Goal: Complete application form

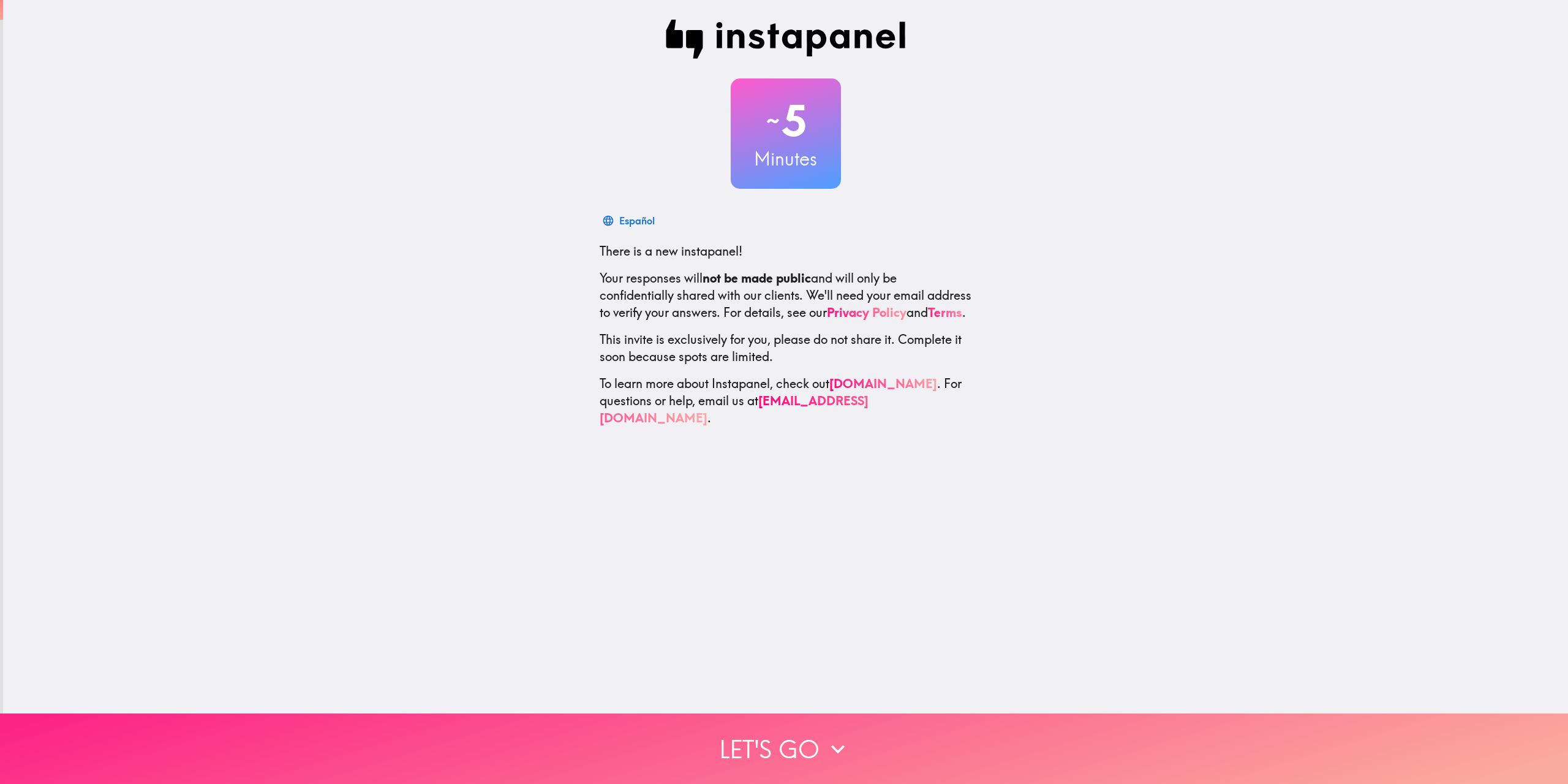
click at [795, 750] on button "Let's go" at bounding box center [784, 748] width 1568 height 71
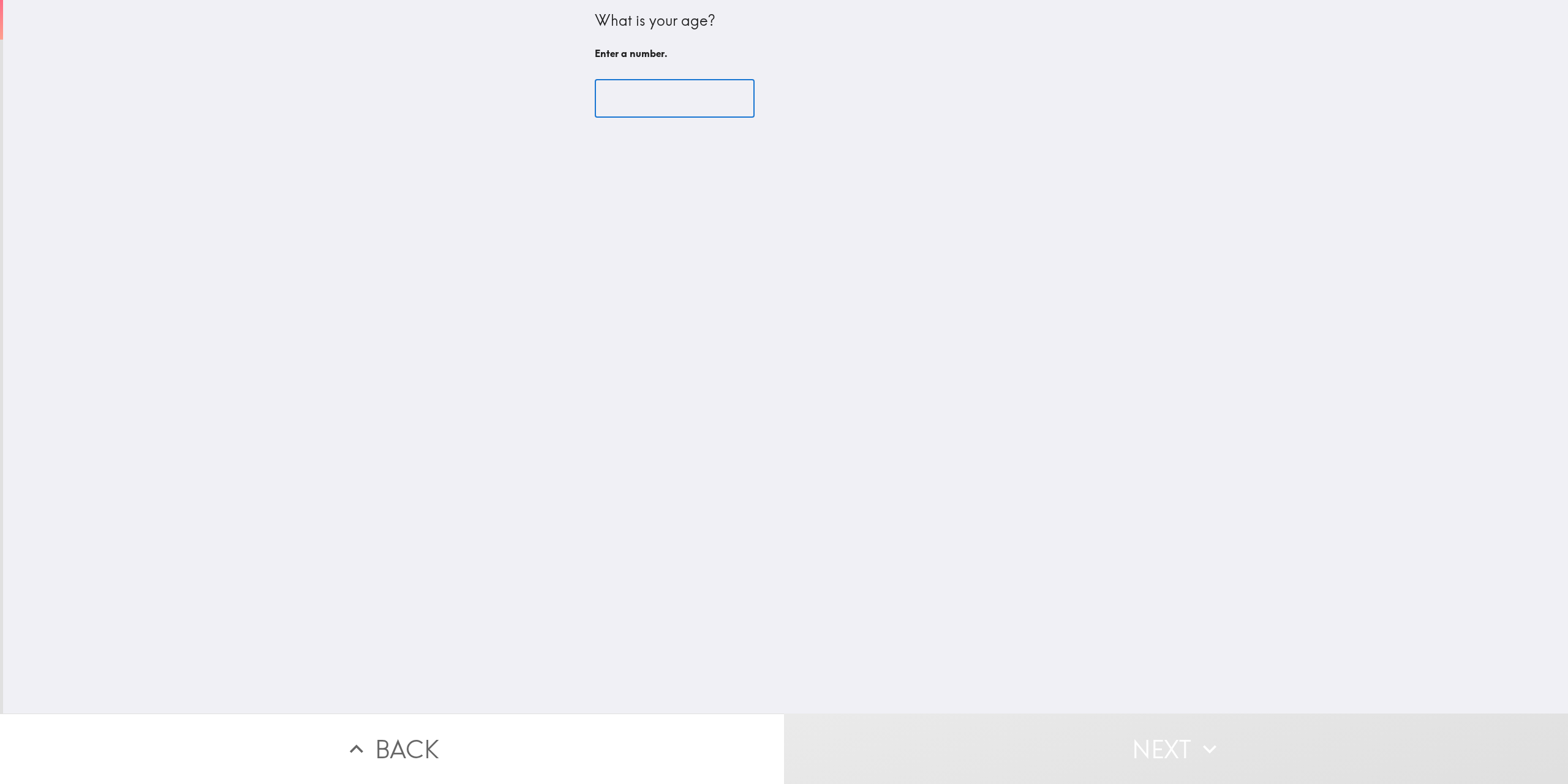
click at [611, 106] on input "number" at bounding box center [674, 98] width 160 height 38
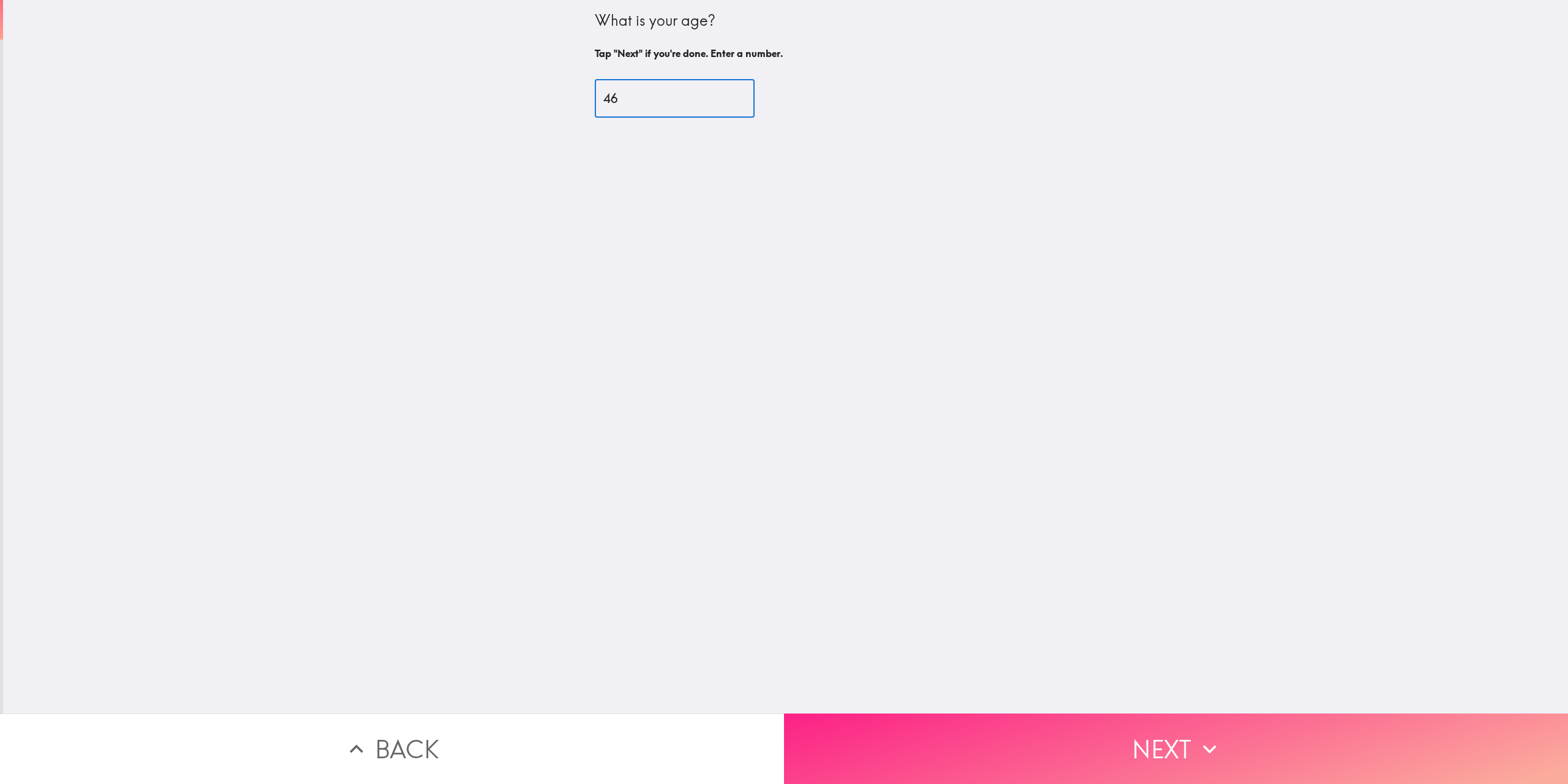
type input "46"
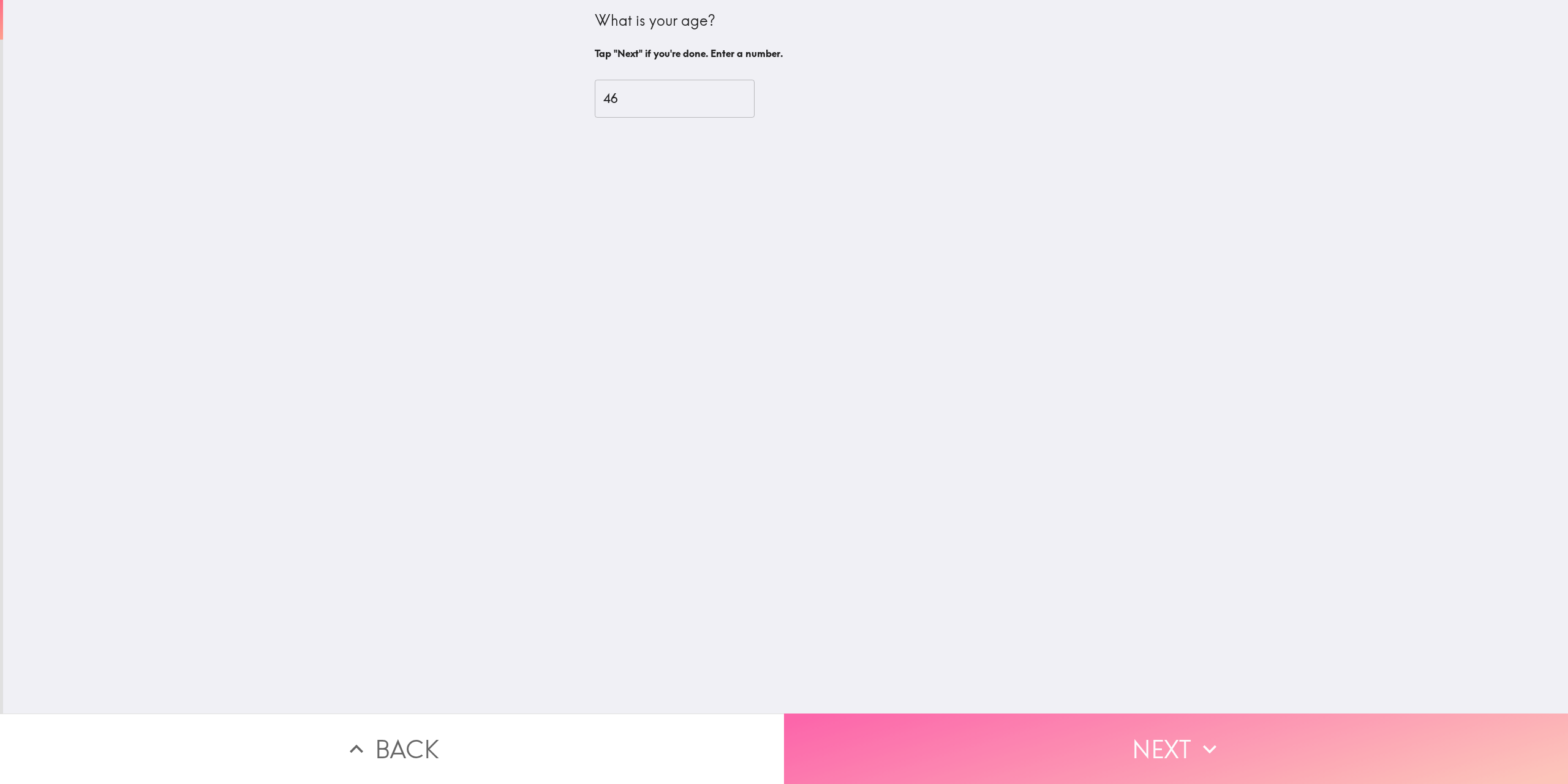
click at [1122, 752] on button "Next" at bounding box center [1177, 748] width 784 height 71
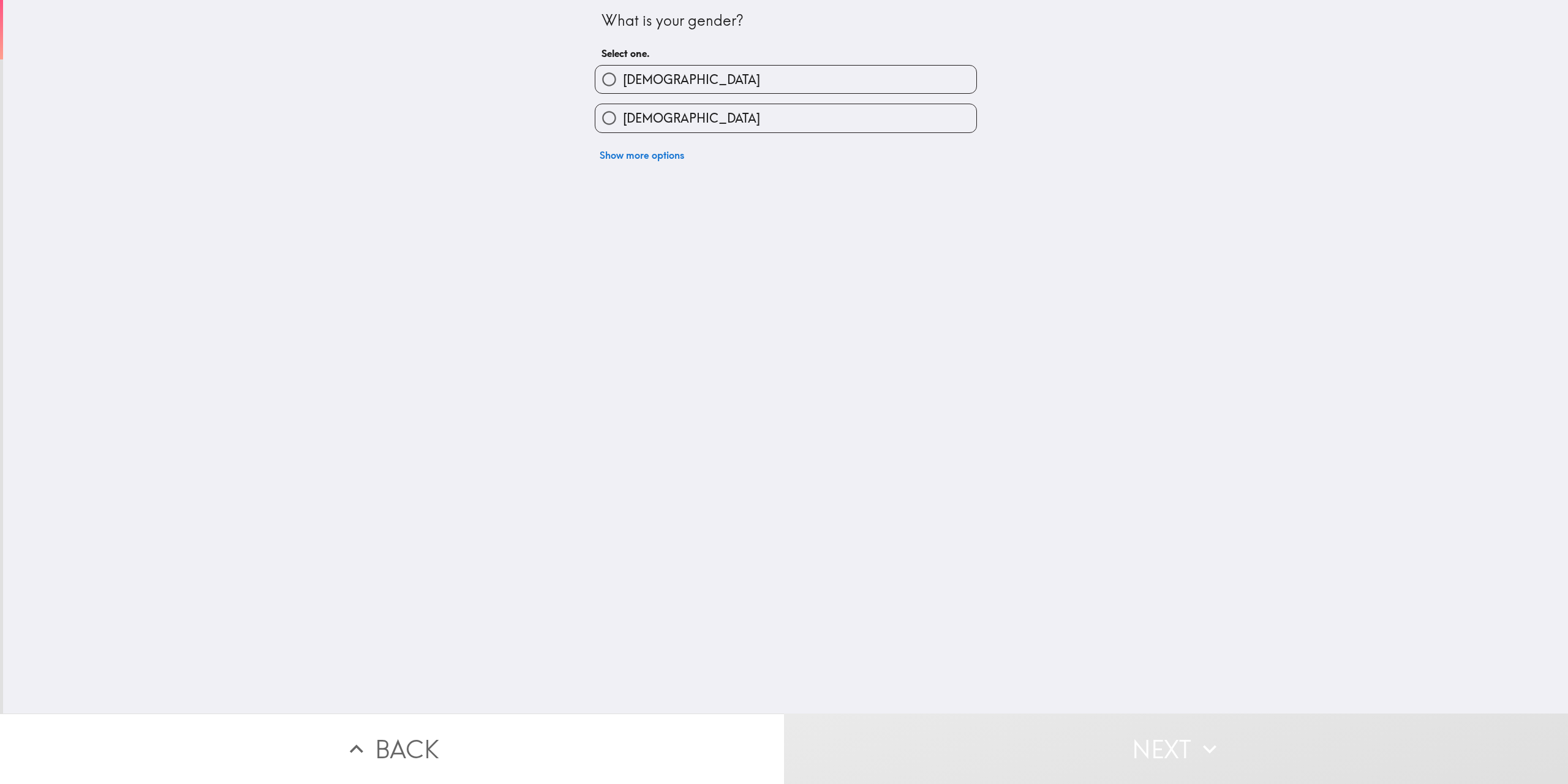
click at [841, 75] on label "[DEMOGRAPHIC_DATA]" at bounding box center [785, 79] width 381 height 28
click at [623, 75] on input "[DEMOGRAPHIC_DATA]" at bounding box center [609, 79] width 28 height 28
radio input "true"
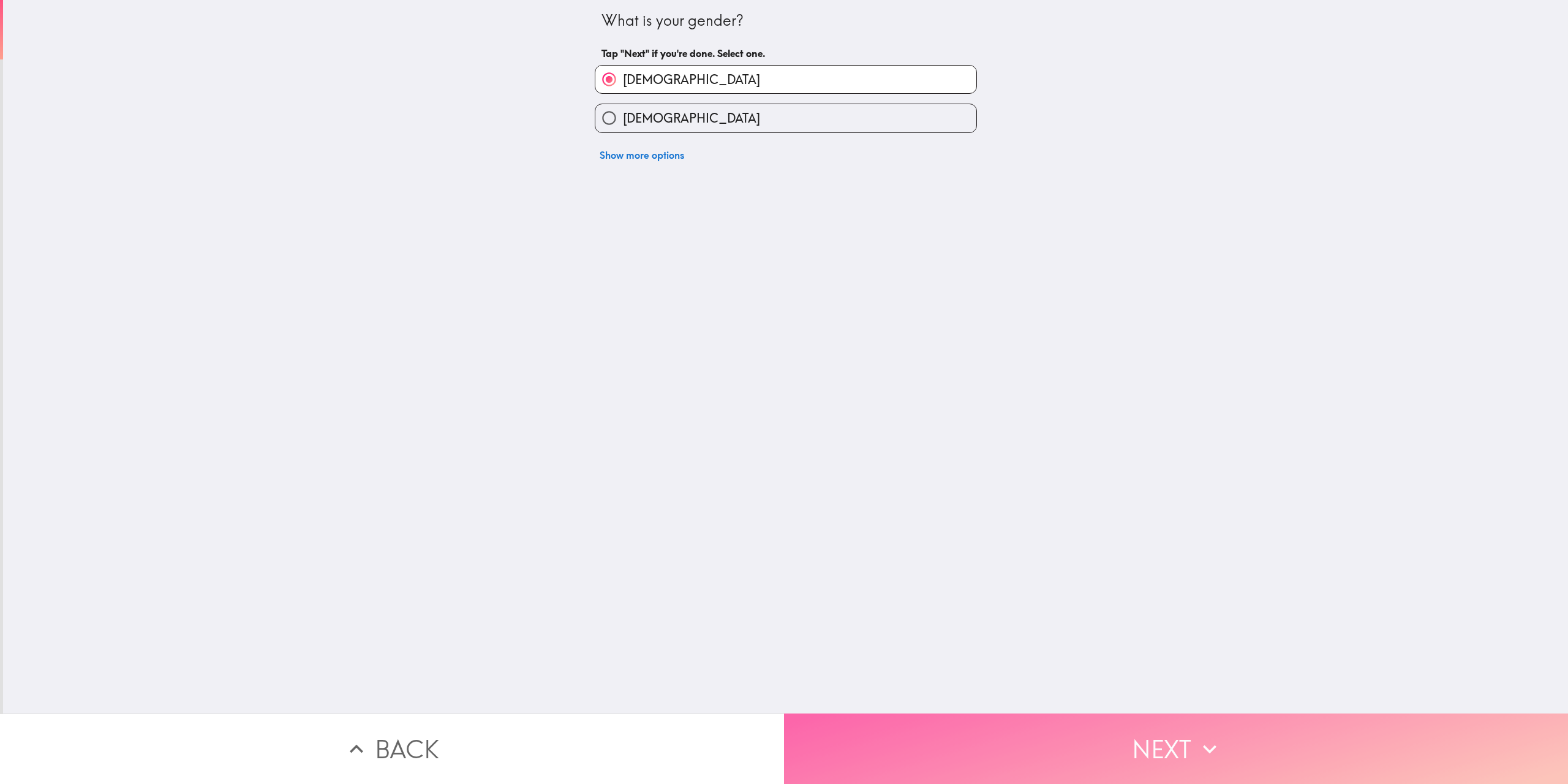
click at [1106, 725] on button "Next" at bounding box center [1177, 748] width 784 height 71
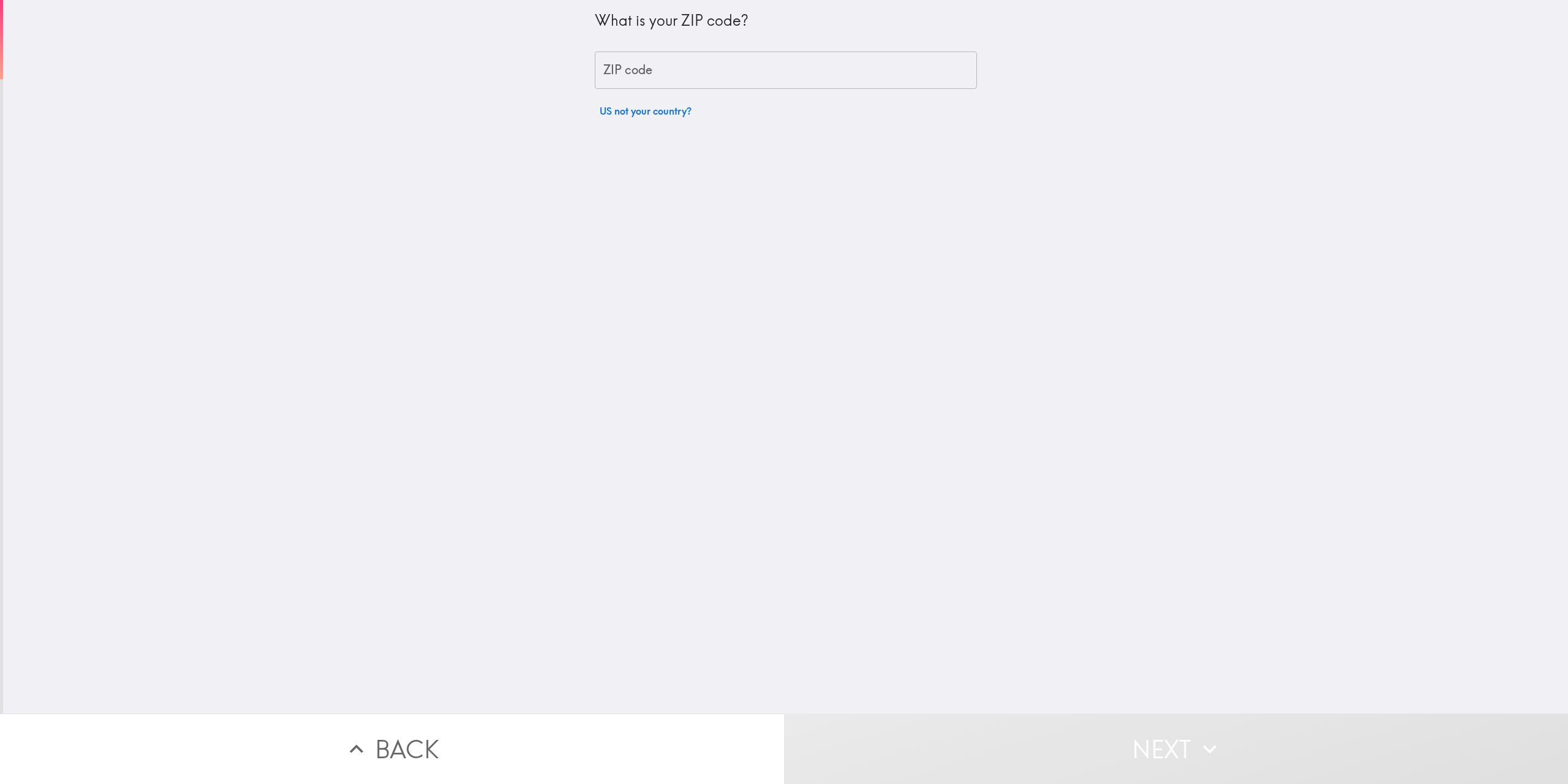
click at [814, 65] on input "ZIP code" at bounding box center [785, 70] width 382 height 38
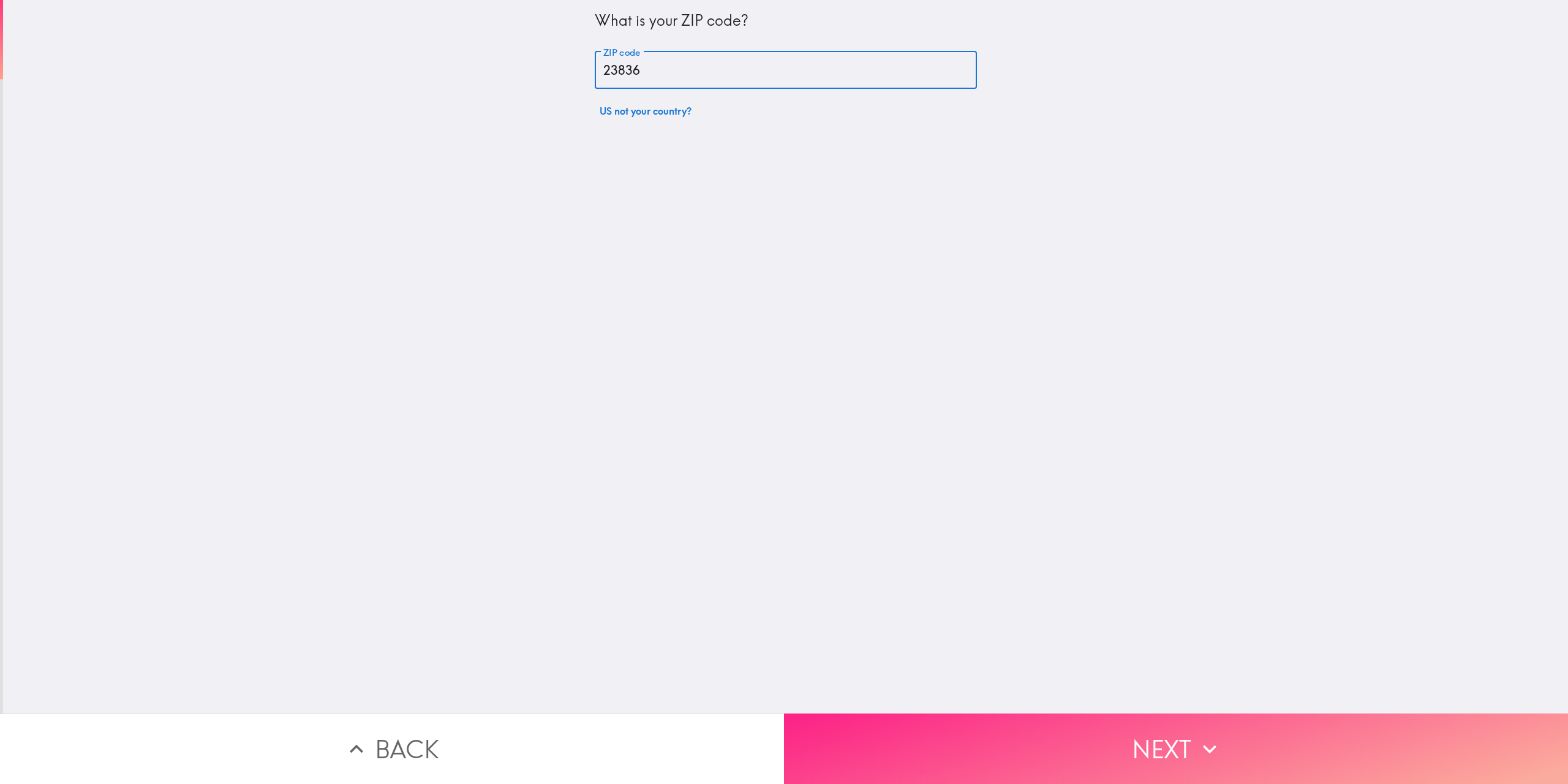
type input "23836"
click at [1186, 748] on button "Next" at bounding box center [1177, 748] width 784 height 71
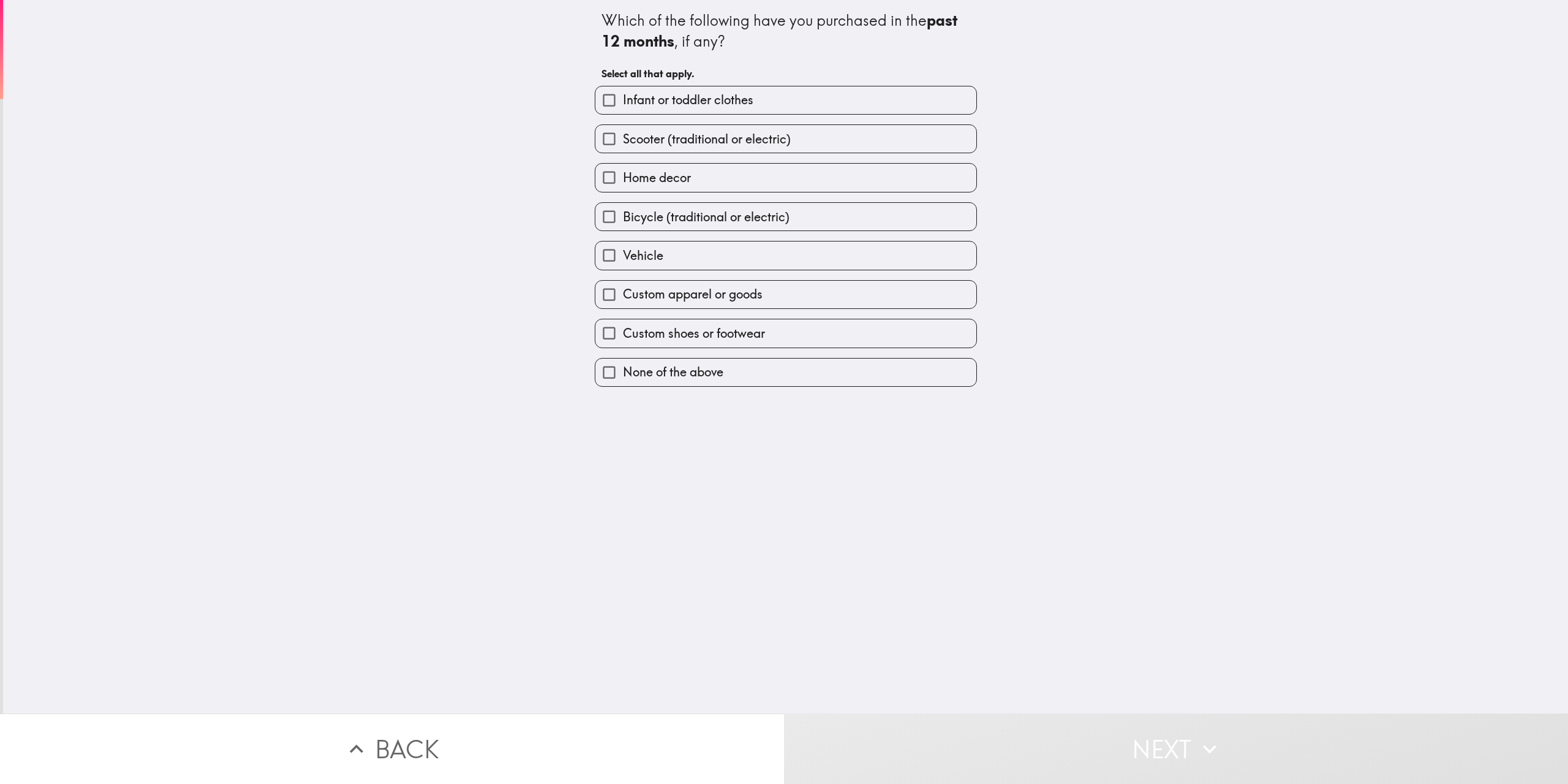
click at [658, 142] on span "Scooter (traditional or electric)" at bounding box center [706, 139] width 168 height 17
click at [623, 142] on input "Scooter (traditional or electric)" at bounding box center [609, 139] width 28 height 28
checkbox input "true"
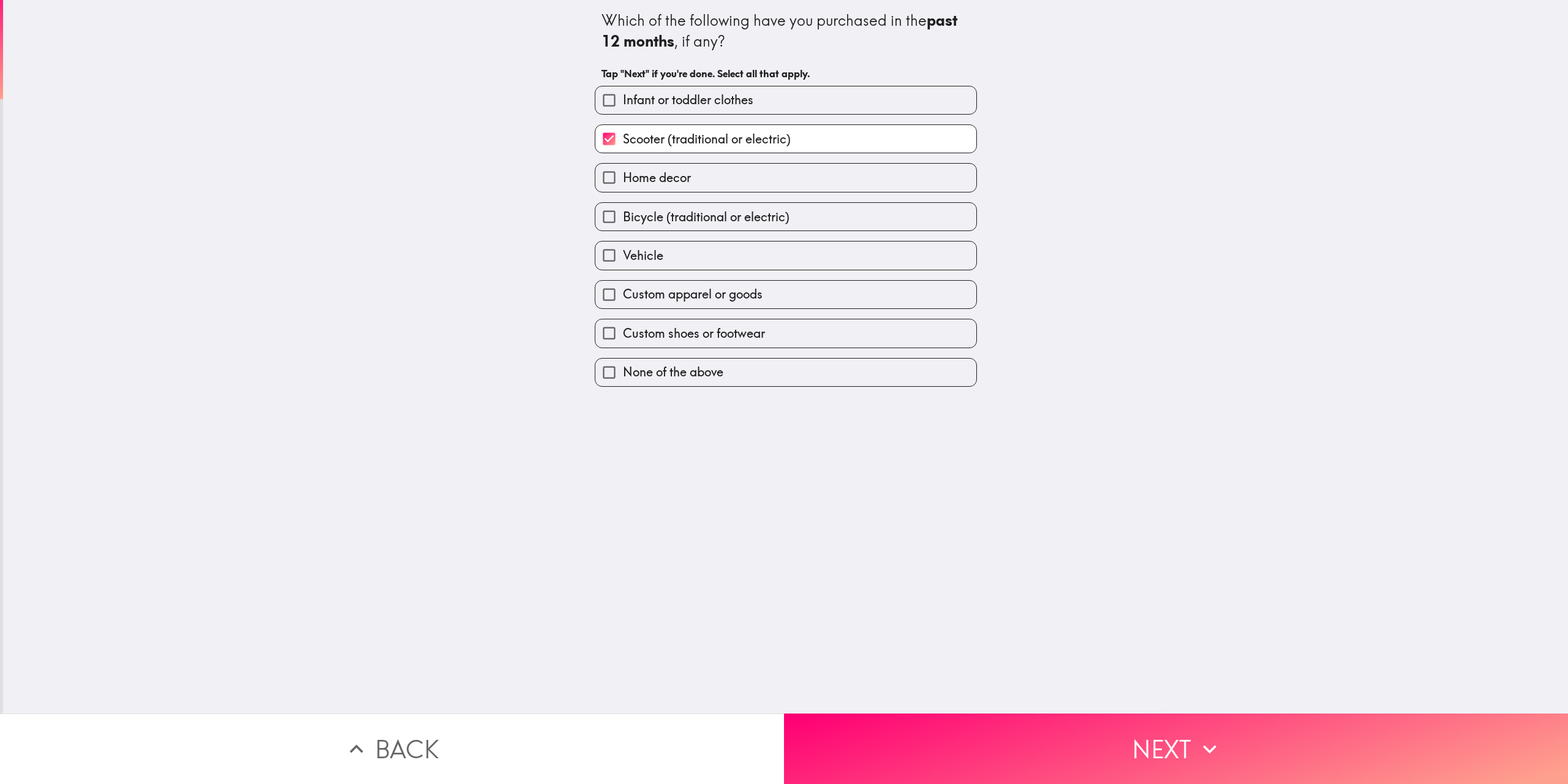
click at [653, 184] on span "Home decor" at bounding box center [657, 177] width 68 height 17
click at [623, 184] on input "Home decor" at bounding box center [609, 177] width 28 height 28
checkbox input "true"
click at [646, 286] on span "Custom apparel or goods" at bounding box center [693, 294] width 140 height 17
click at [623, 286] on input "Custom apparel or goods" at bounding box center [609, 294] width 28 height 28
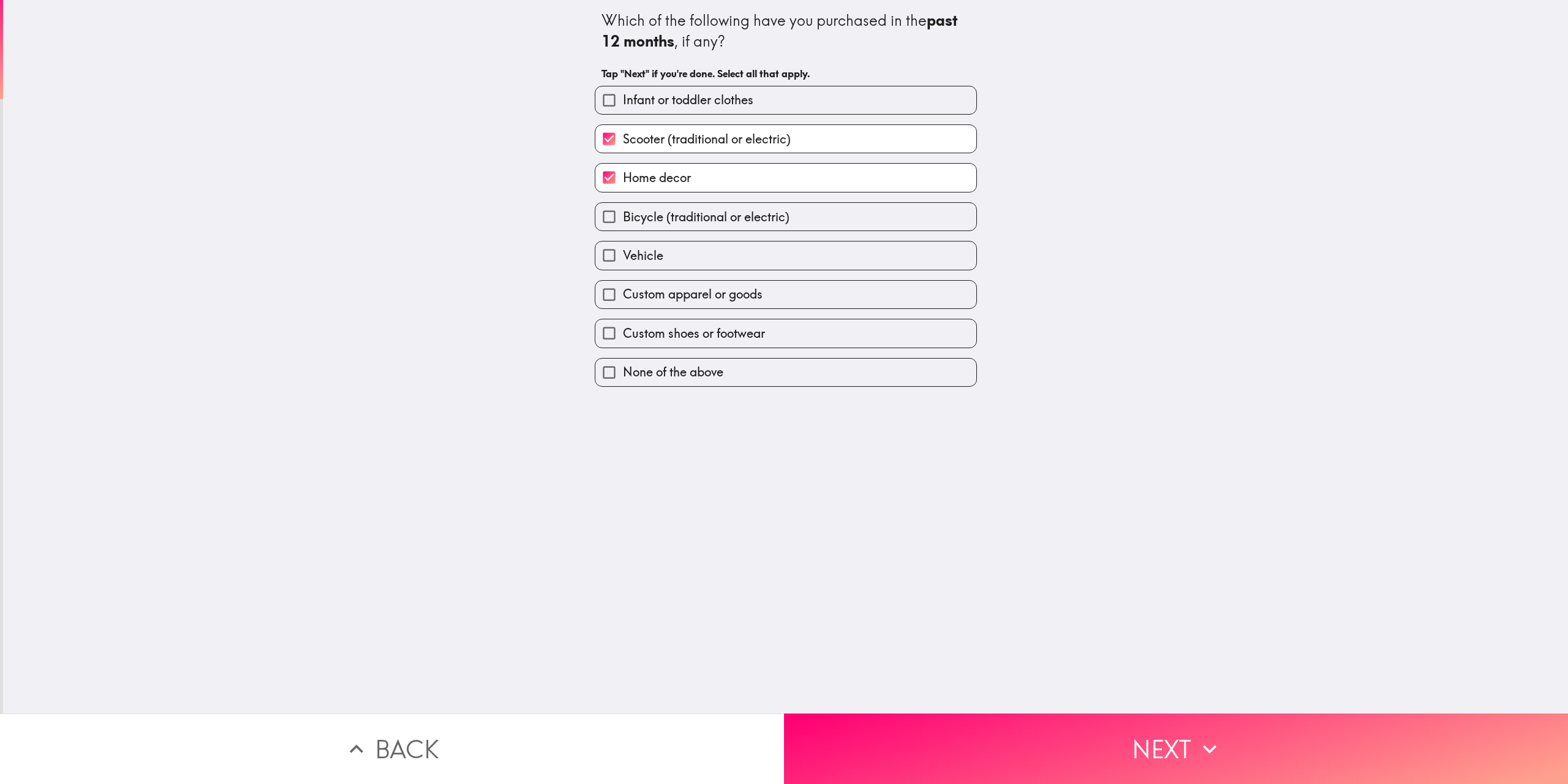
checkbox input "true"
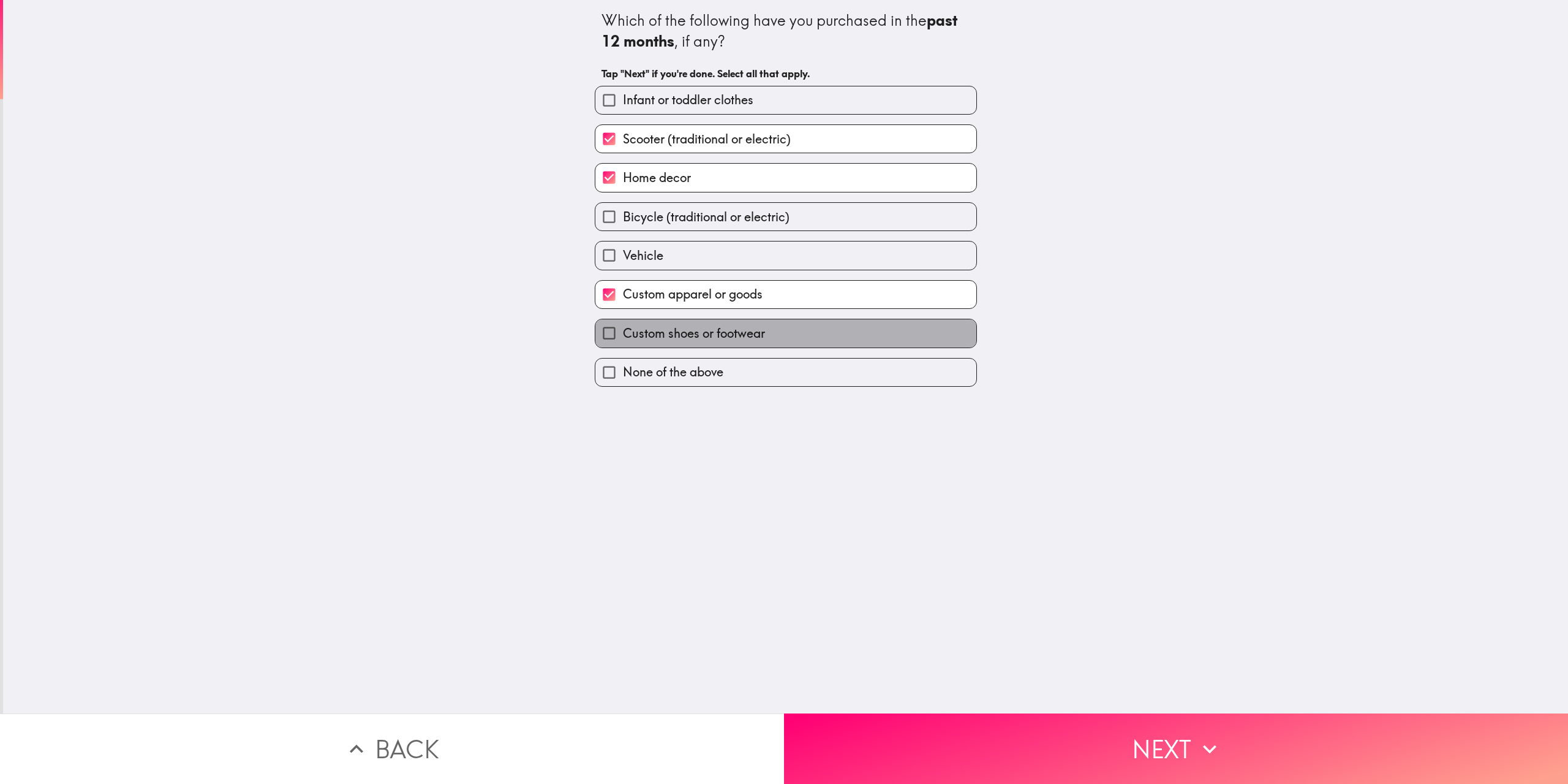
click at [665, 335] on span "Custom shoes or footwear" at bounding box center [694, 333] width 142 height 17
click at [623, 335] on input "Custom shoes or footwear" at bounding box center [609, 333] width 28 height 28
checkbox input "true"
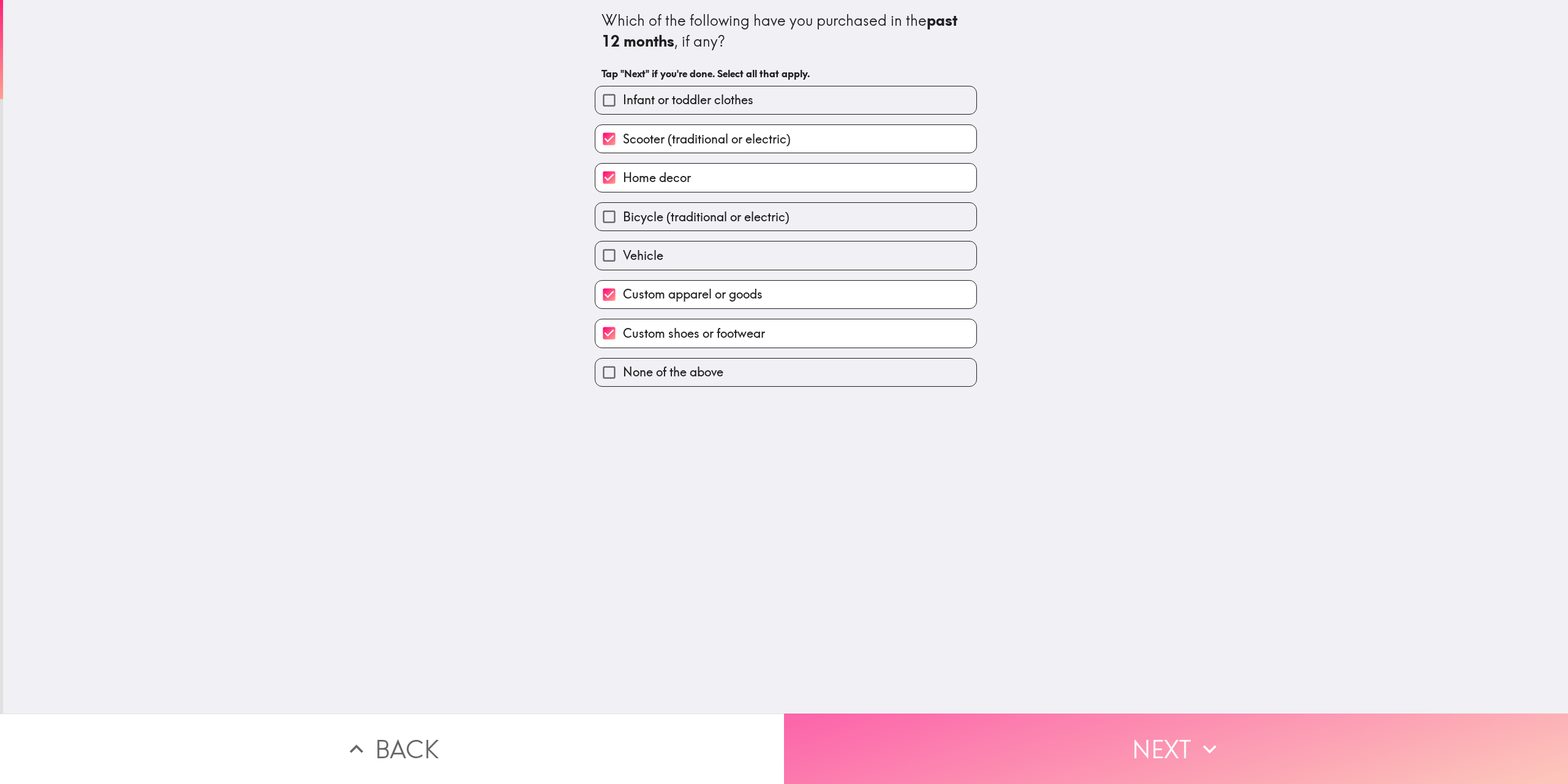
click at [1091, 723] on button "Next" at bounding box center [1177, 748] width 784 height 71
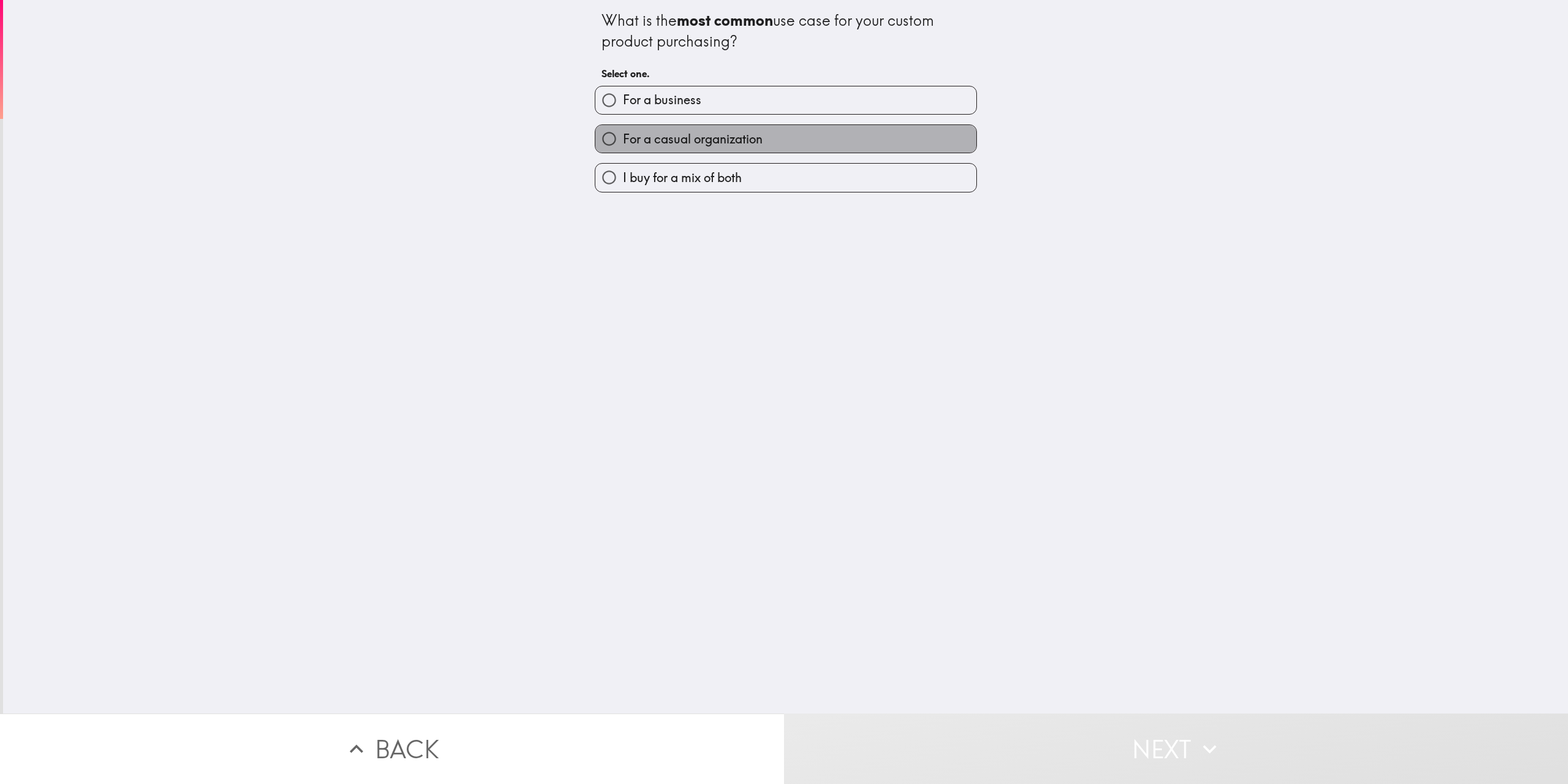
click at [787, 139] on label "For a casual organization" at bounding box center [785, 139] width 381 height 28
click at [623, 139] on input "For a casual organization" at bounding box center [609, 139] width 28 height 28
radio input "true"
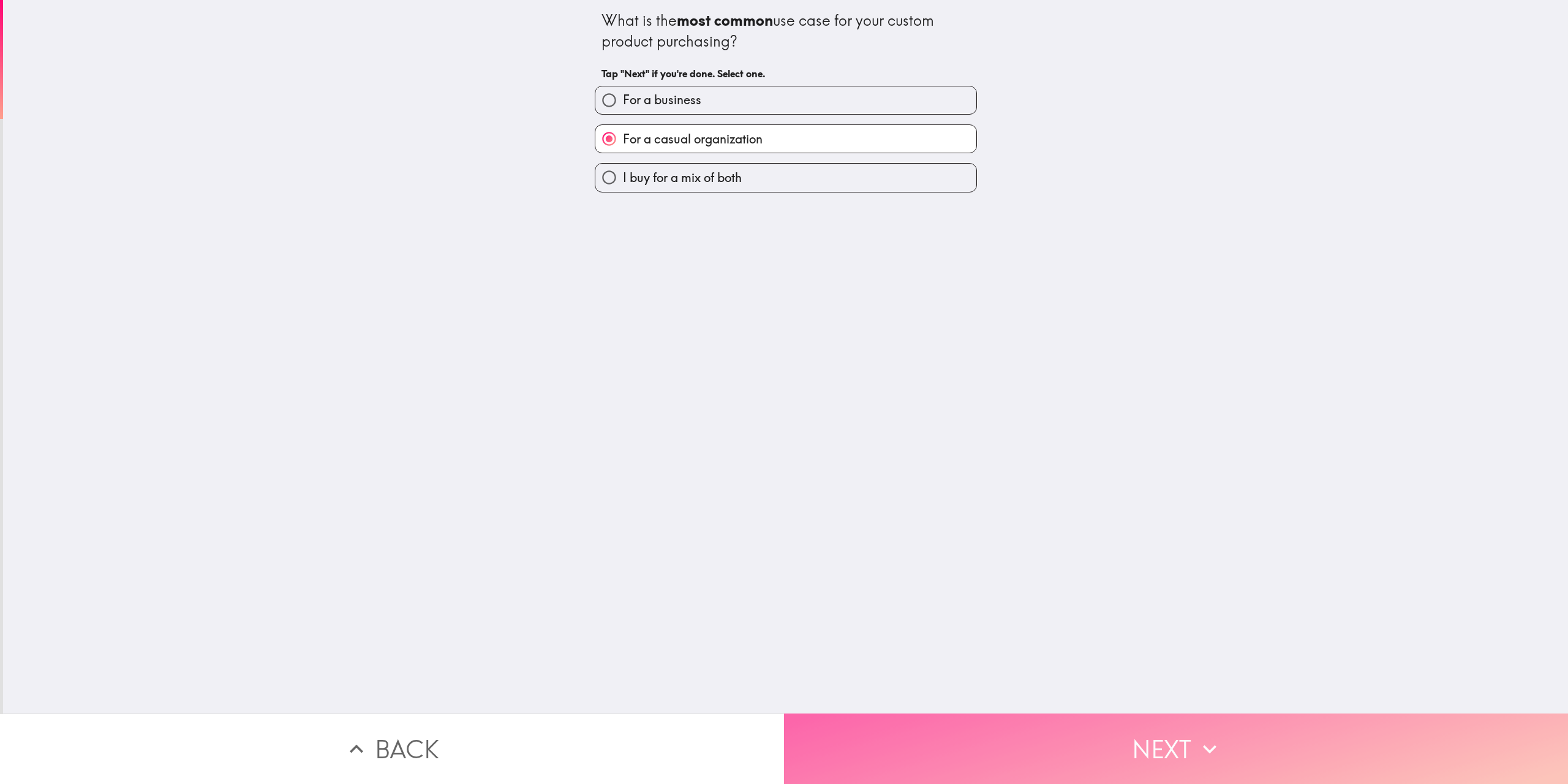
click at [1207, 735] on icon "button" at bounding box center [1209, 748] width 27 height 27
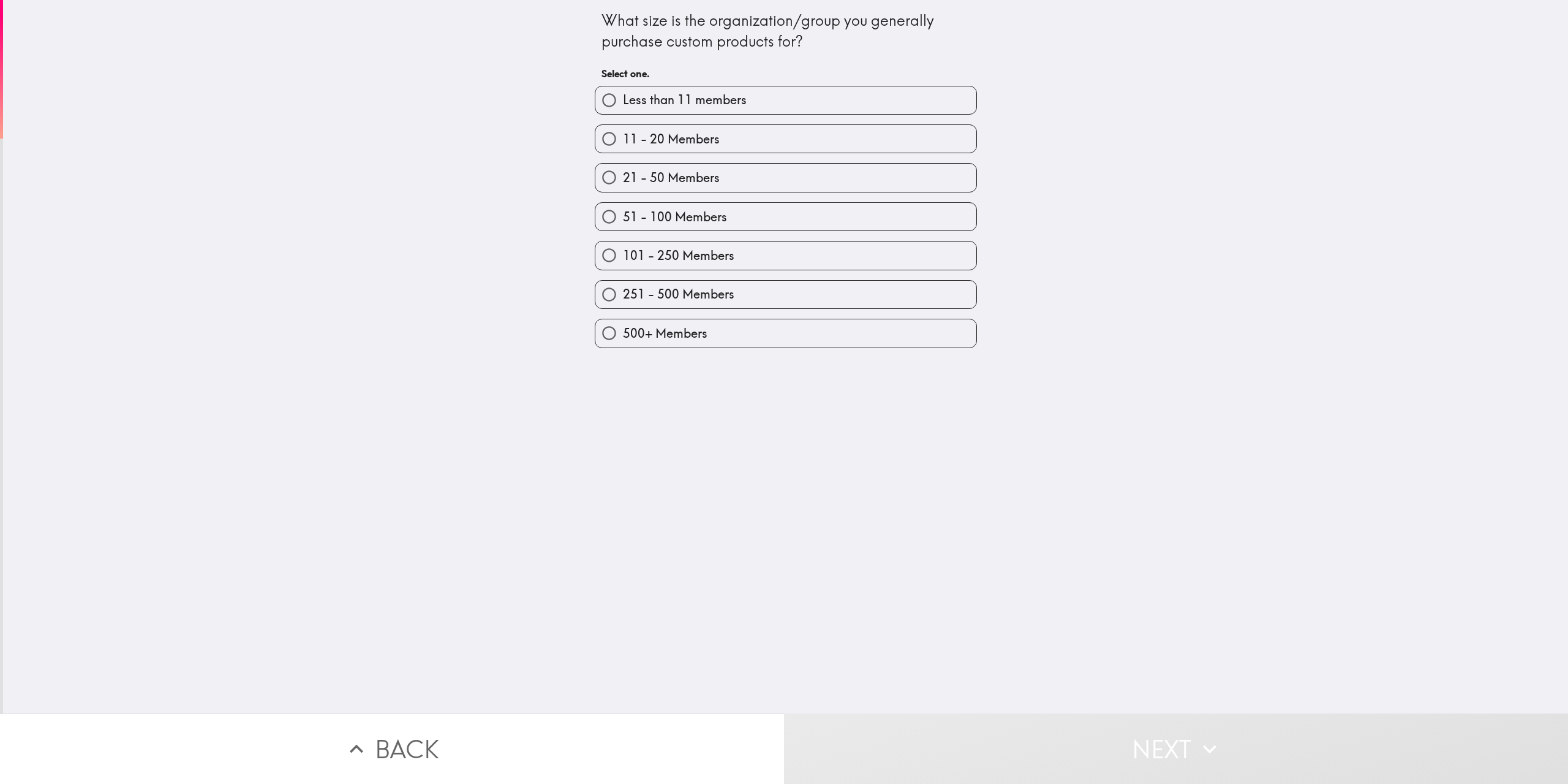
click at [732, 290] on label "251 - 500 Members" at bounding box center [785, 294] width 381 height 28
click at [623, 290] on input "251 - 500 Members" at bounding box center [609, 294] width 28 height 28
radio input "true"
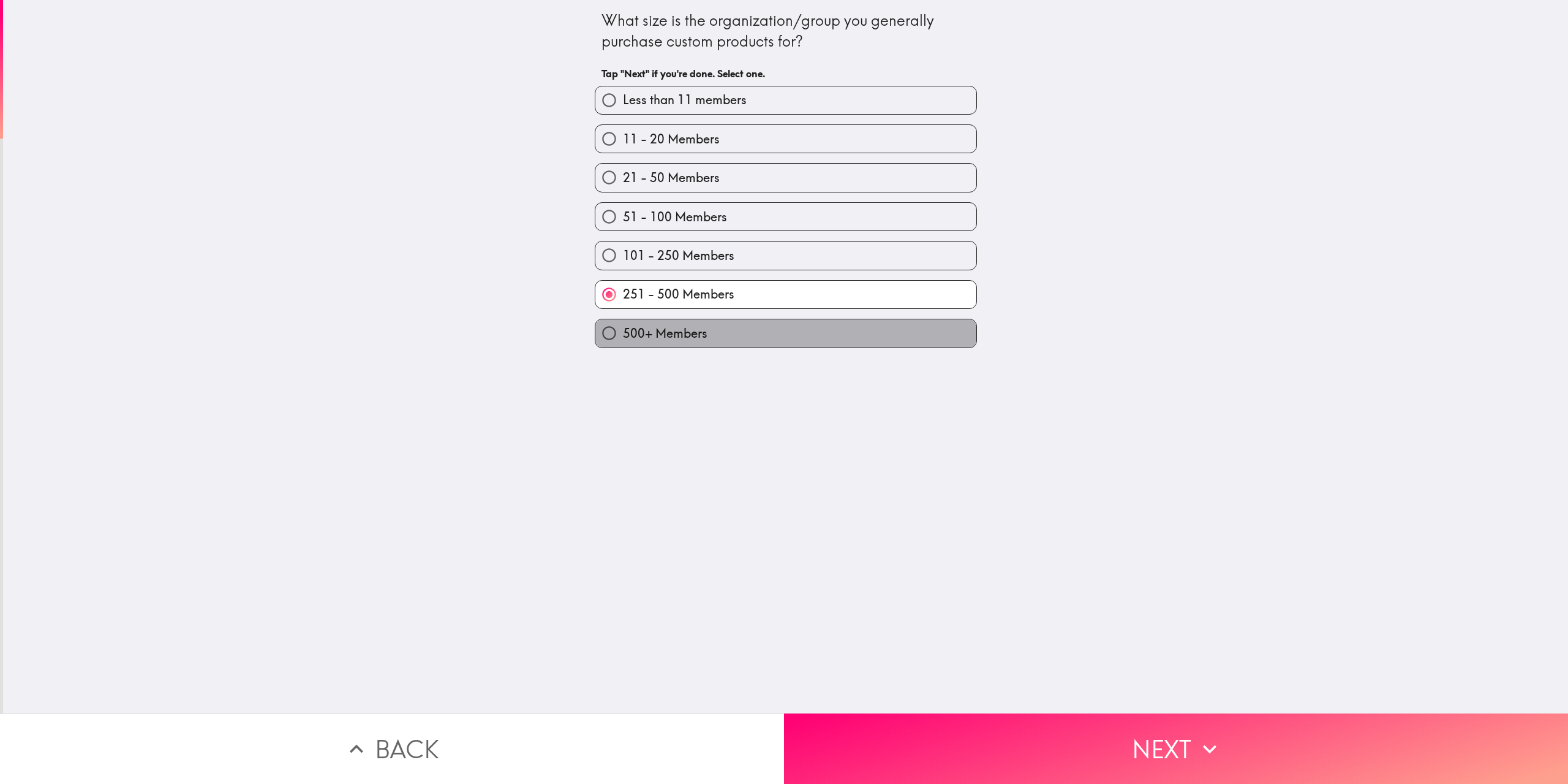
click at [760, 329] on label "500+ Members" at bounding box center [785, 333] width 381 height 28
click at [623, 329] on input "500+ Members" at bounding box center [609, 333] width 28 height 28
radio input "true"
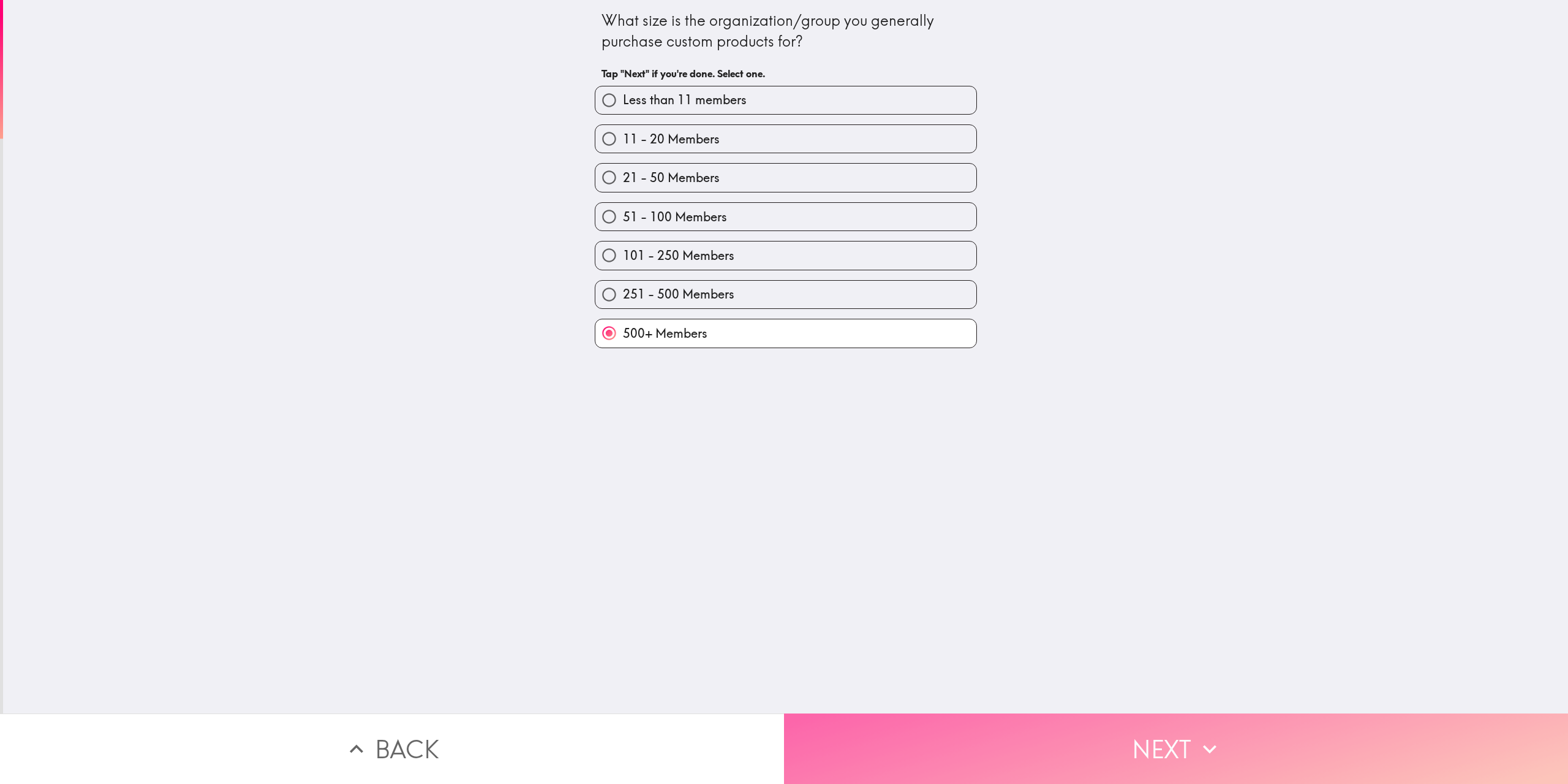
click at [1157, 731] on button "Next" at bounding box center [1177, 748] width 784 height 71
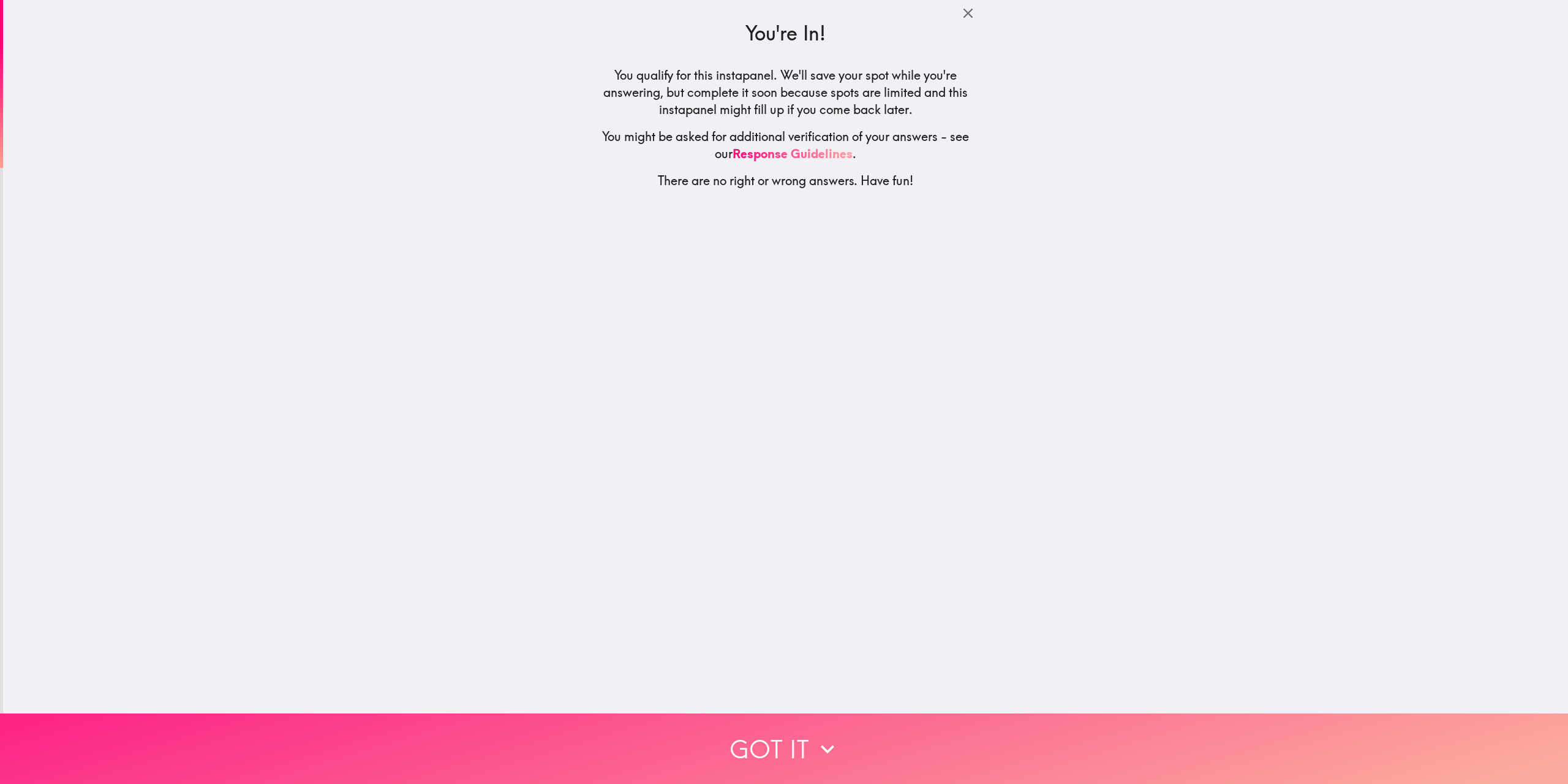
click at [820, 750] on icon "button" at bounding box center [827, 748] width 27 height 27
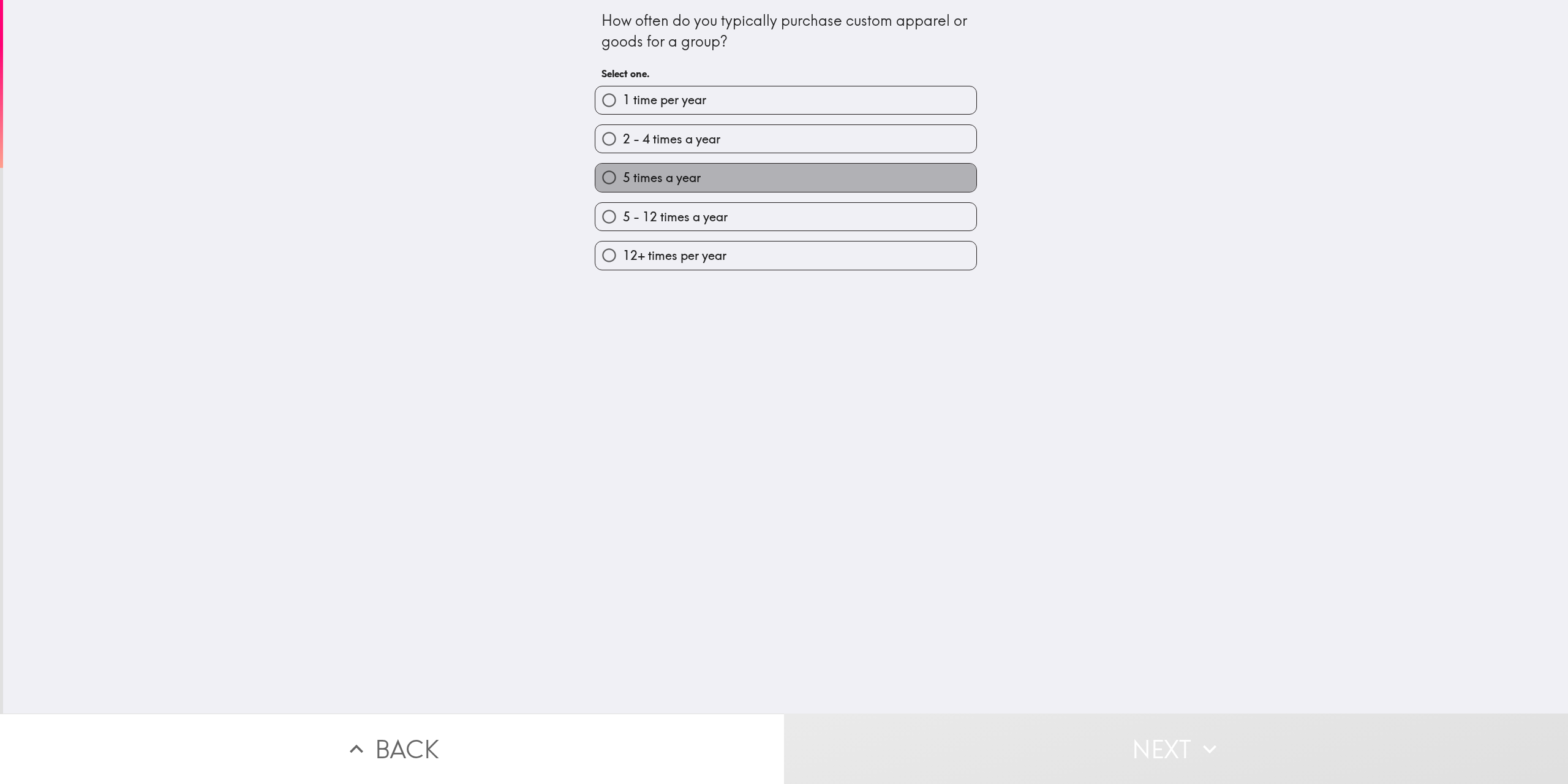
click at [729, 179] on label "5 times a year" at bounding box center [785, 177] width 381 height 28
click at [623, 179] on input "5 times a year" at bounding box center [609, 177] width 28 height 28
radio input "true"
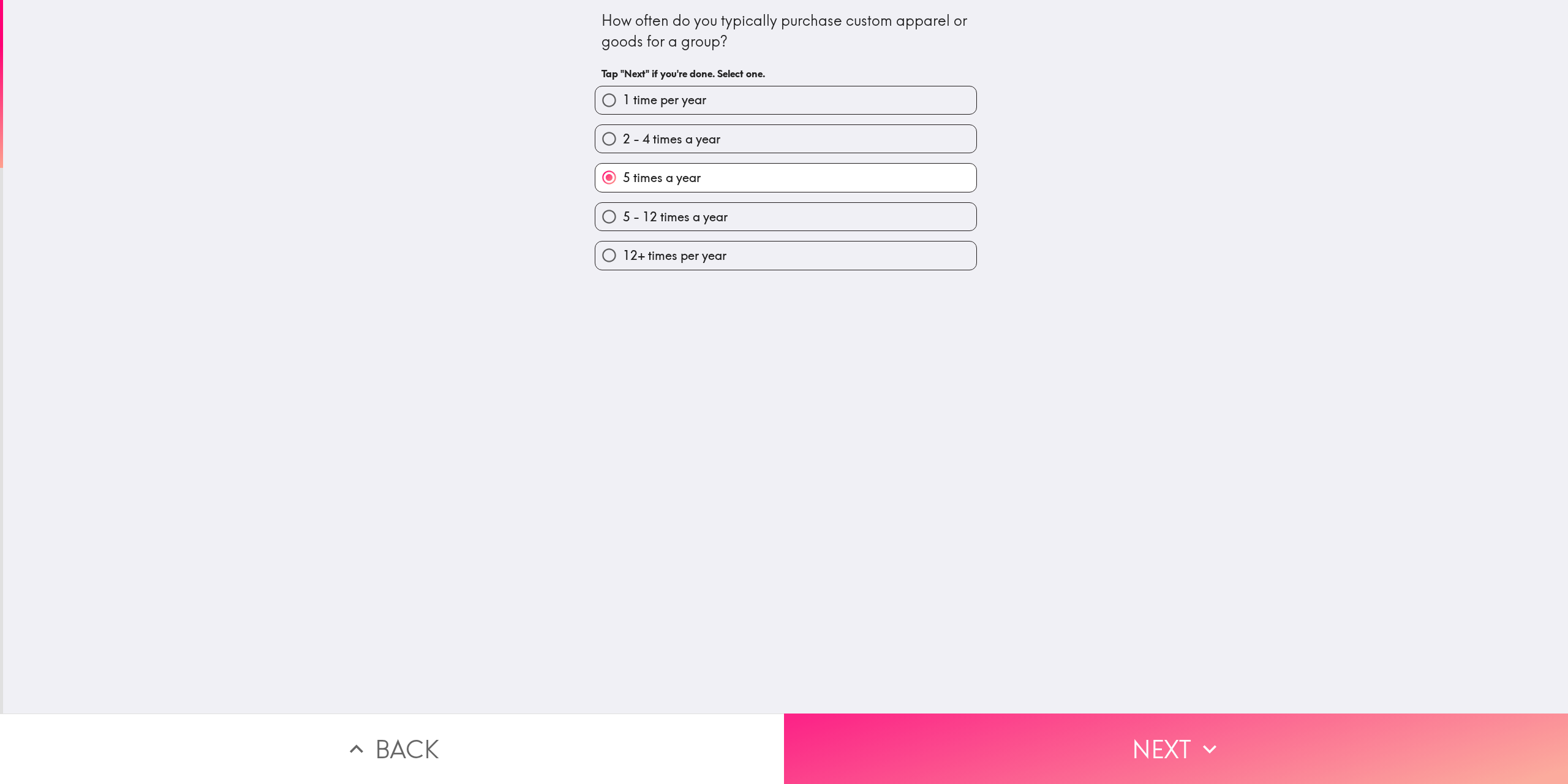
click at [1132, 733] on button "Next" at bounding box center [1177, 748] width 784 height 71
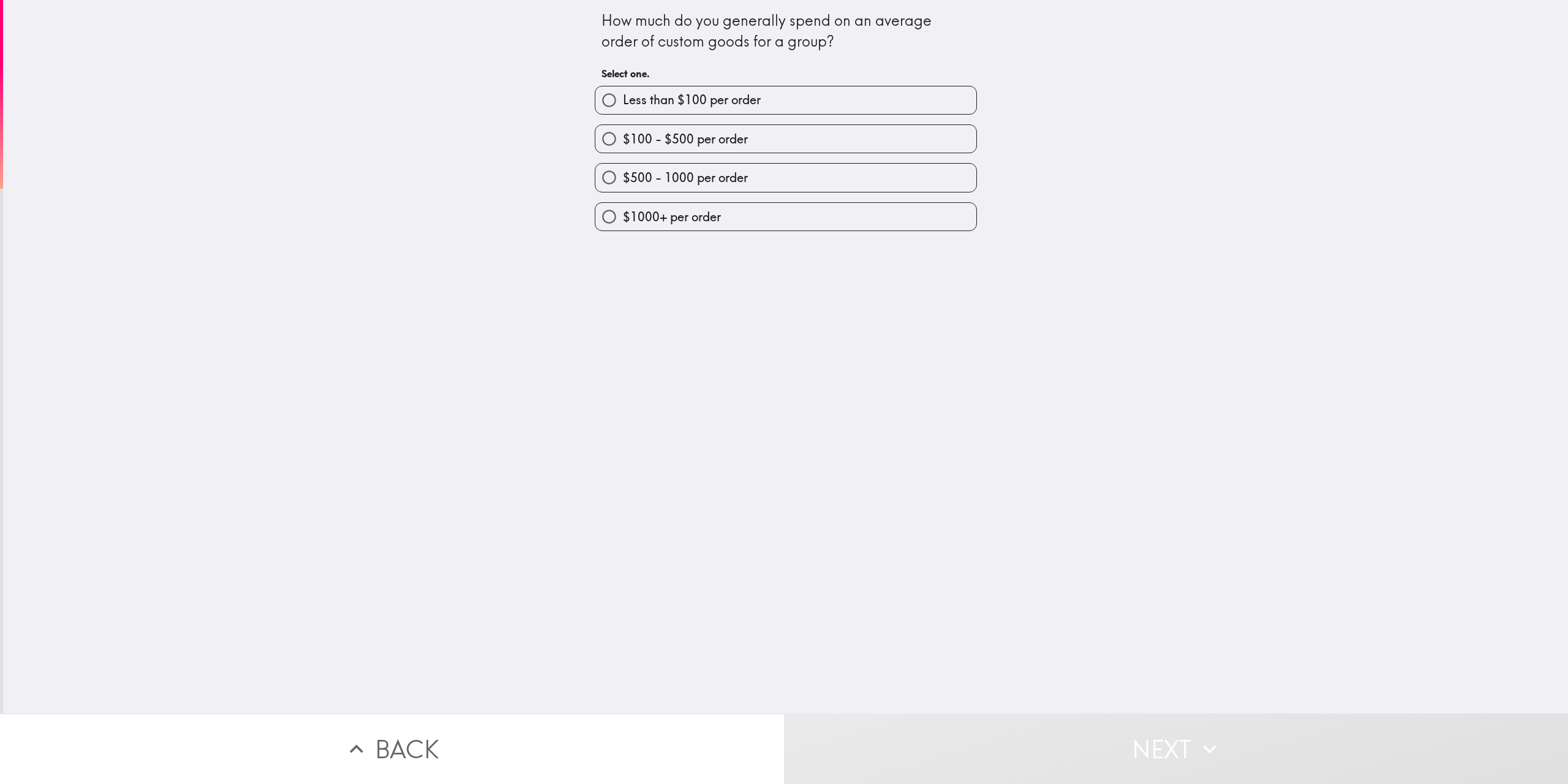
click at [697, 144] on span "$100 - $500 per order" at bounding box center [685, 139] width 125 height 17
click at [623, 144] on input "$100 - $500 per order" at bounding box center [609, 139] width 28 height 28
radio input "true"
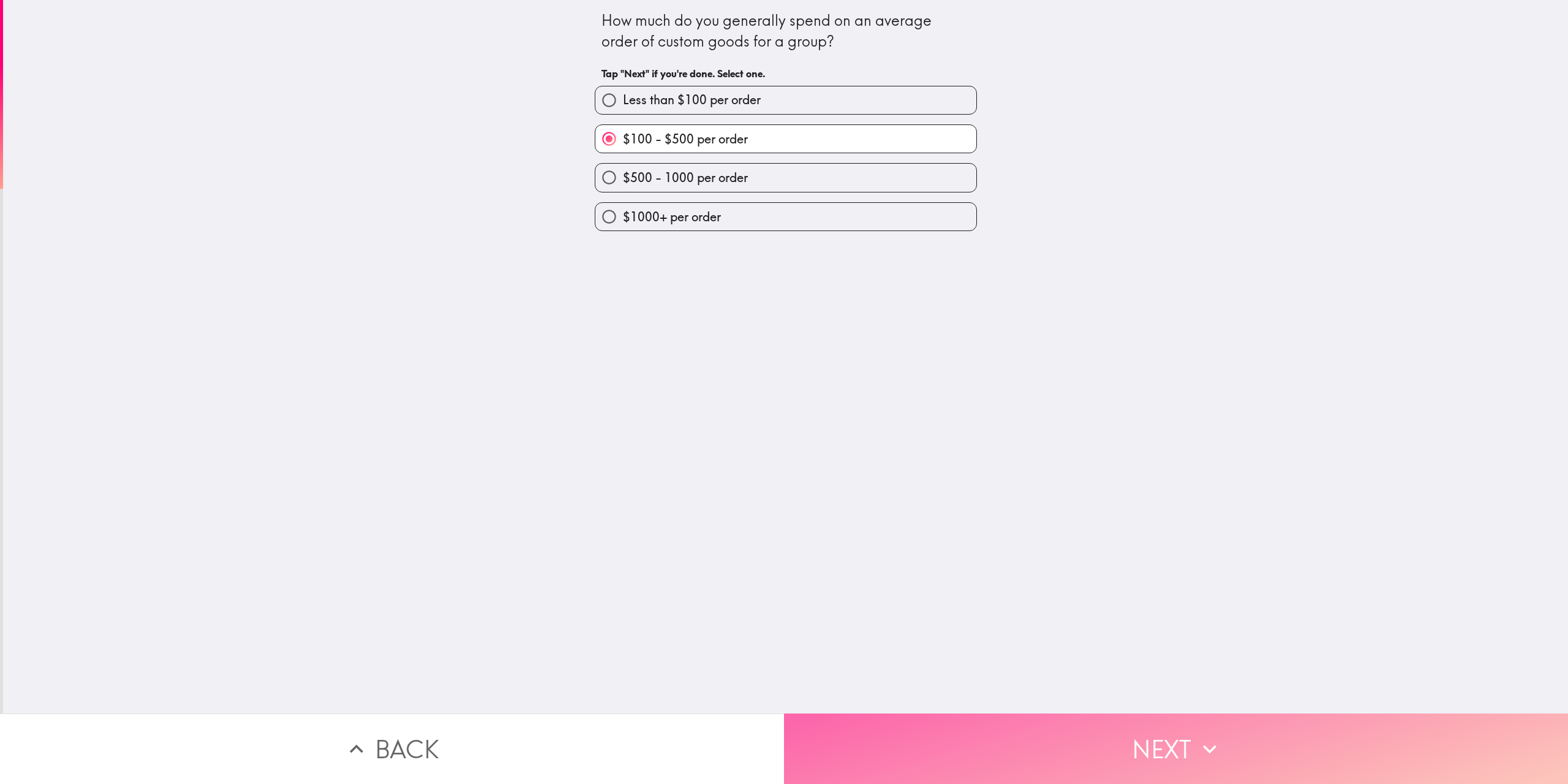
click at [1162, 752] on button "Next" at bounding box center [1177, 748] width 784 height 71
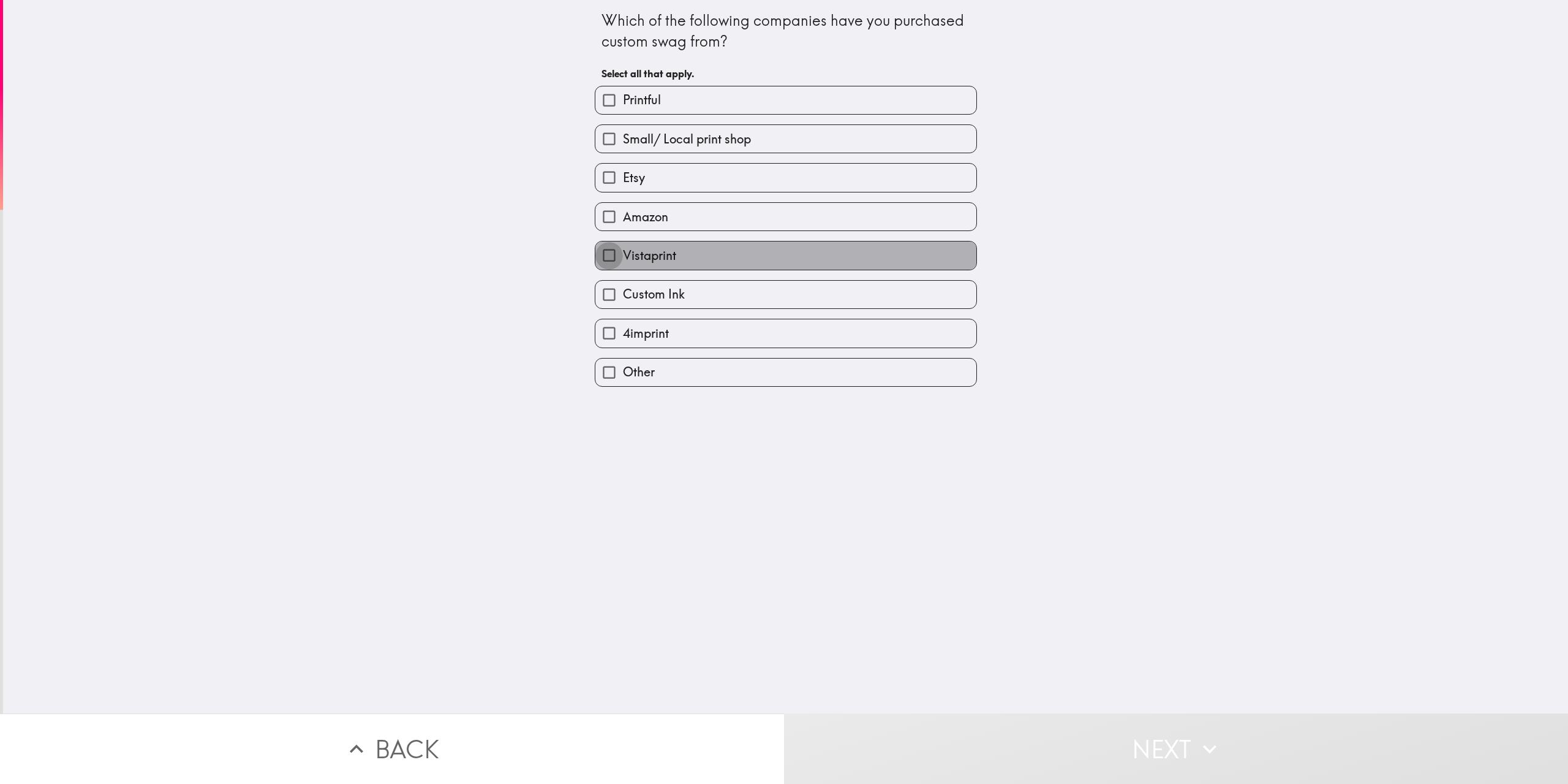
click at [596, 255] on input "Vistaprint" at bounding box center [609, 256] width 28 height 28
checkbox input "true"
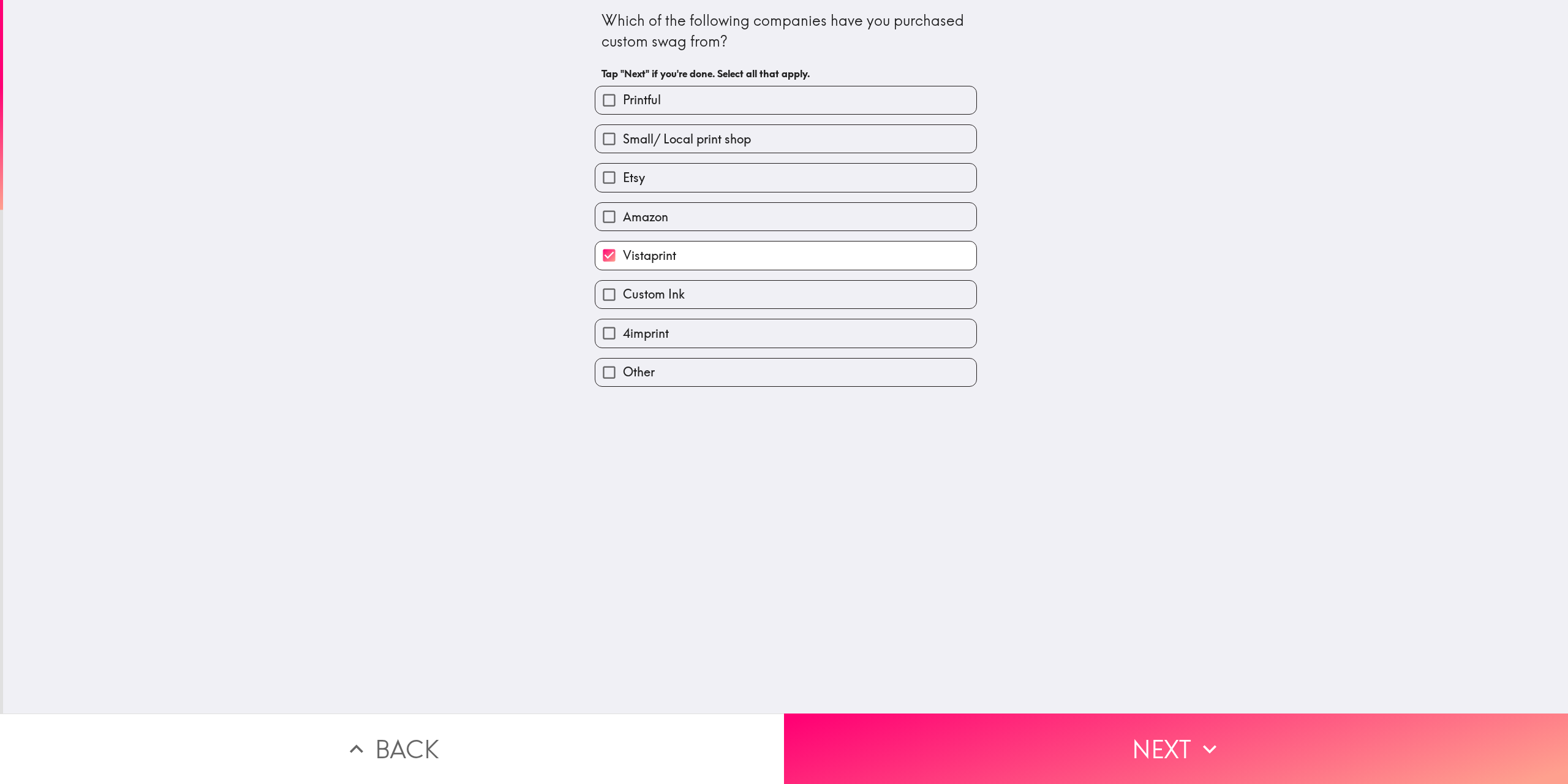
click at [600, 141] on input "Small/ Local print shop" at bounding box center [609, 139] width 28 height 28
checkbox input "true"
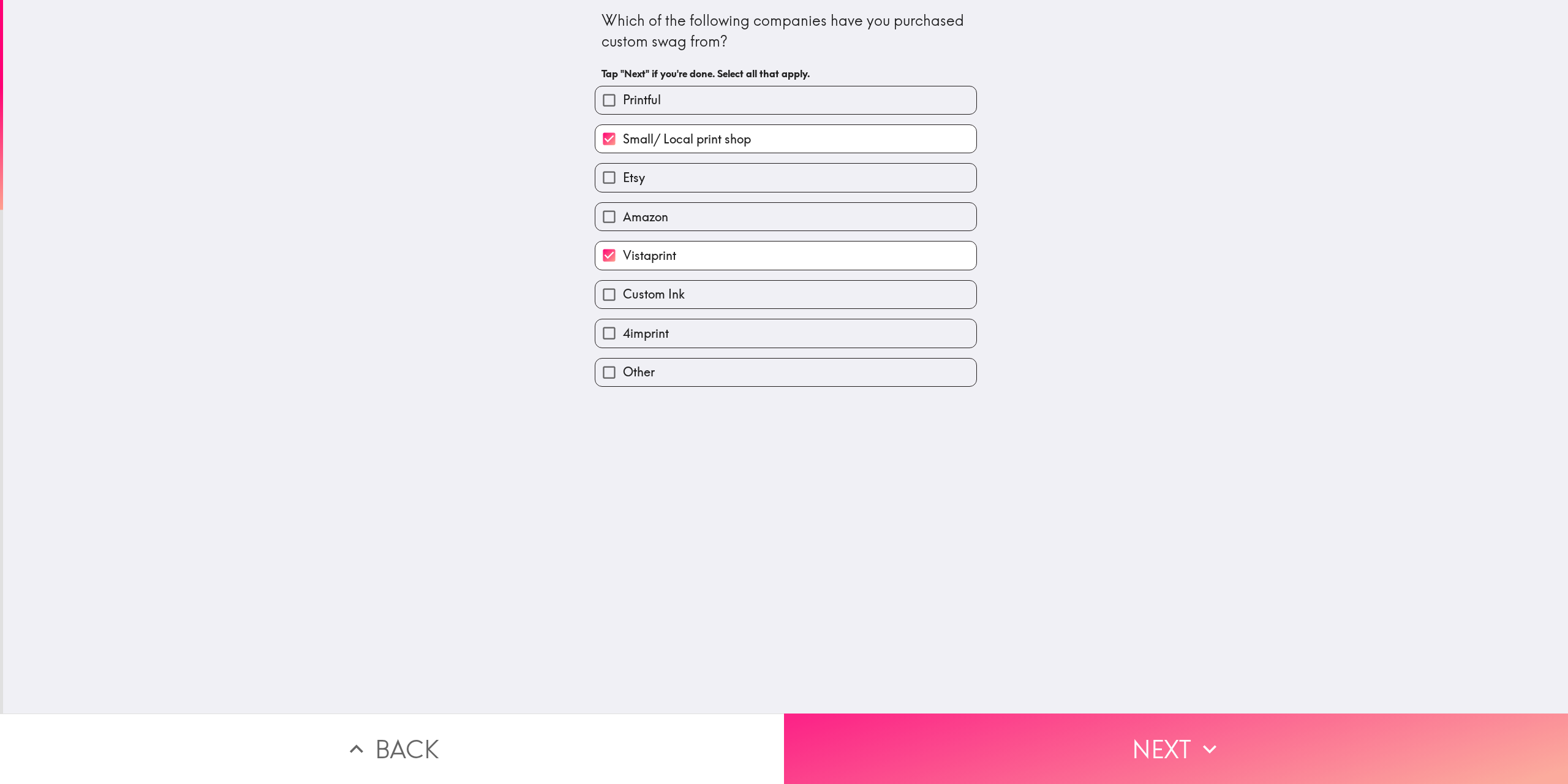
click at [1101, 733] on button "Next" at bounding box center [1177, 748] width 784 height 71
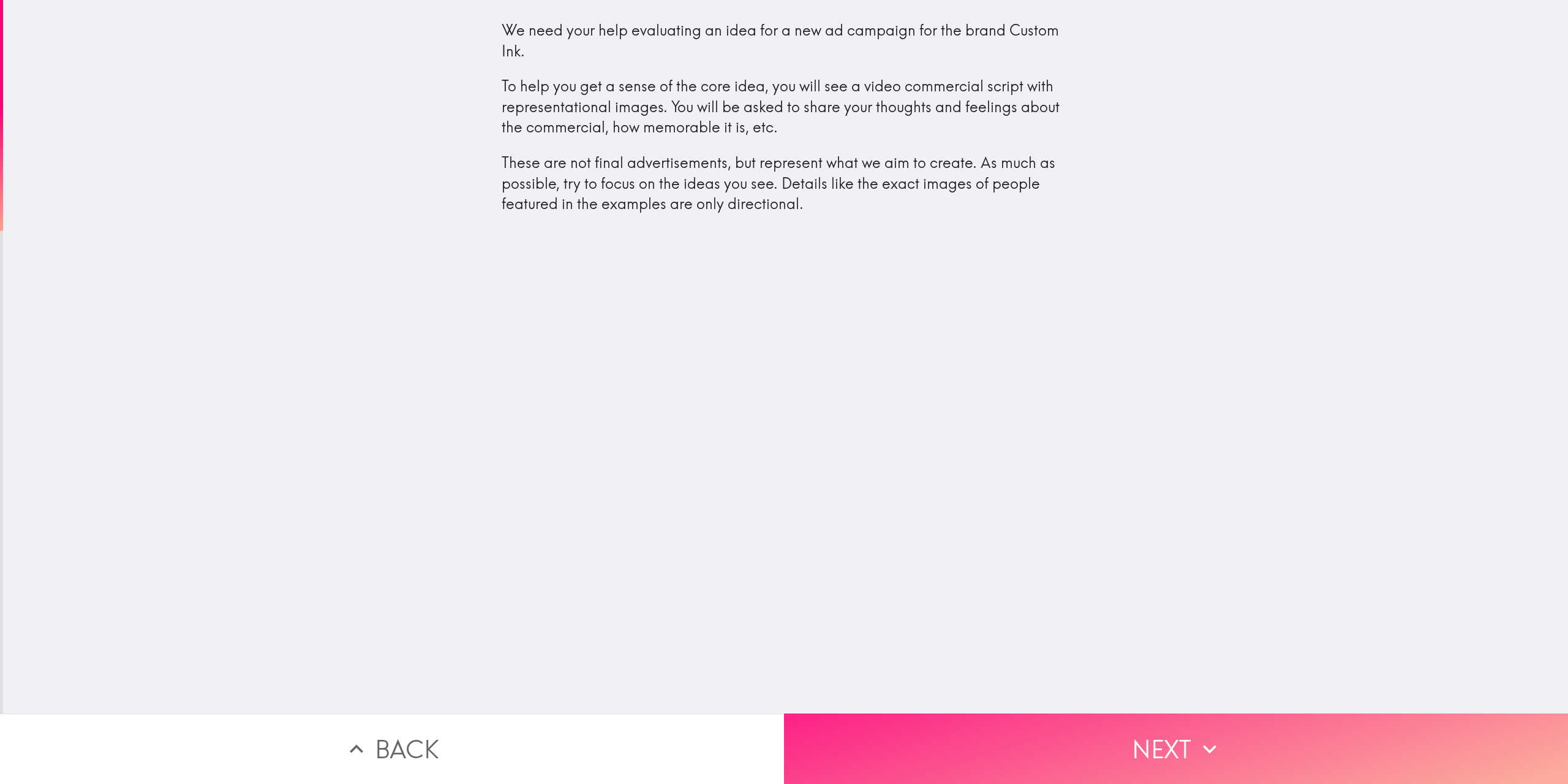
click at [1160, 731] on button "Next" at bounding box center [1177, 748] width 784 height 71
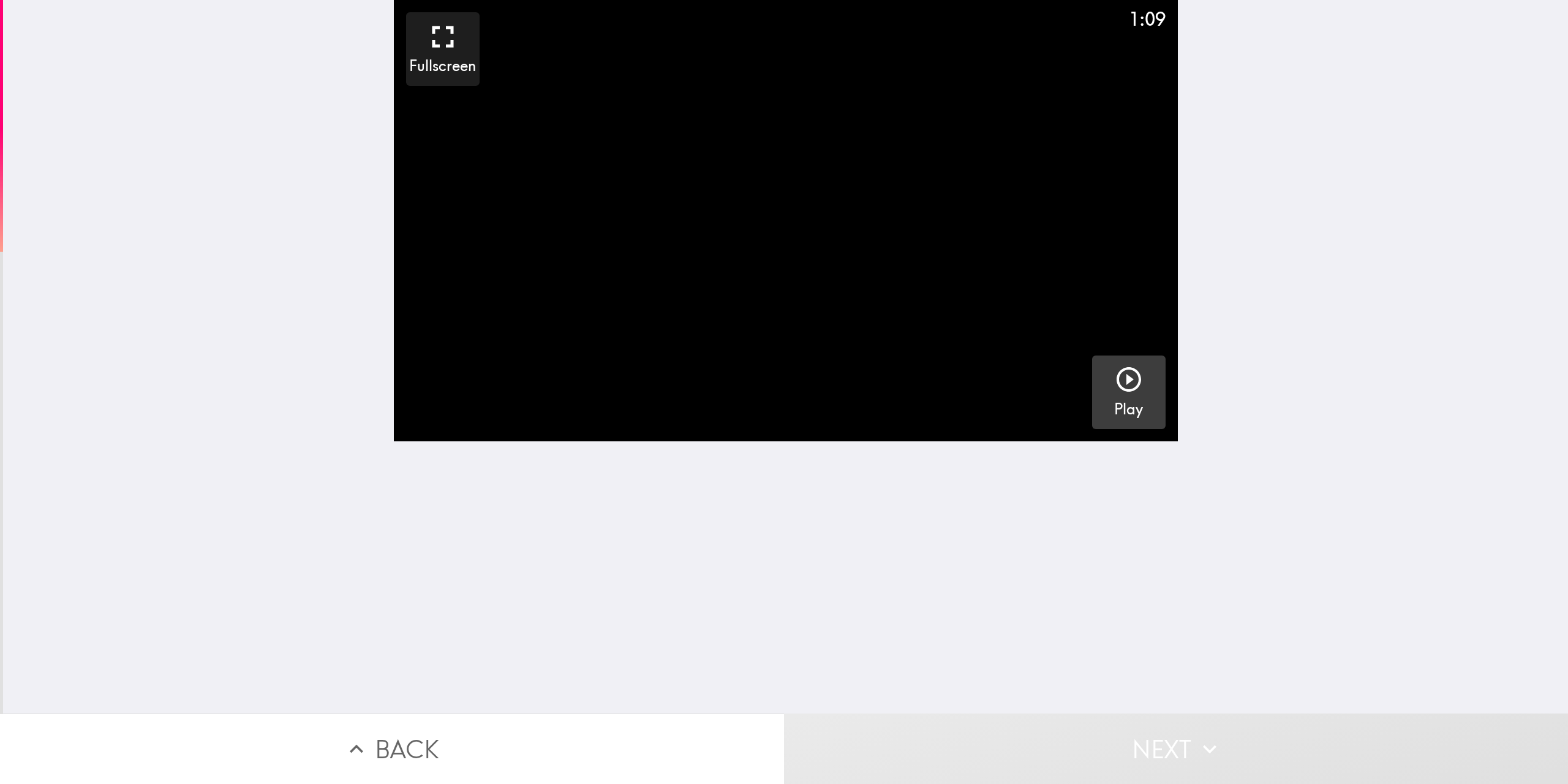
click at [1120, 399] on h5 "Play" at bounding box center [1128, 409] width 28 height 21
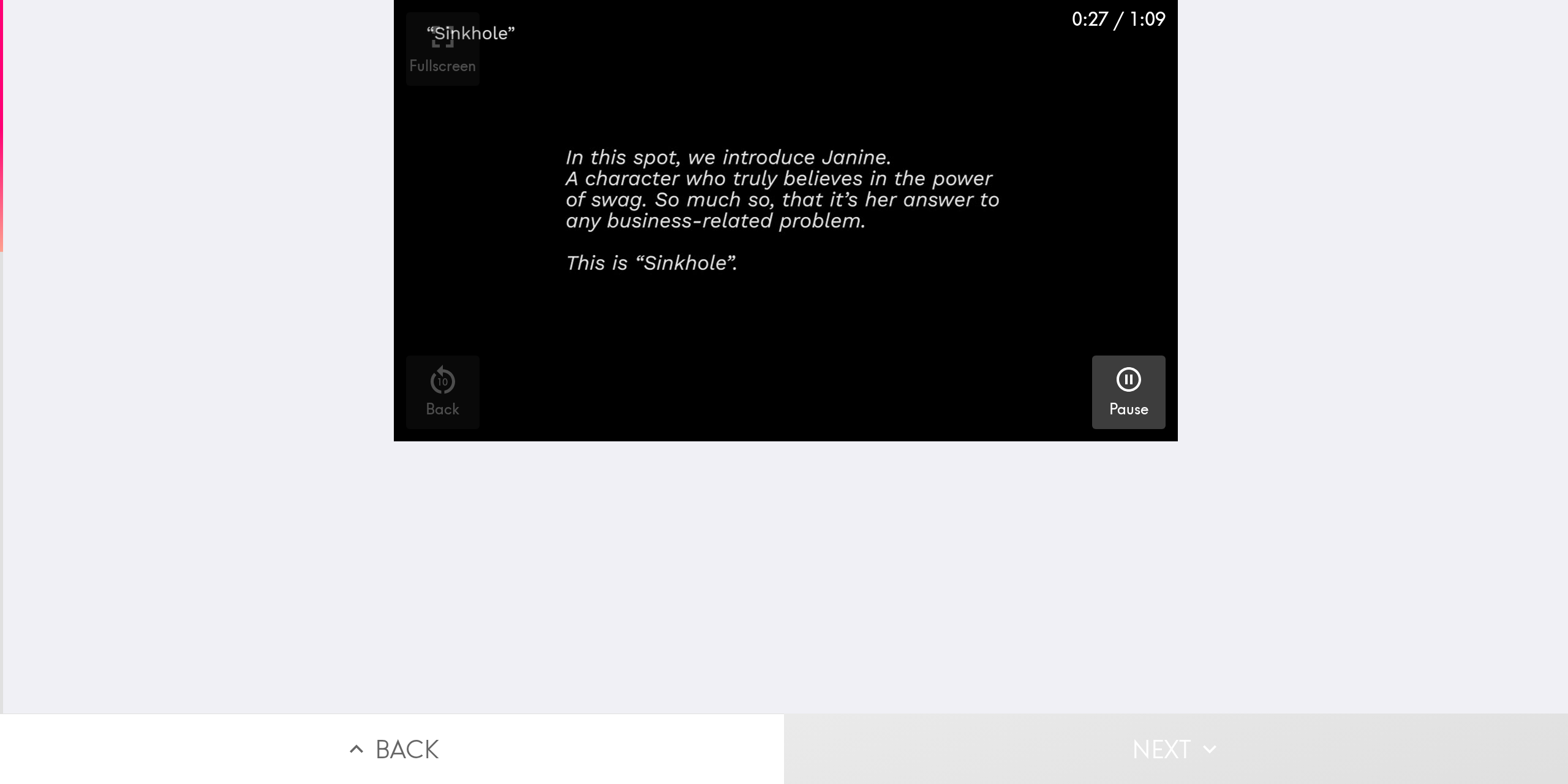
click at [1131, 387] on icon "button" at bounding box center [1129, 380] width 29 height 29
click at [1130, 387] on icon "button" at bounding box center [1129, 380] width 29 height 29
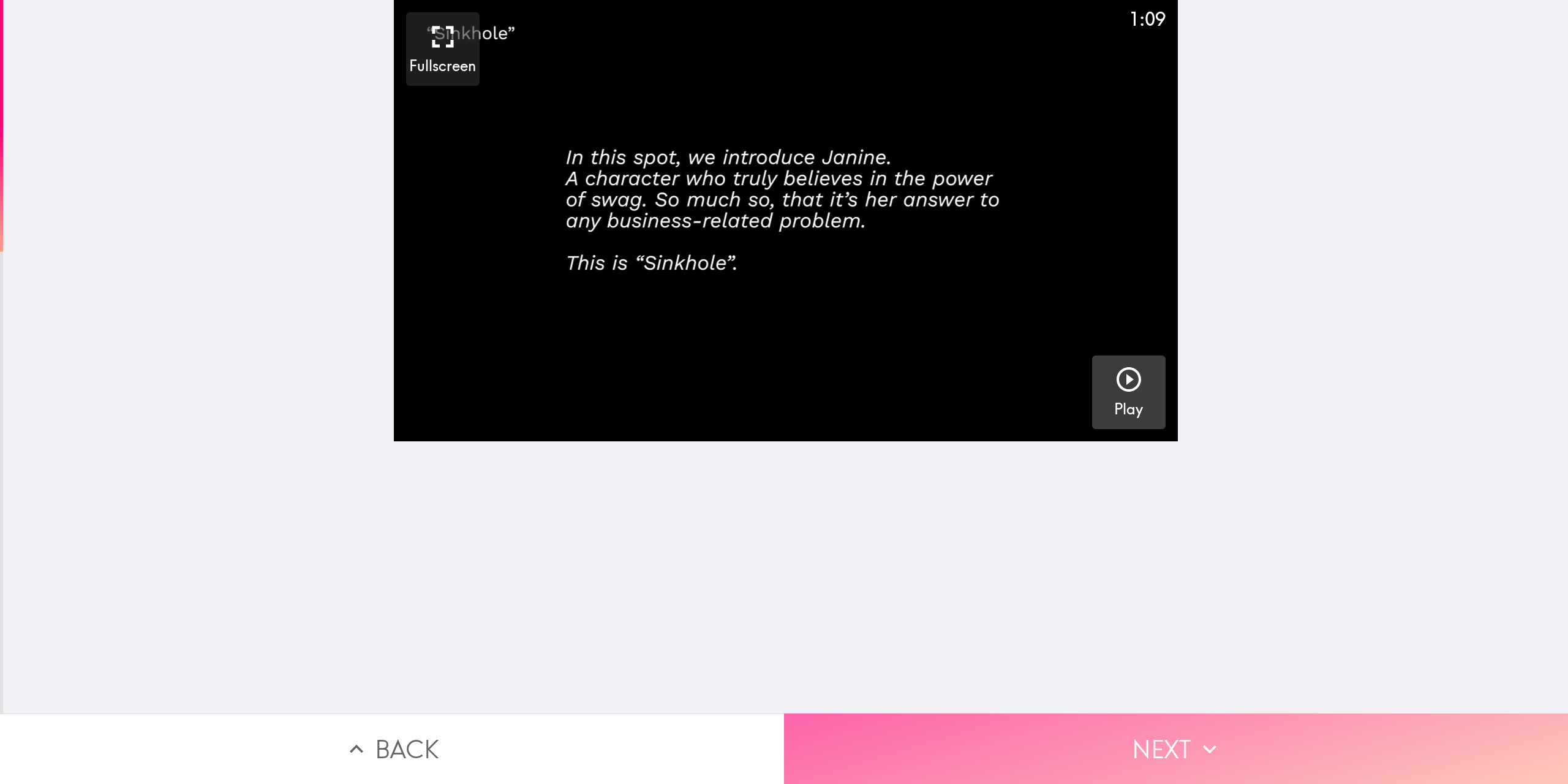
click at [1032, 744] on button "Next" at bounding box center [1177, 748] width 784 height 71
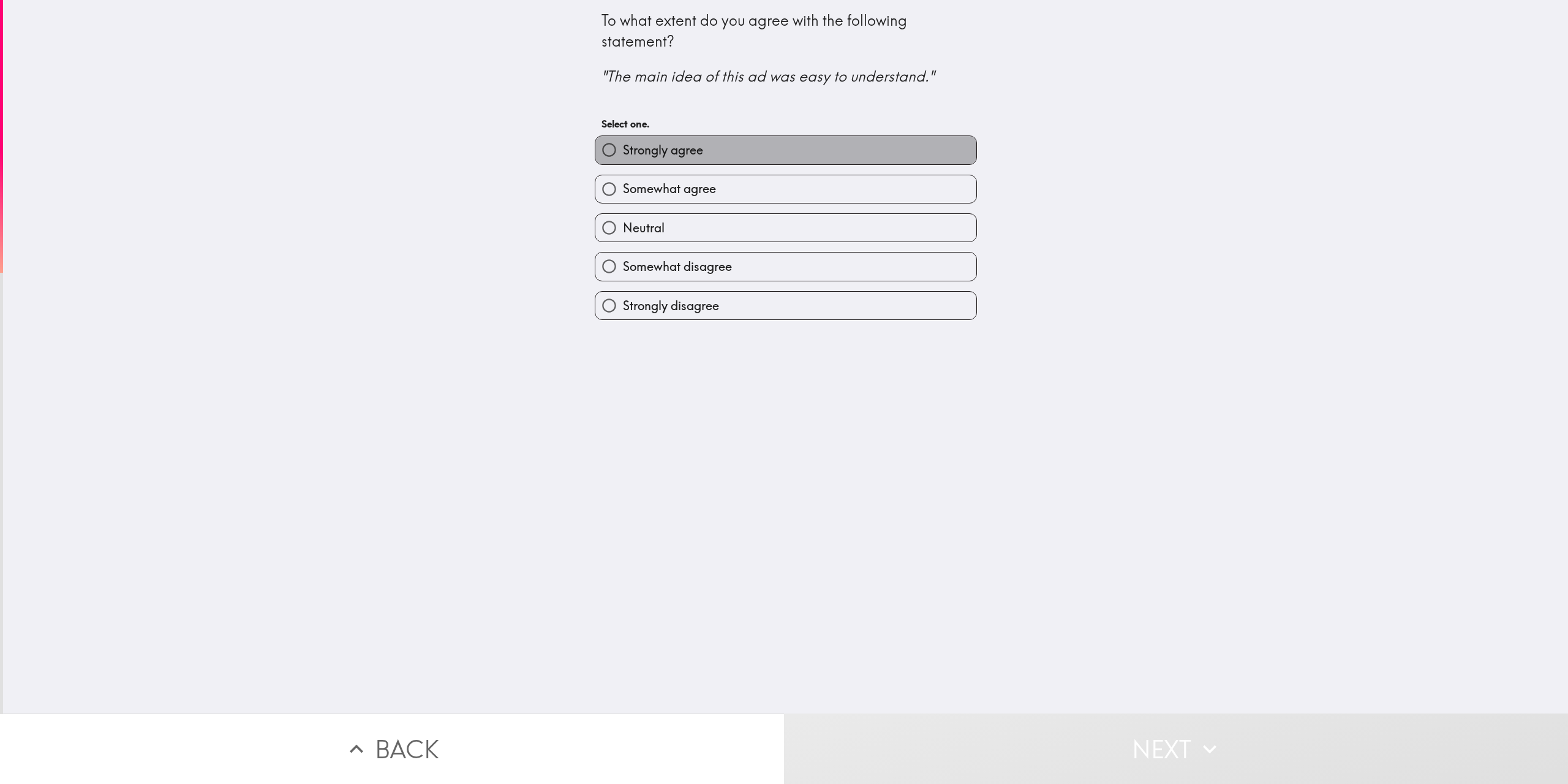
click at [722, 144] on label "Strongly agree" at bounding box center [785, 150] width 381 height 28
click at [623, 144] on input "Strongly agree" at bounding box center [609, 150] width 28 height 28
radio input "true"
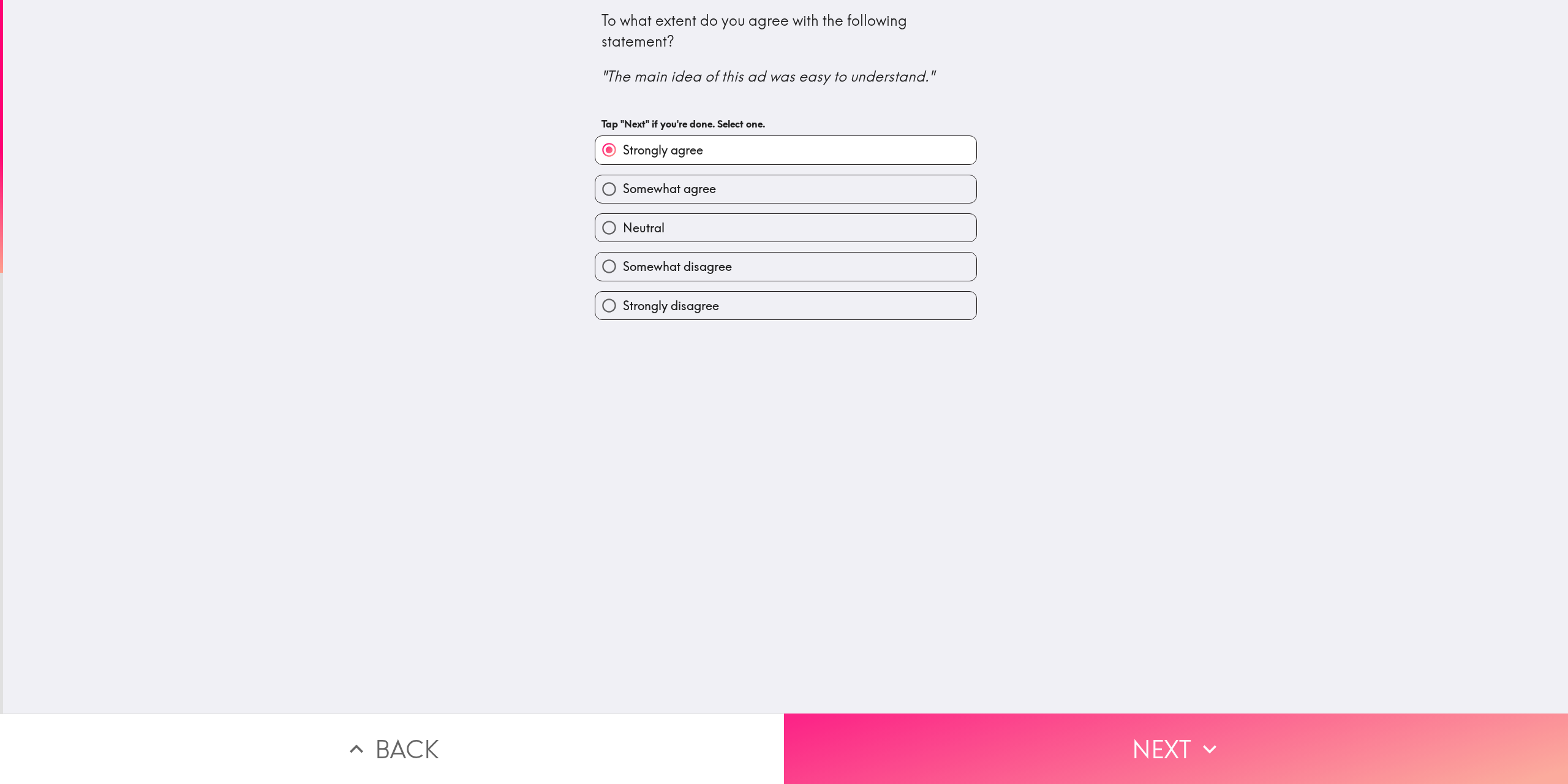
click at [1156, 731] on button "Next" at bounding box center [1177, 748] width 784 height 71
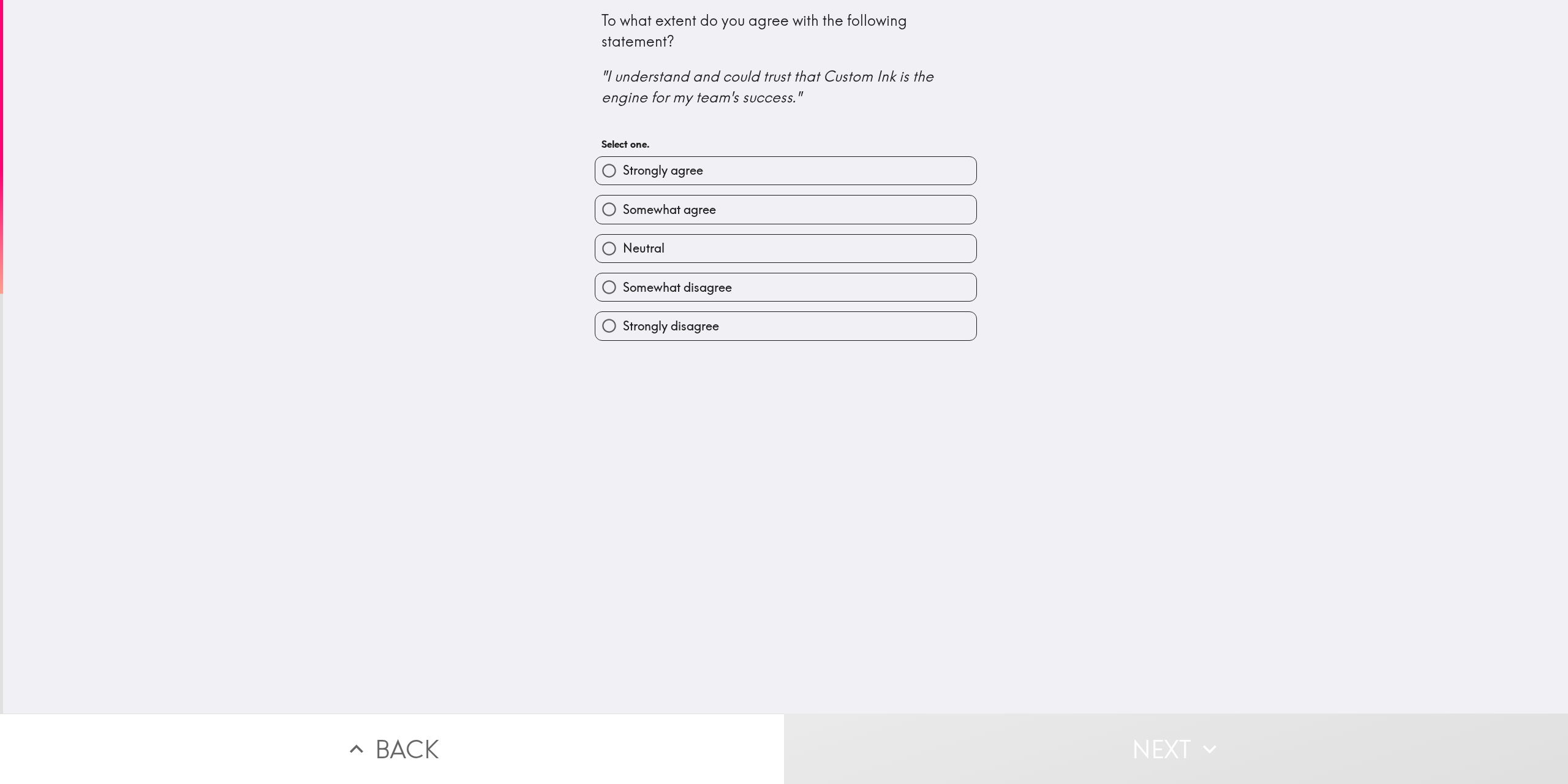
click at [751, 174] on label "Strongly agree" at bounding box center [785, 171] width 381 height 28
click at [623, 174] on input "Strongly agree" at bounding box center [609, 171] width 28 height 28
radio input "true"
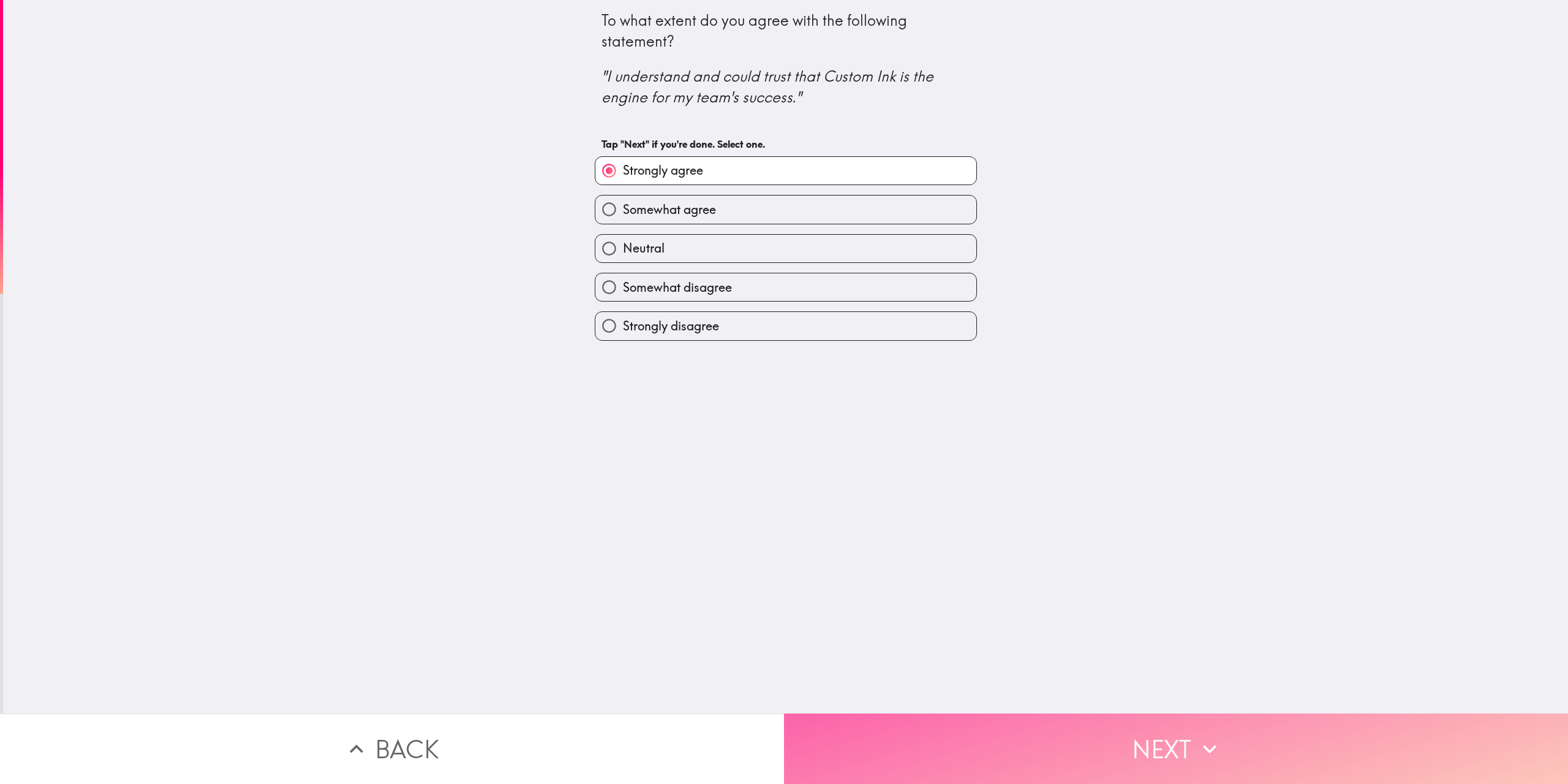
click at [1167, 734] on button "Next" at bounding box center [1177, 748] width 784 height 71
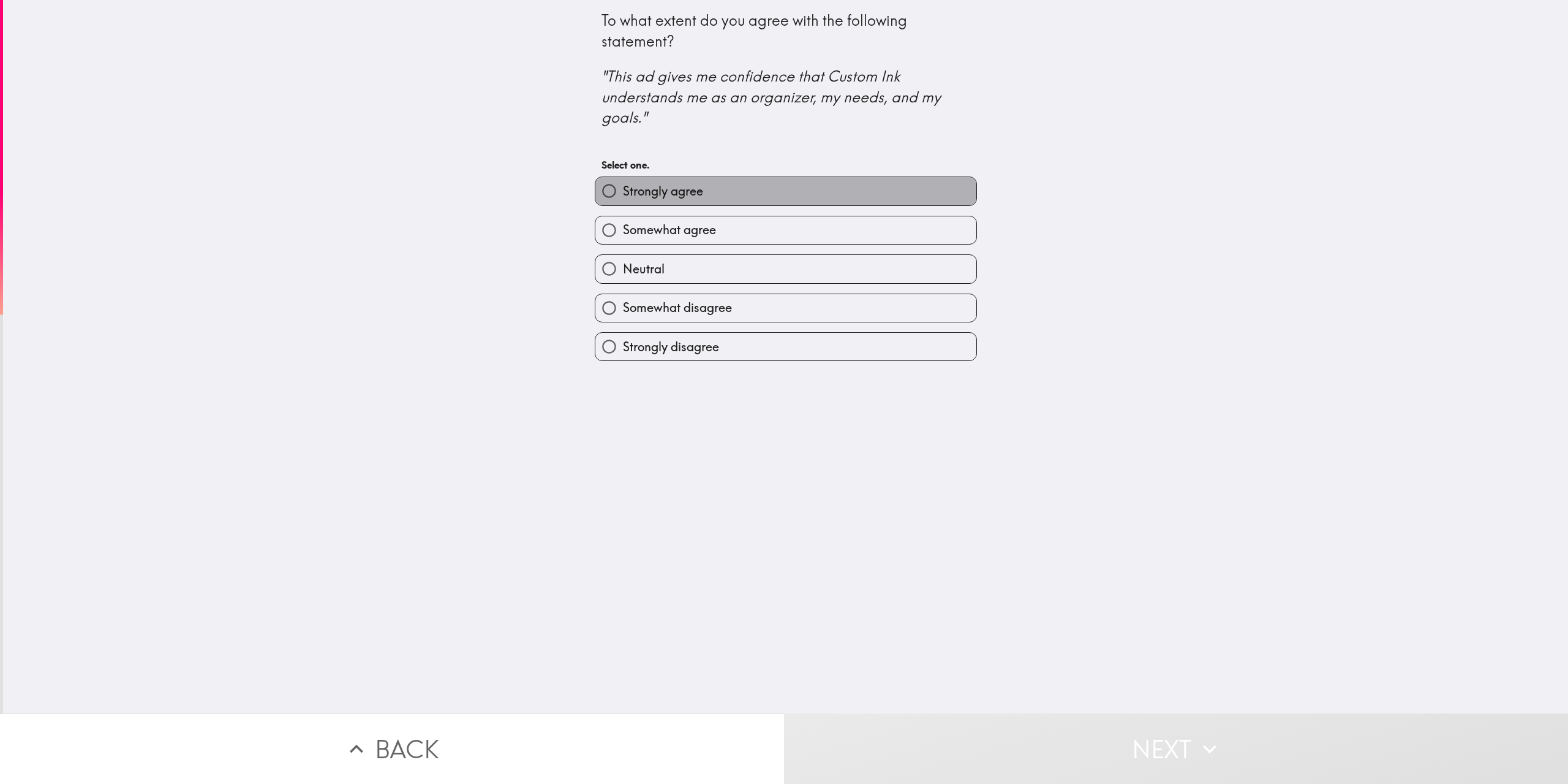
click at [829, 189] on label "Strongly agree" at bounding box center [785, 191] width 381 height 28
click at [623, 189] on input "Strongly agree" at bounding box center [609, 191] width 28 height 28
radio input "true"
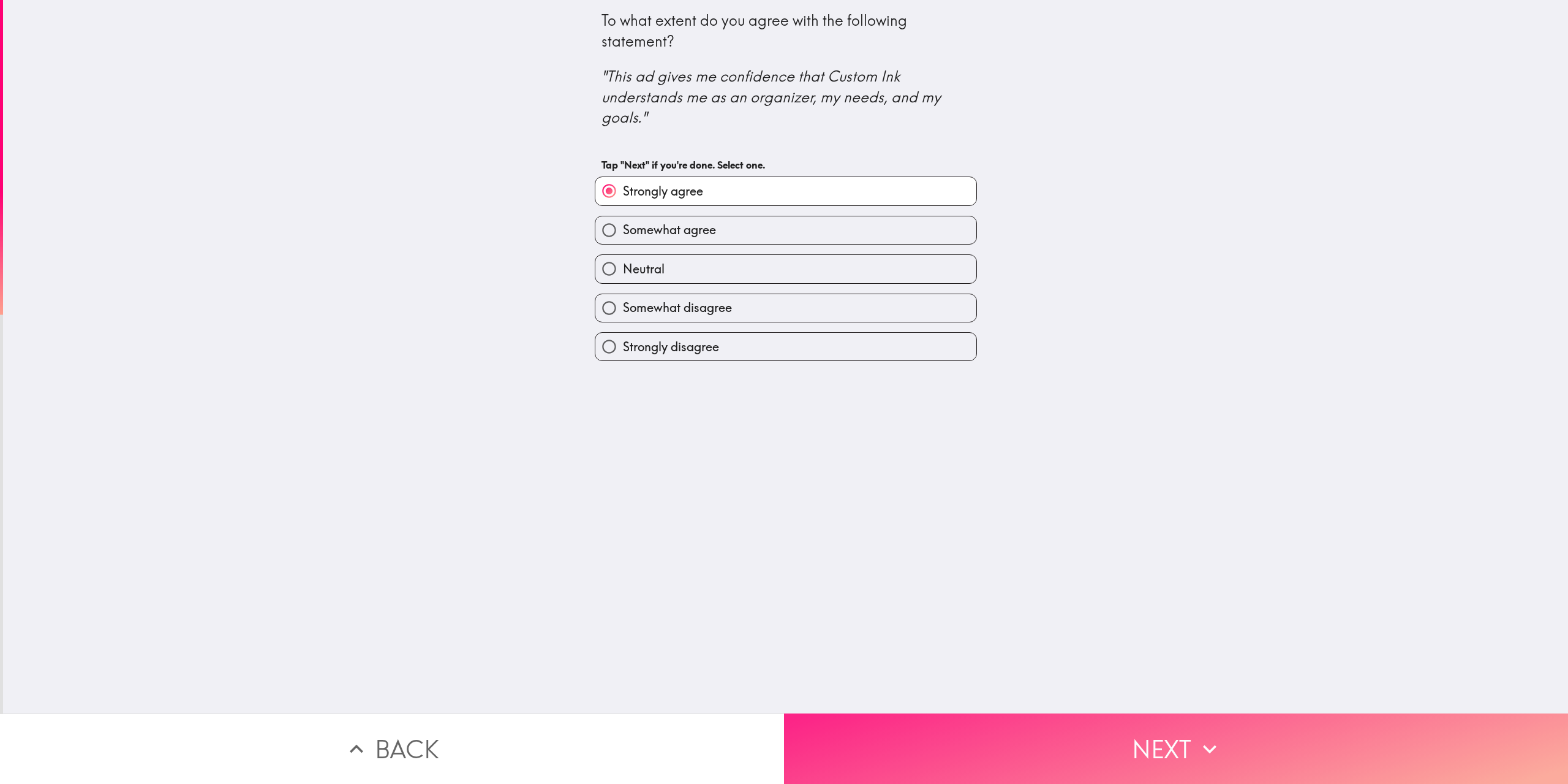
click at [1188, 748] on button "Next" at bounding box center [1177, 748] width 784 height 71
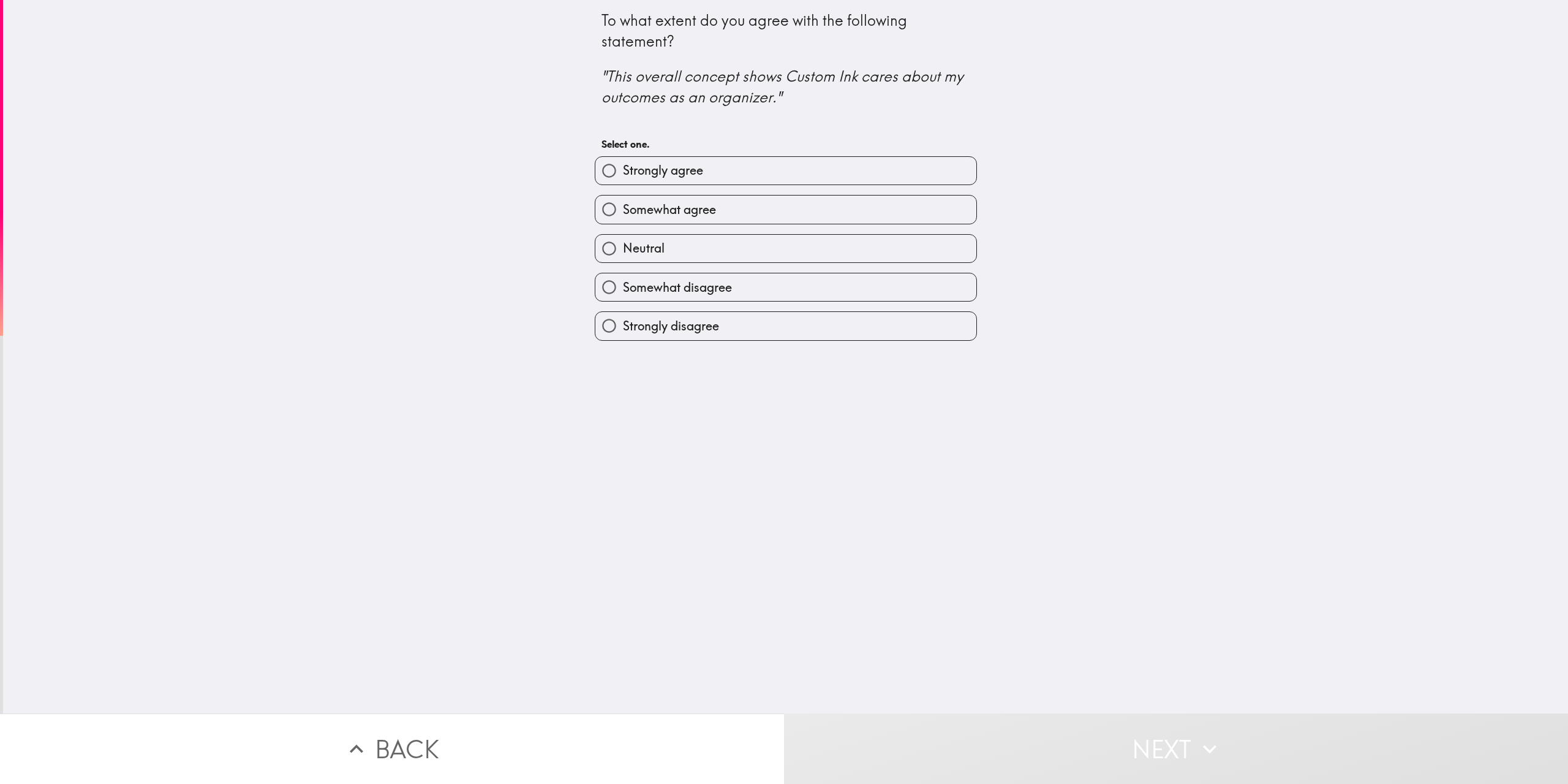
click at [817, 176] on label "Strongly agree" at bounding box center [785, 171] width 381 height 28
click at [623, 176] on input "Strongly agree" at bounding box center [609, 171] width 28 height 28
radio input "true"
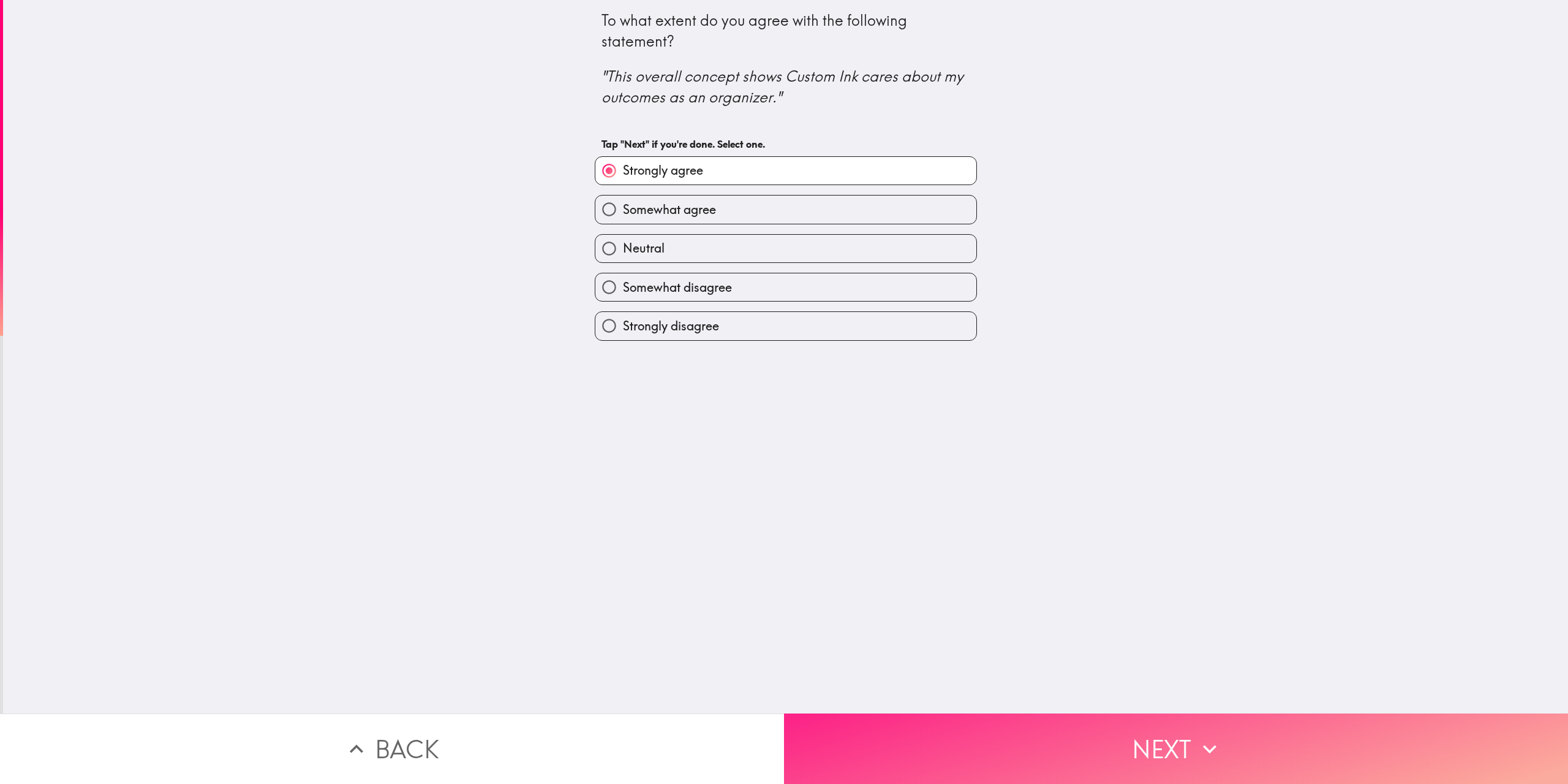
click at [1196, 735] on icon "button" at bounding box center [1209, 748] width 27 height 27
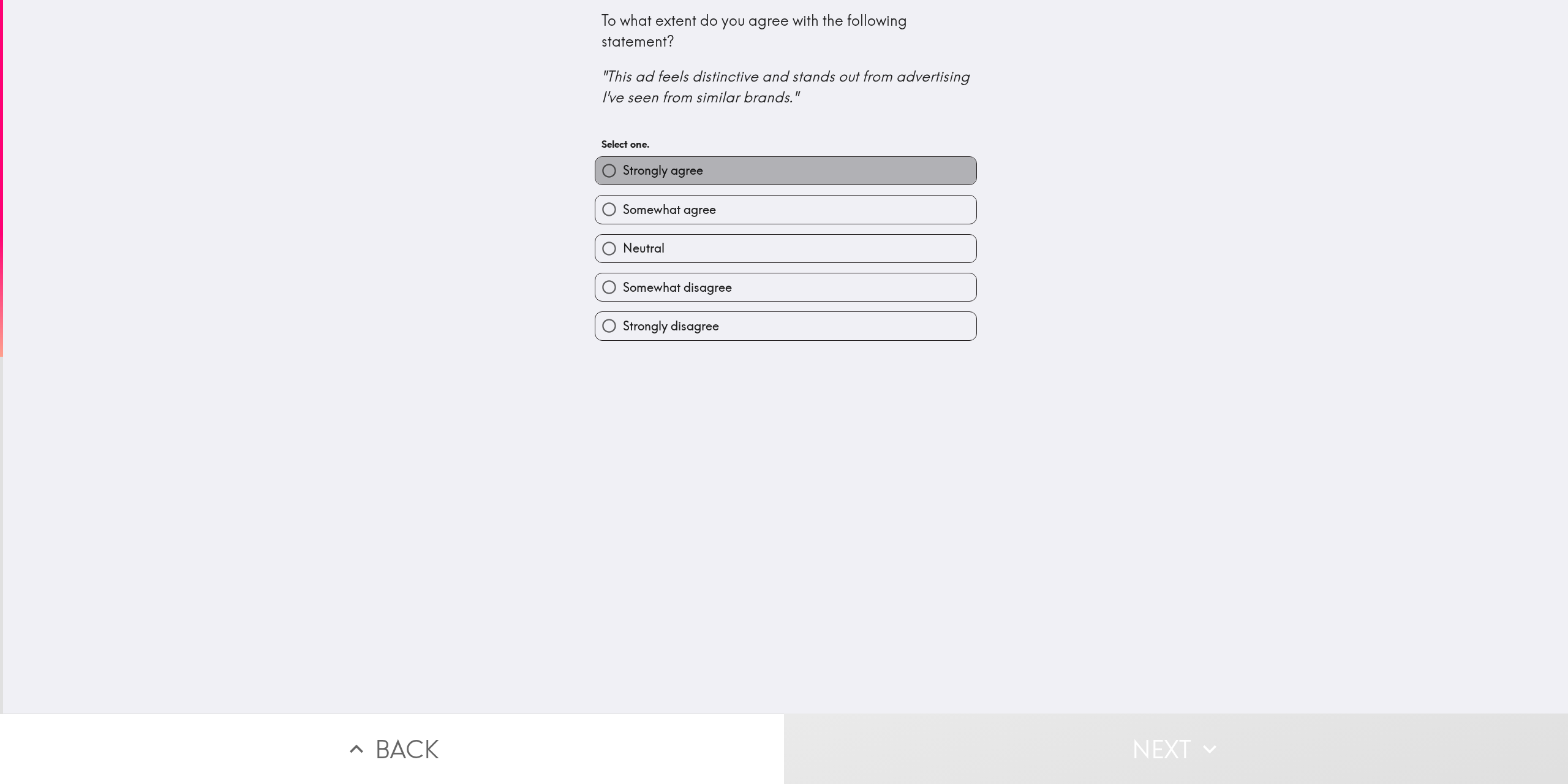
click at [732, 181] on label "Strongly agree" at bounding box center [785, 171] width 381 height 28
click at [623, 181] on input "Strongly agree" at bounding box center [609, 171] width 28 height 28
radio input "true"
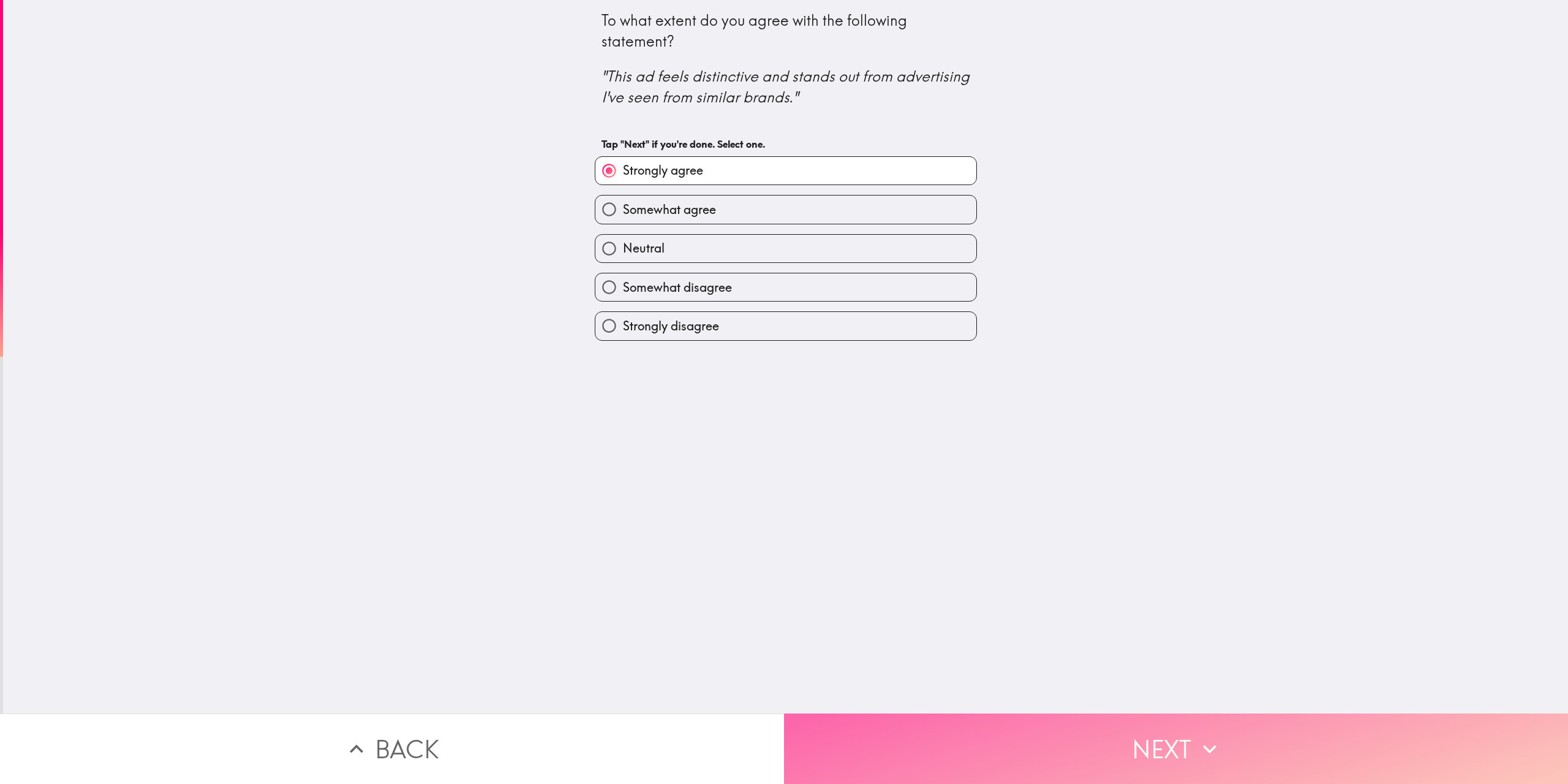
click at [1143, 748] on button "Next" at bounding box center [1177, 748] width 784 height 71
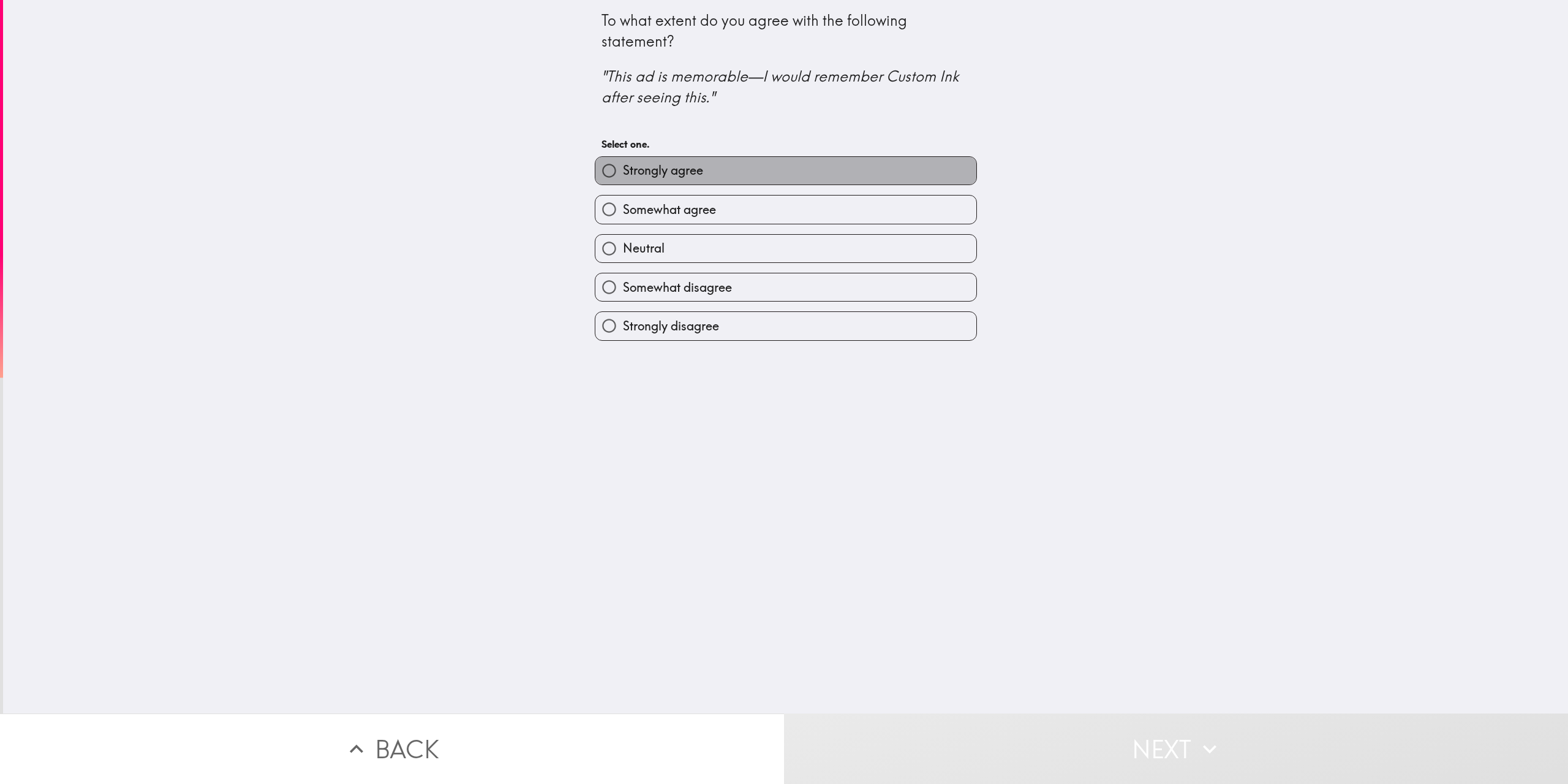
click at [821, 170] on label "Strongly agree" at bounding box center [785, 171] width 381 height 28
click at [623, 170] on input "Strongly agree" at bounding box center [609, 171] width 28 height 28
radio input "true"
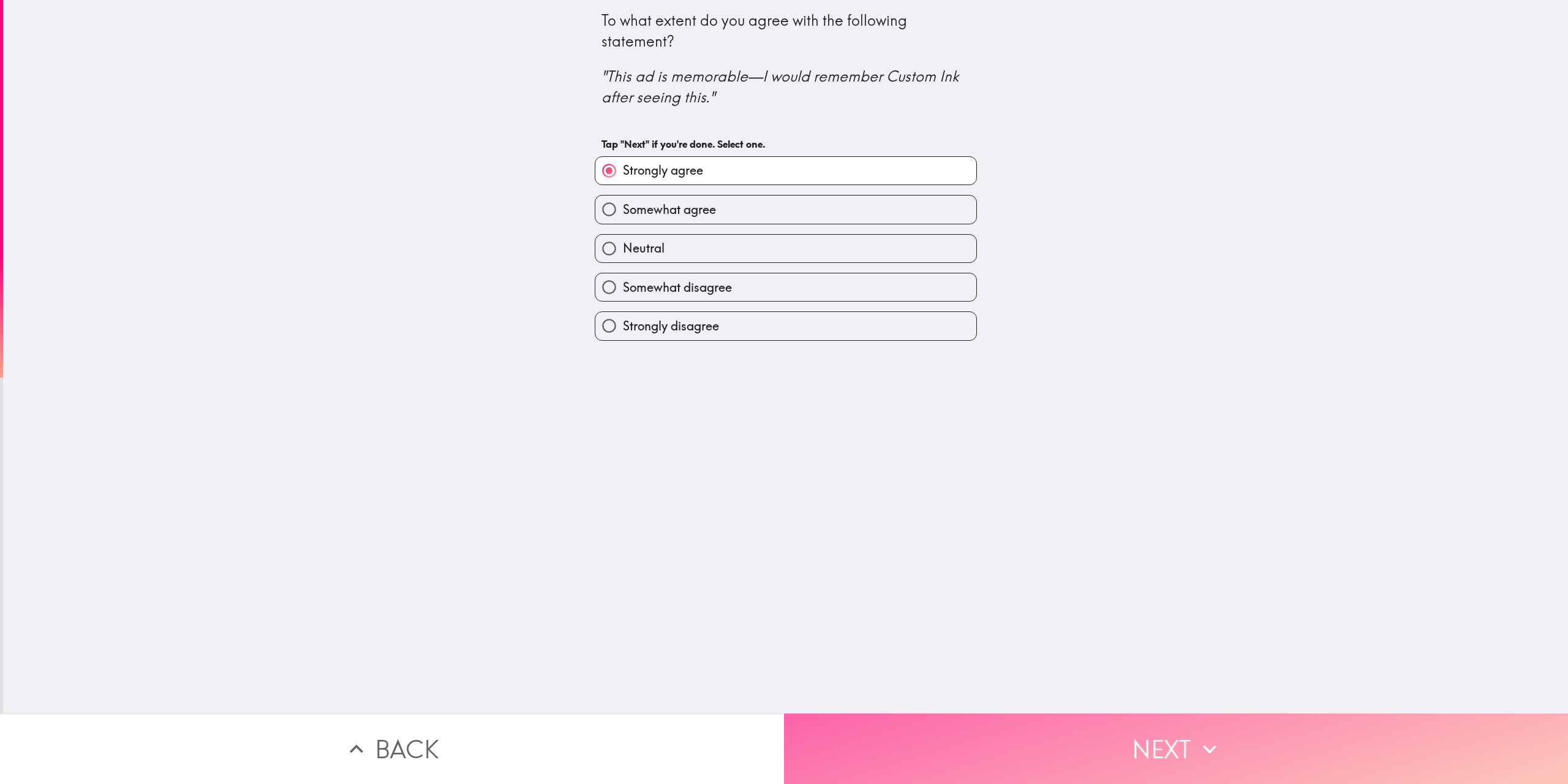
click at [1113, 756] on button "Next" at bounding box center [1177, 748] width 784 height 71
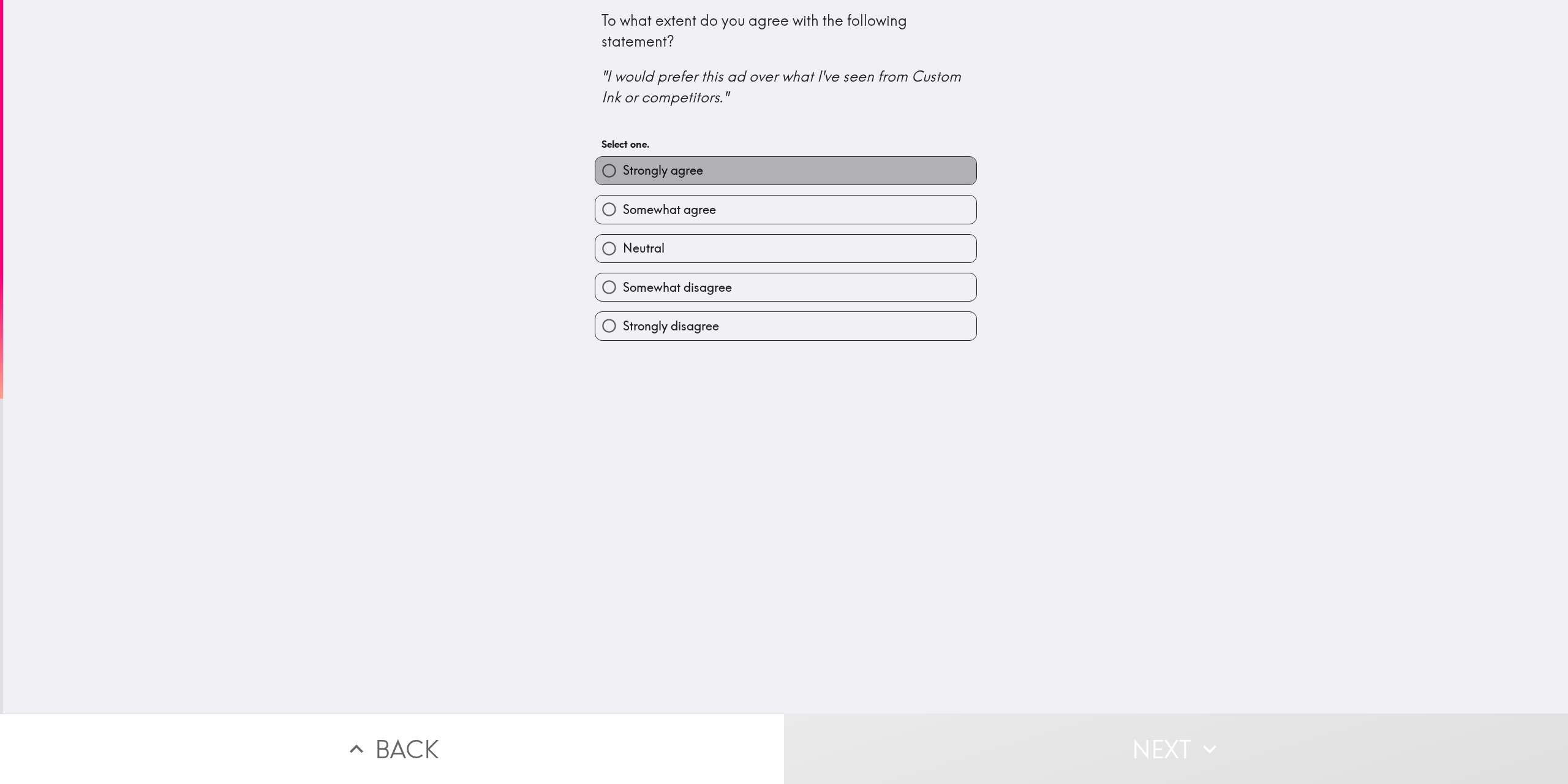
click at [816, 178] on label "Strongly agree" at bounding box center [785, 171] width 381 height 28
click at [623, 178] on input "Strongly agree" at bounding box center [609, 171] width 28 height 28
radio input "true"
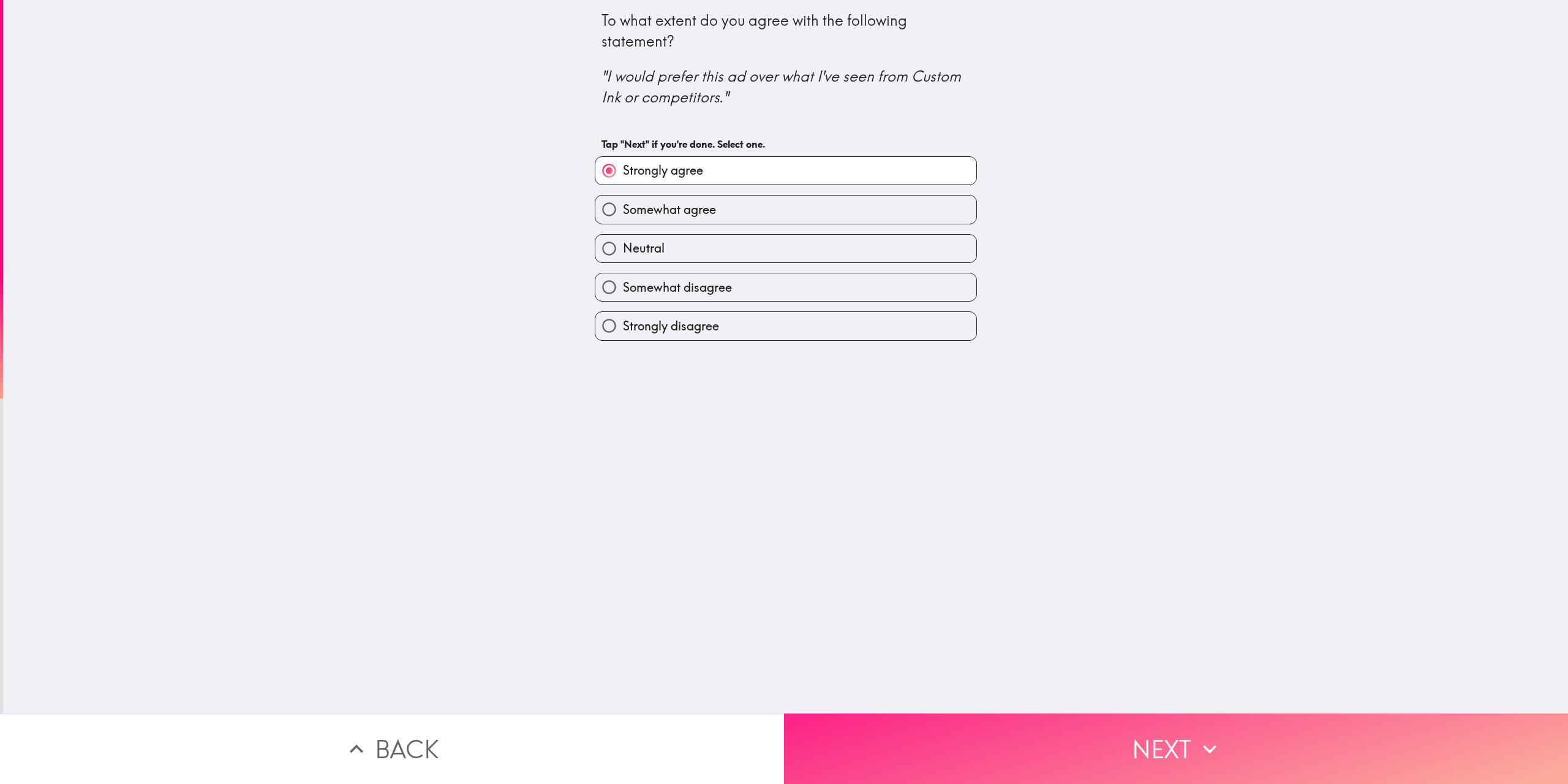
click at [1156, 756] on button "Next" at bounding box center [1177, 748] width 784 height 71
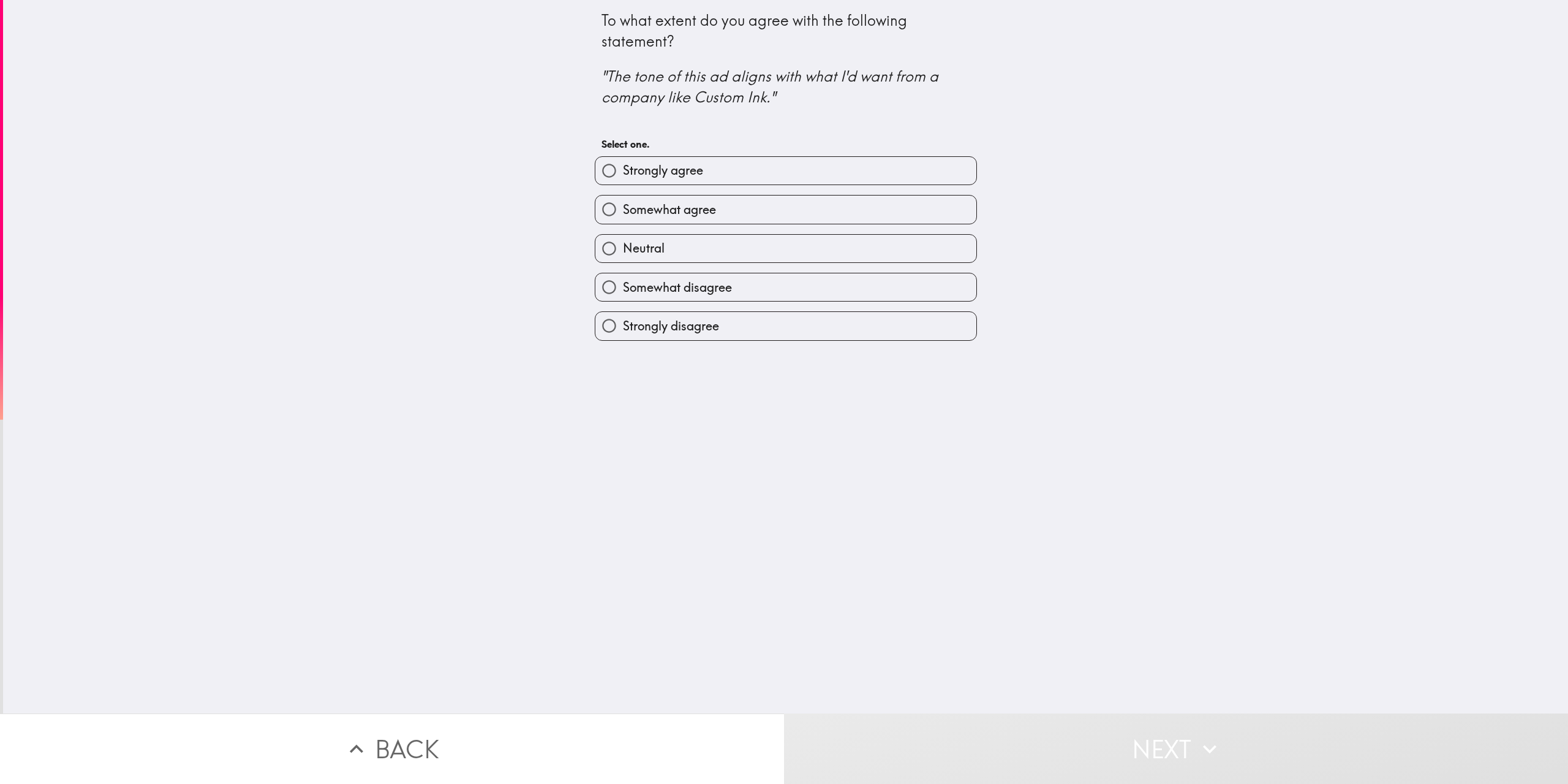
click at [675, 172] on span "Strongly agree" at bounding box center [662, 170] width 80 height 17
click at [623, 172] on input "Strongly agree" at bounding box center [609, 171] width 28 height 28
radio input "true"
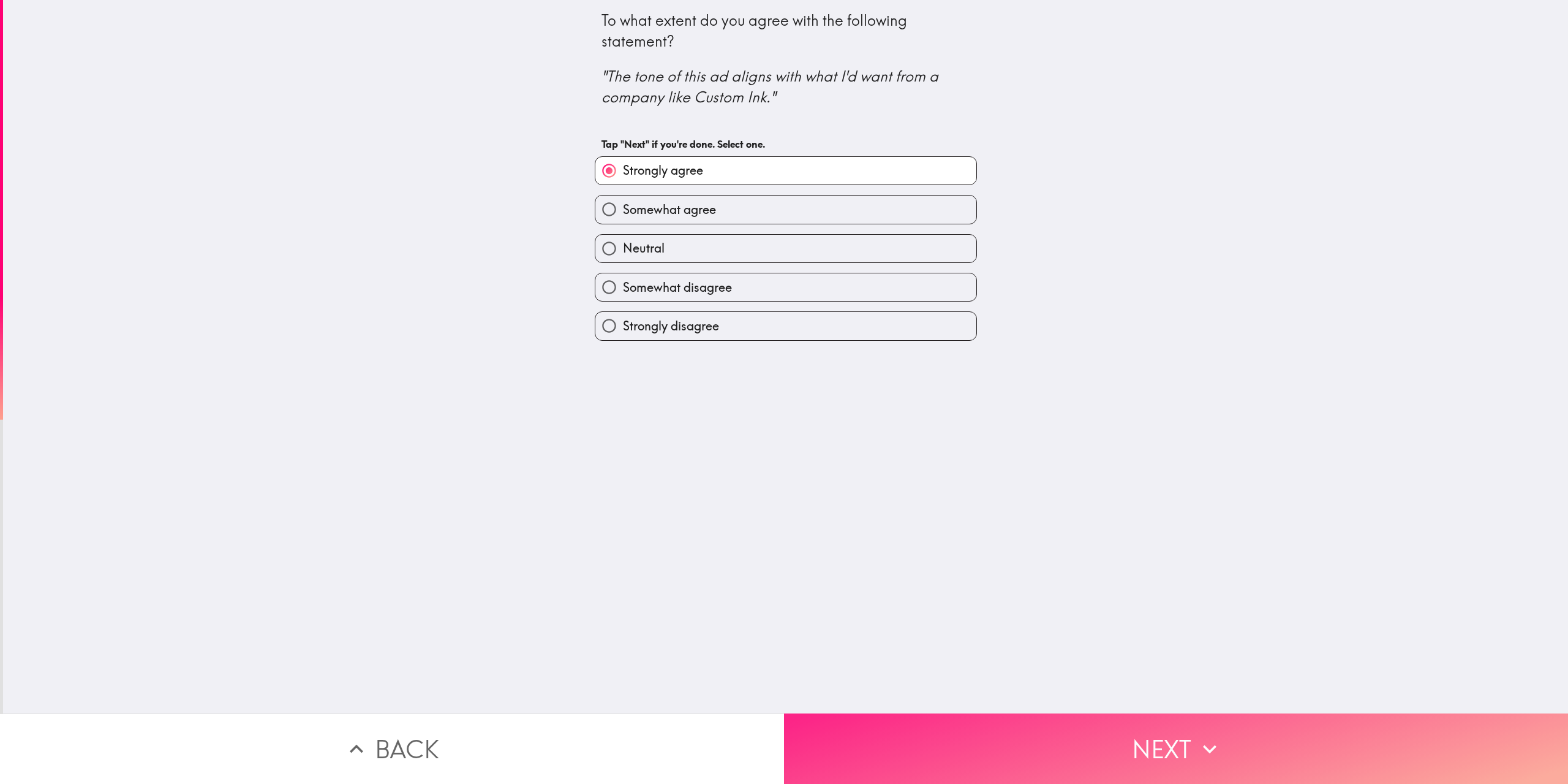
click at [1132, 722] on button "Next" at bounding box center [1177, 748] width 784 height 71
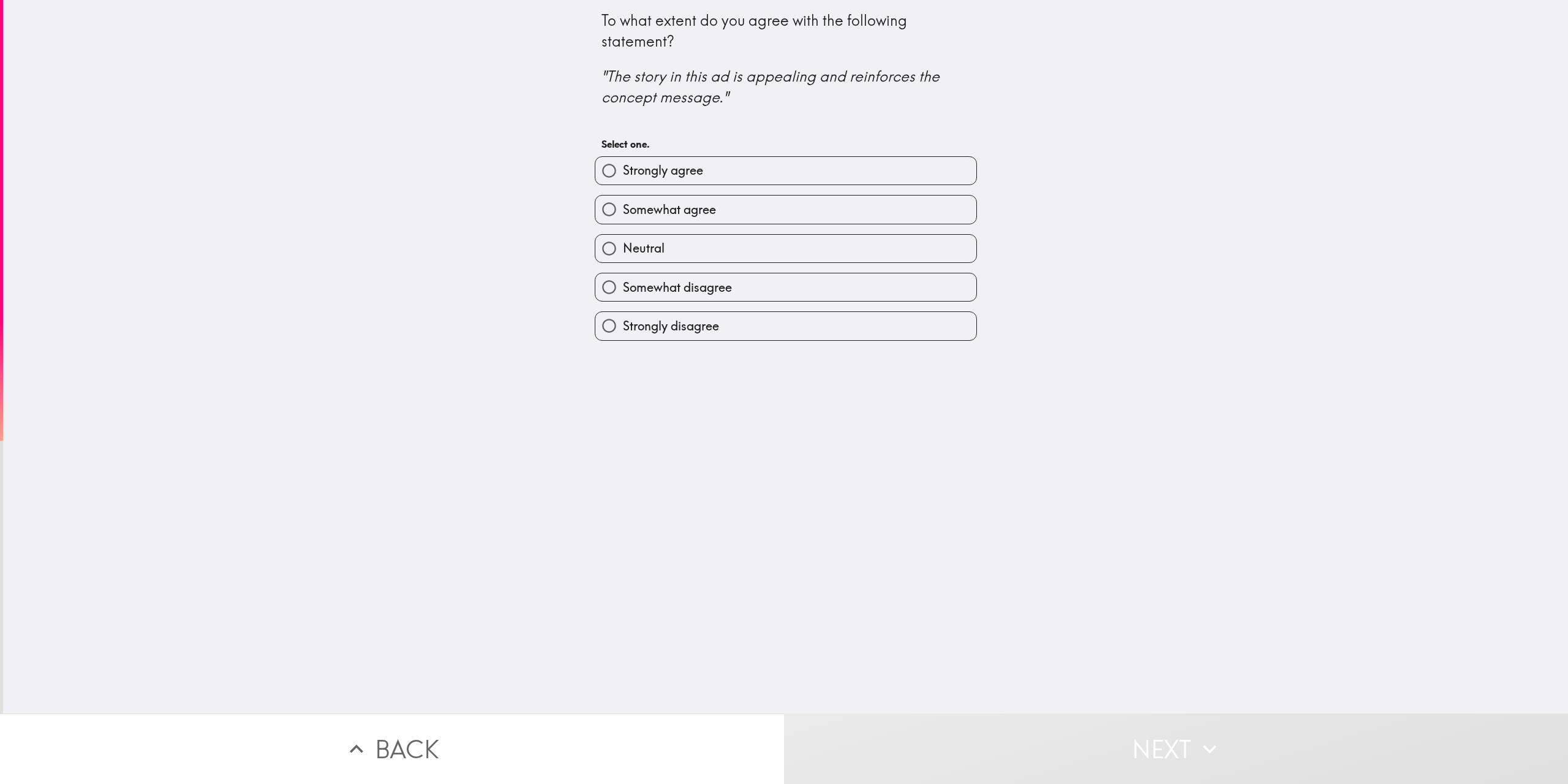
click at [694, 174] on span "Strongly agree" at bounding box center [662, 170] width 80 height 17
click at [623, 174] on input "Strongly agree" at bounding box center [609, 171] width 28 height 28
radio input "true"
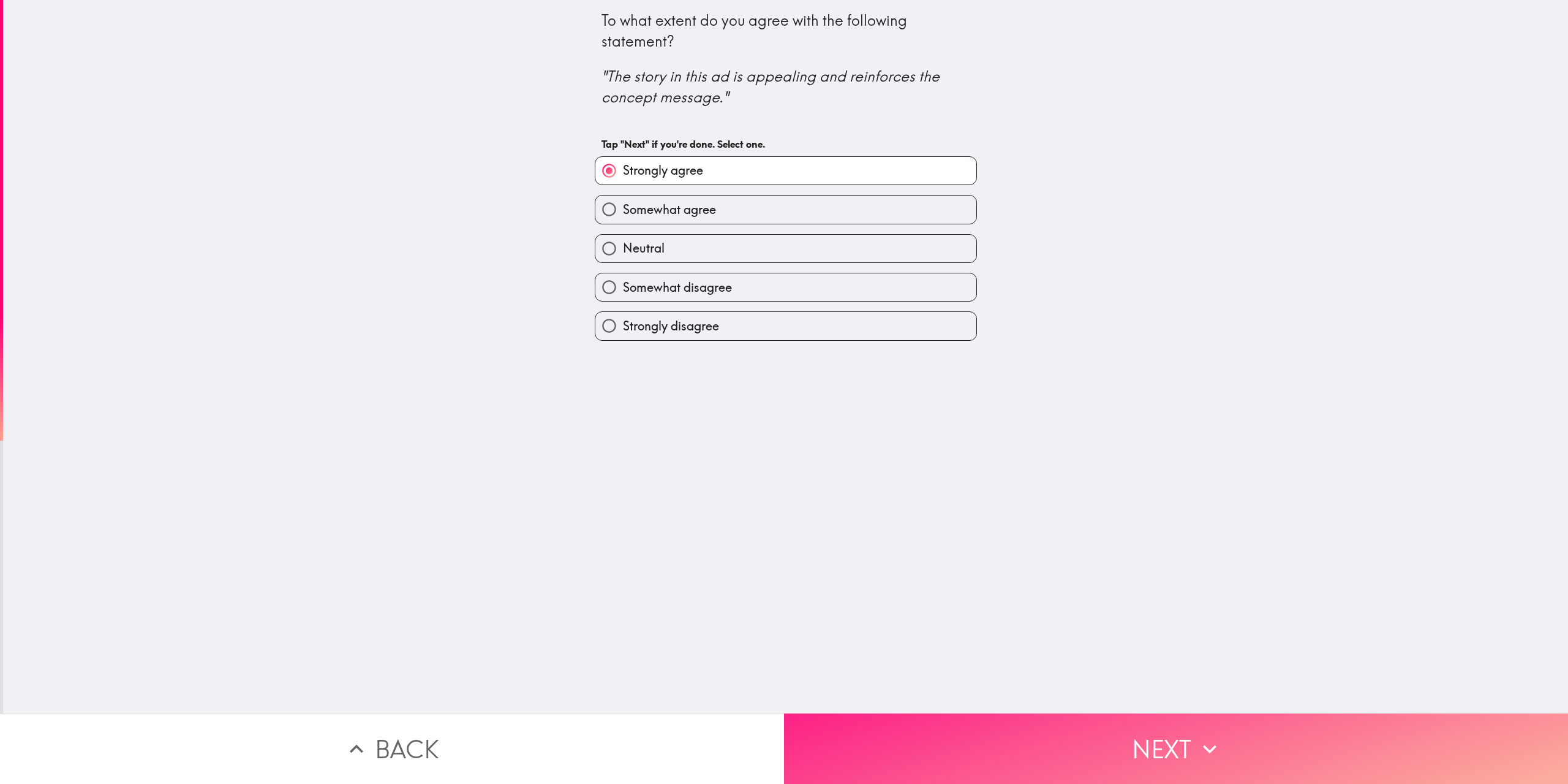
click at [1120, 723] on button "Next" at bounding box center [1177, 748] width 784 height 71
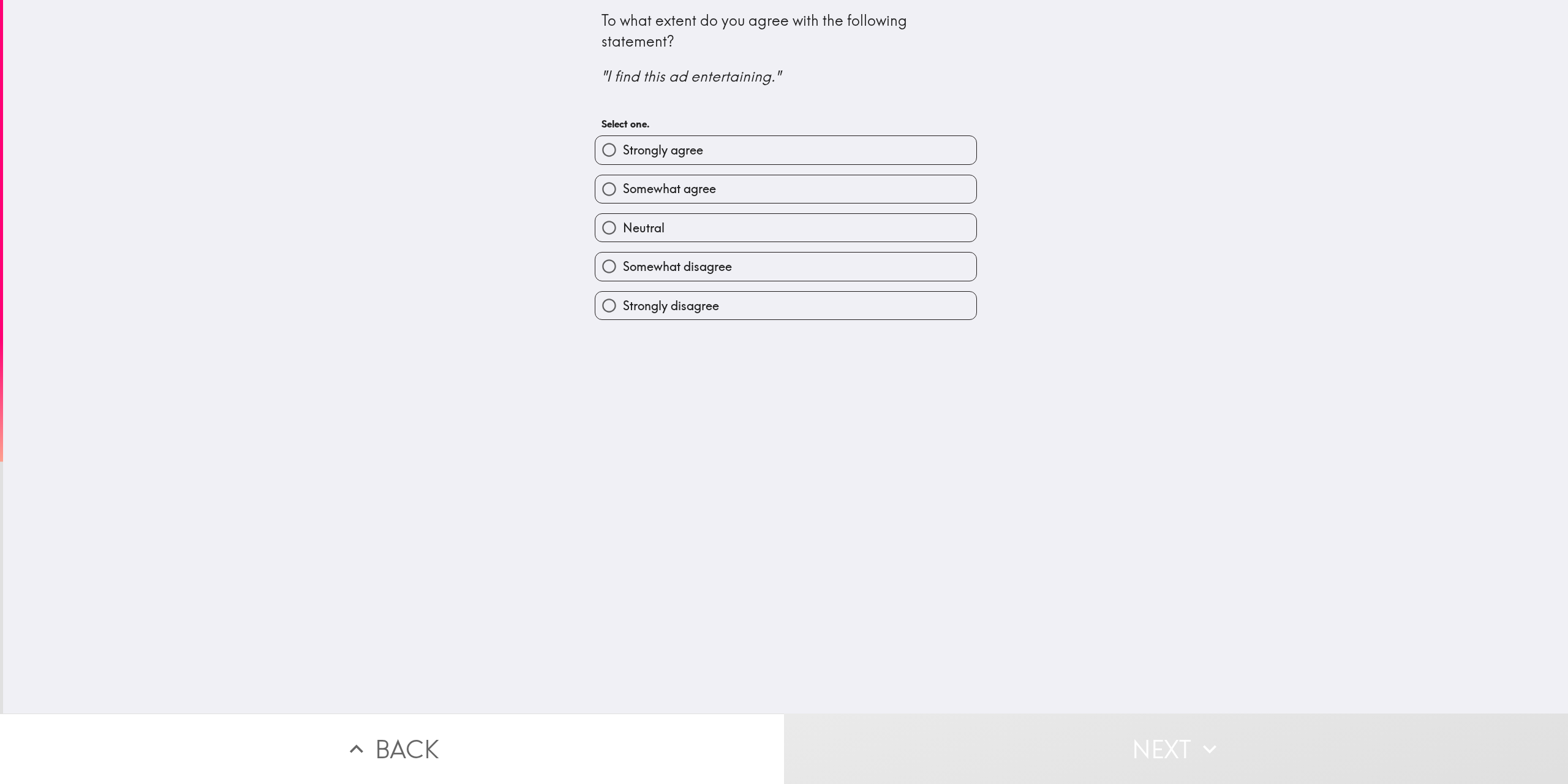
click at [649, 145] on span "Strongly agree" at bounding box center [662, 150] width 80 height 17
click at [623, 145] on input "Strongly agree" at bounding box center [609, 150] width 28 height 28
radio input "true"
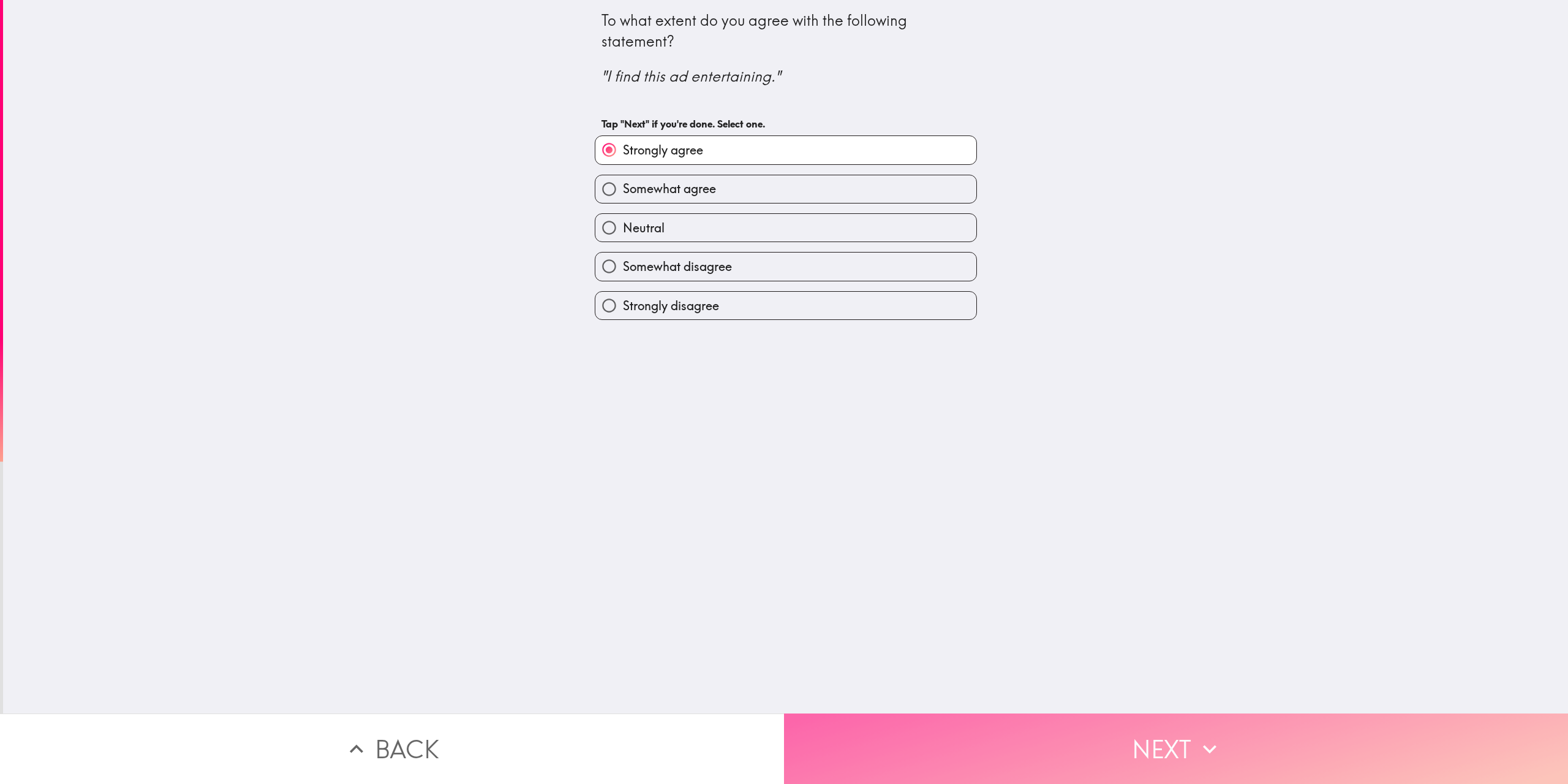
click at [1143, 736] on button "Next" at bounding box center [1177, 748] width 784 height 71
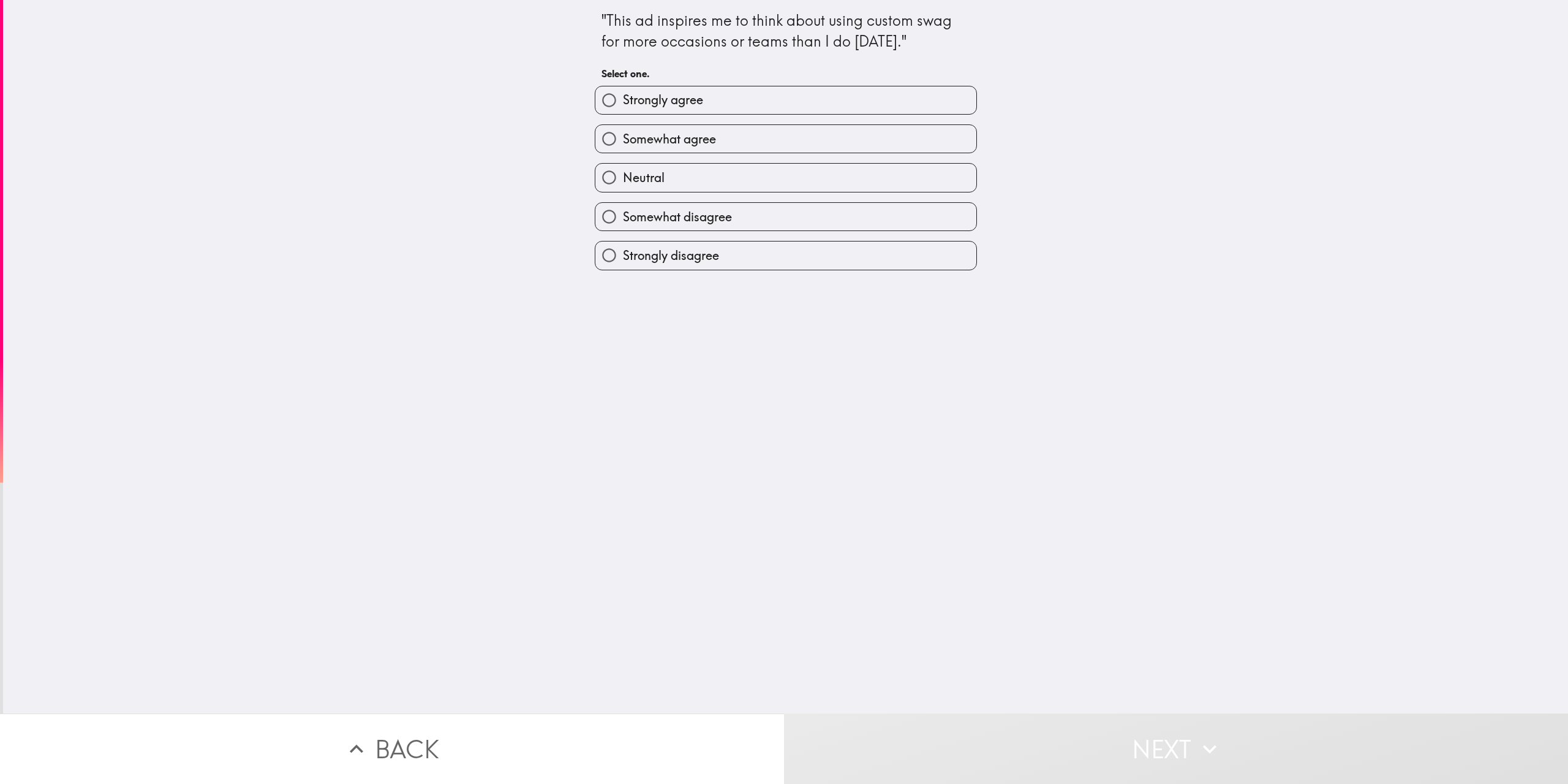
click at [728, 98] on label "Strongly agree" at bounding box center [785, 100] width 381 height 28
click at [623, 98] on input "Strongly agree" at bounding box center [609, 100] width 28 height 28
radio input "true"
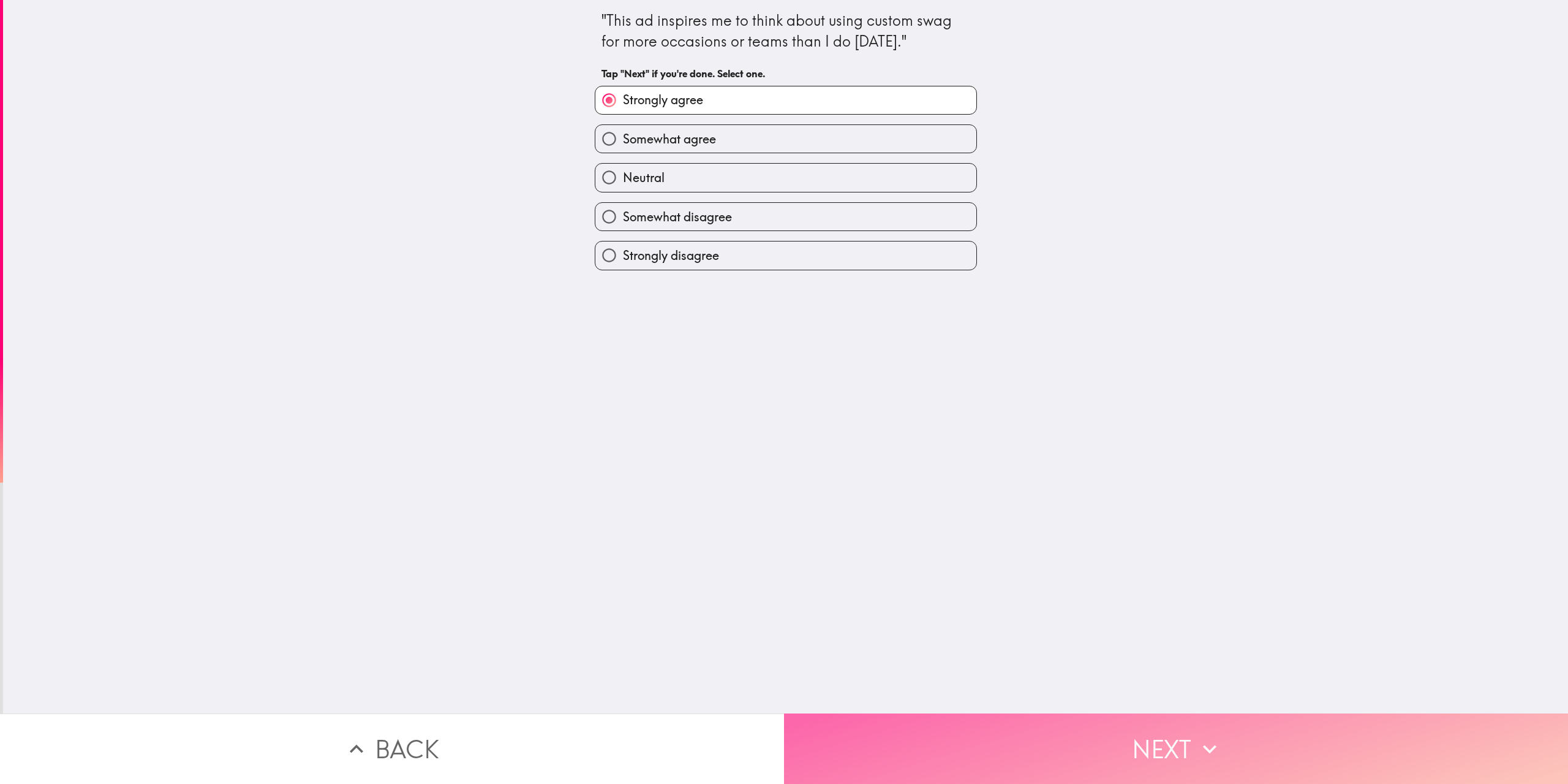
click at [1209, 750] on icon "button" at bounding box center [1209, 748] width 27 height 27
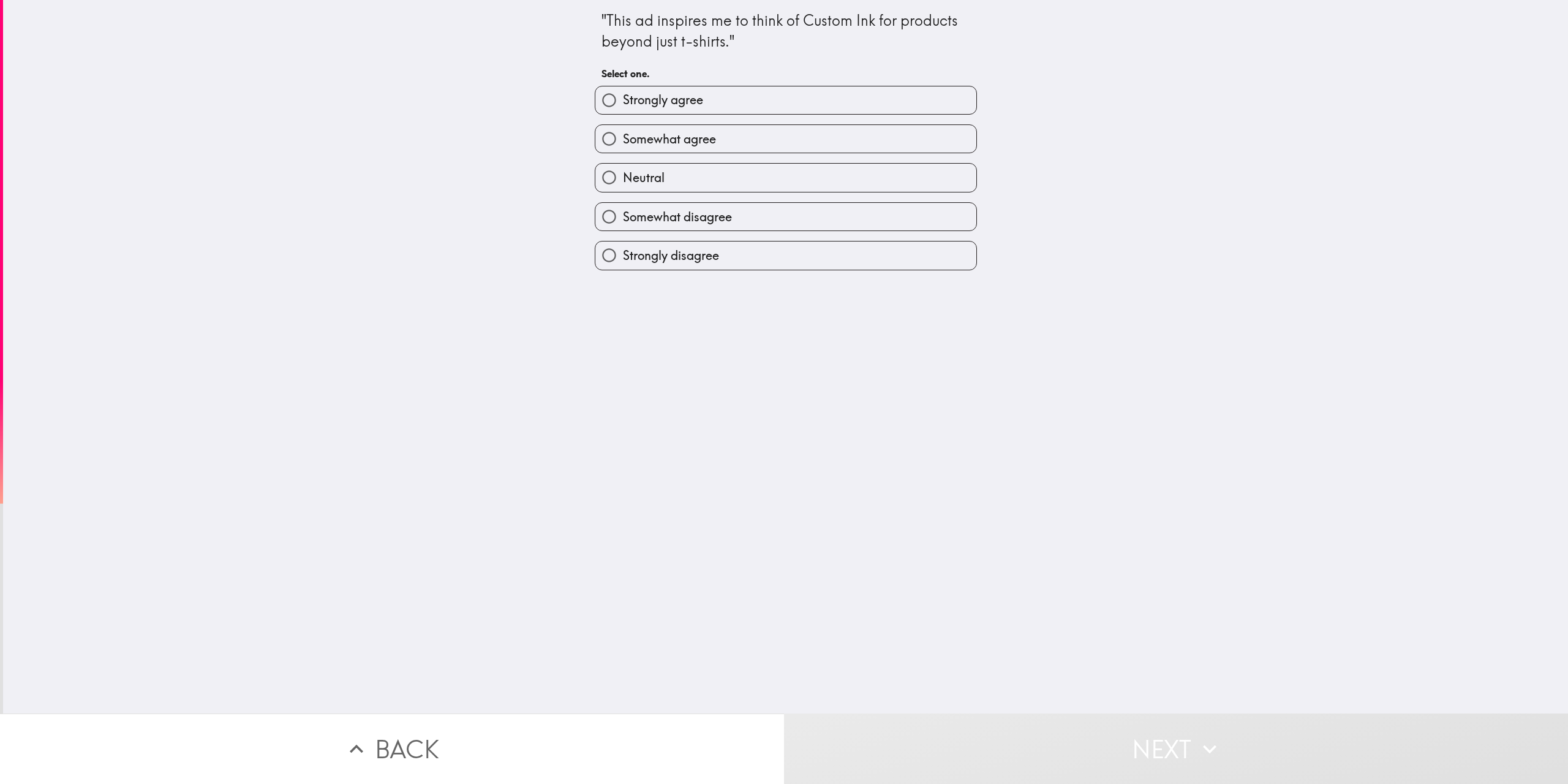
click at [681, 106] on span "Strongly agree" at bounding box center [662, 99] width 80 height 17
click at [623, 106] on input "Strongly agree" at bounding box center [609, 100] width 28 height 28
radio input "true"
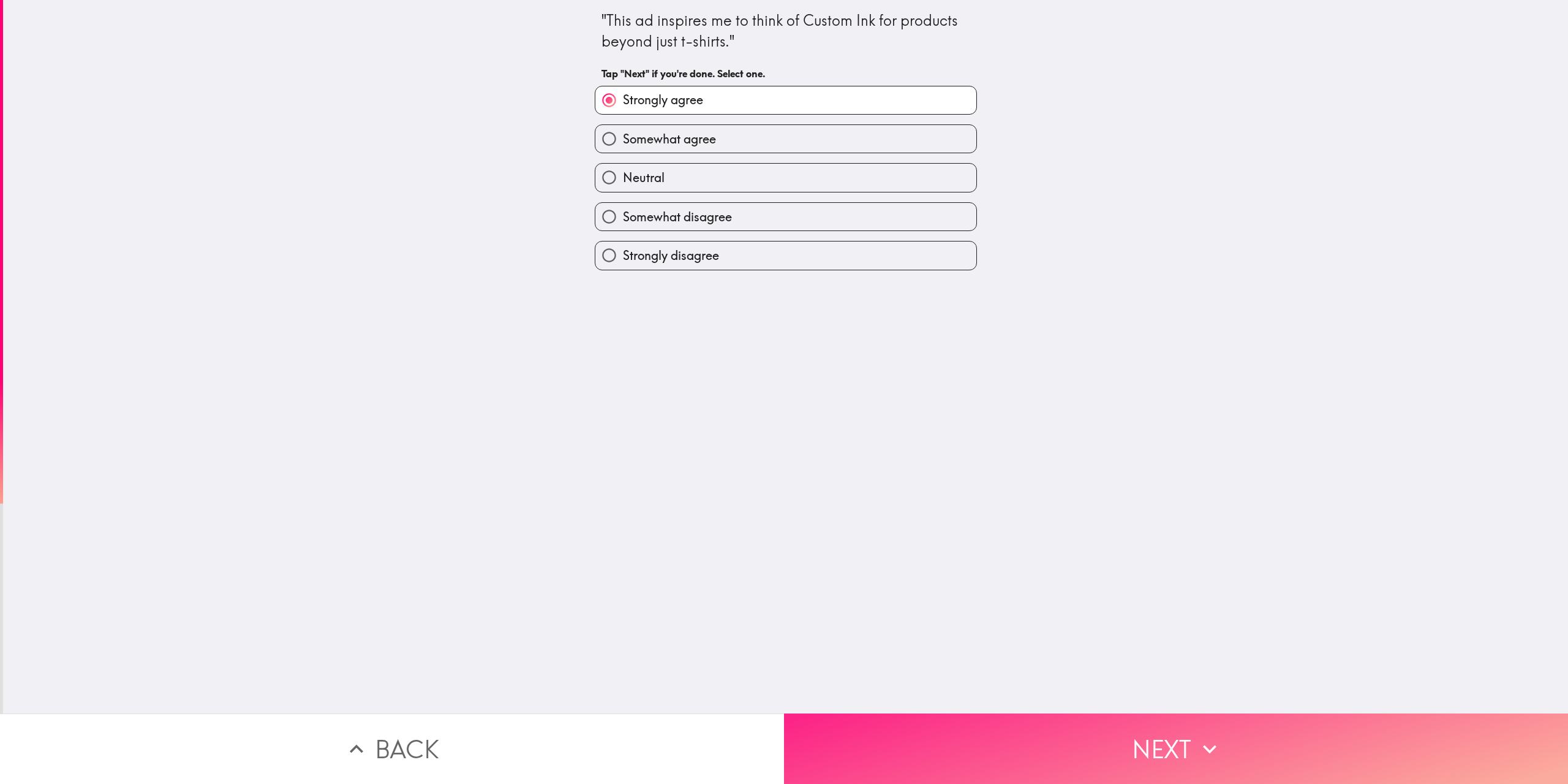
click at [1159, 714] on button "Next" at bounding box center [1177, 748] width 784 height 71
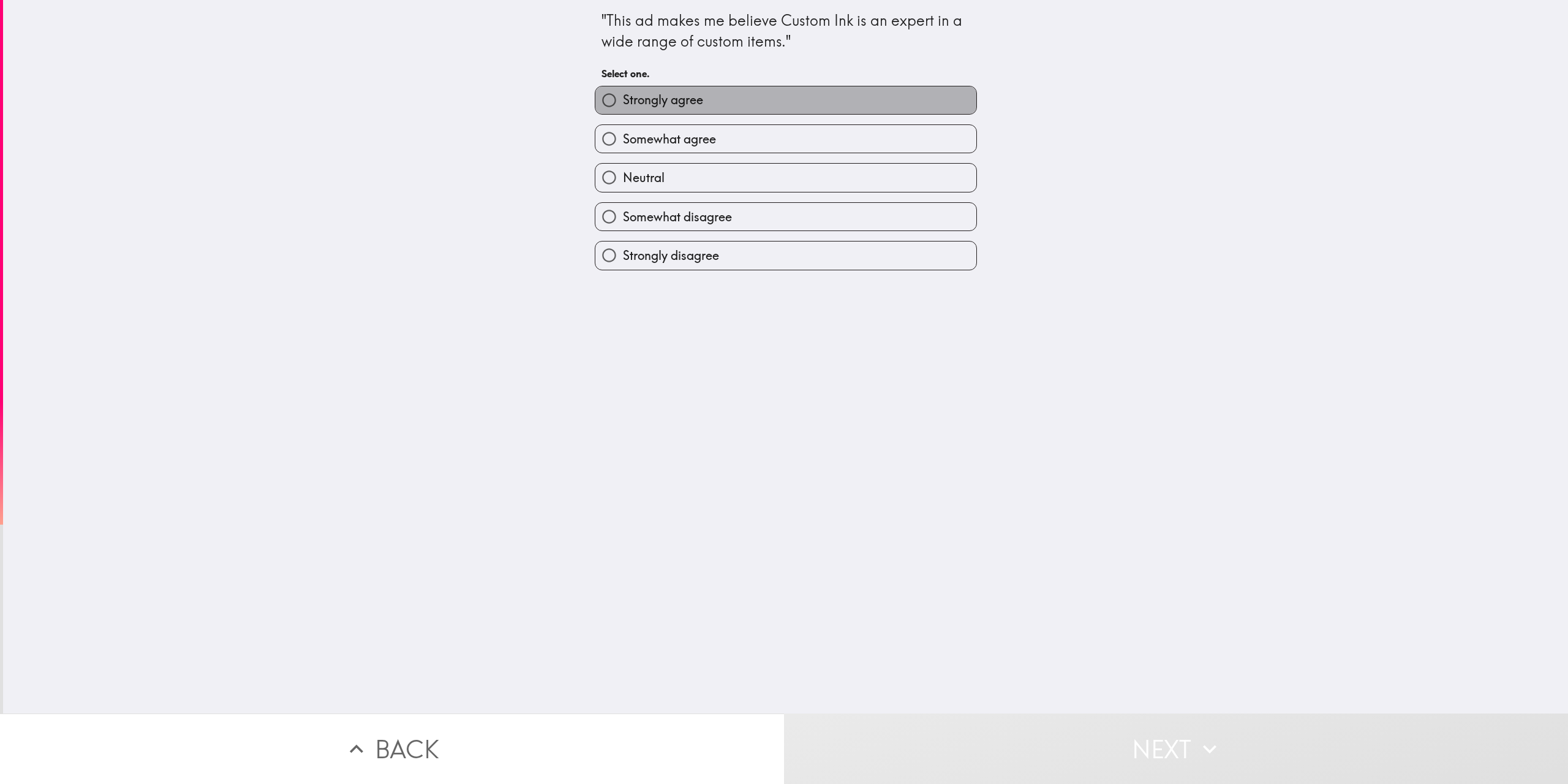
click at [789, 106] on label "Strongly agree" at bounding box center [785, 100] width 381 height 28
click at [623, 106] on input "Strongly agree" at bounding box center [609, 100] width 28 height 28
radio input "true"
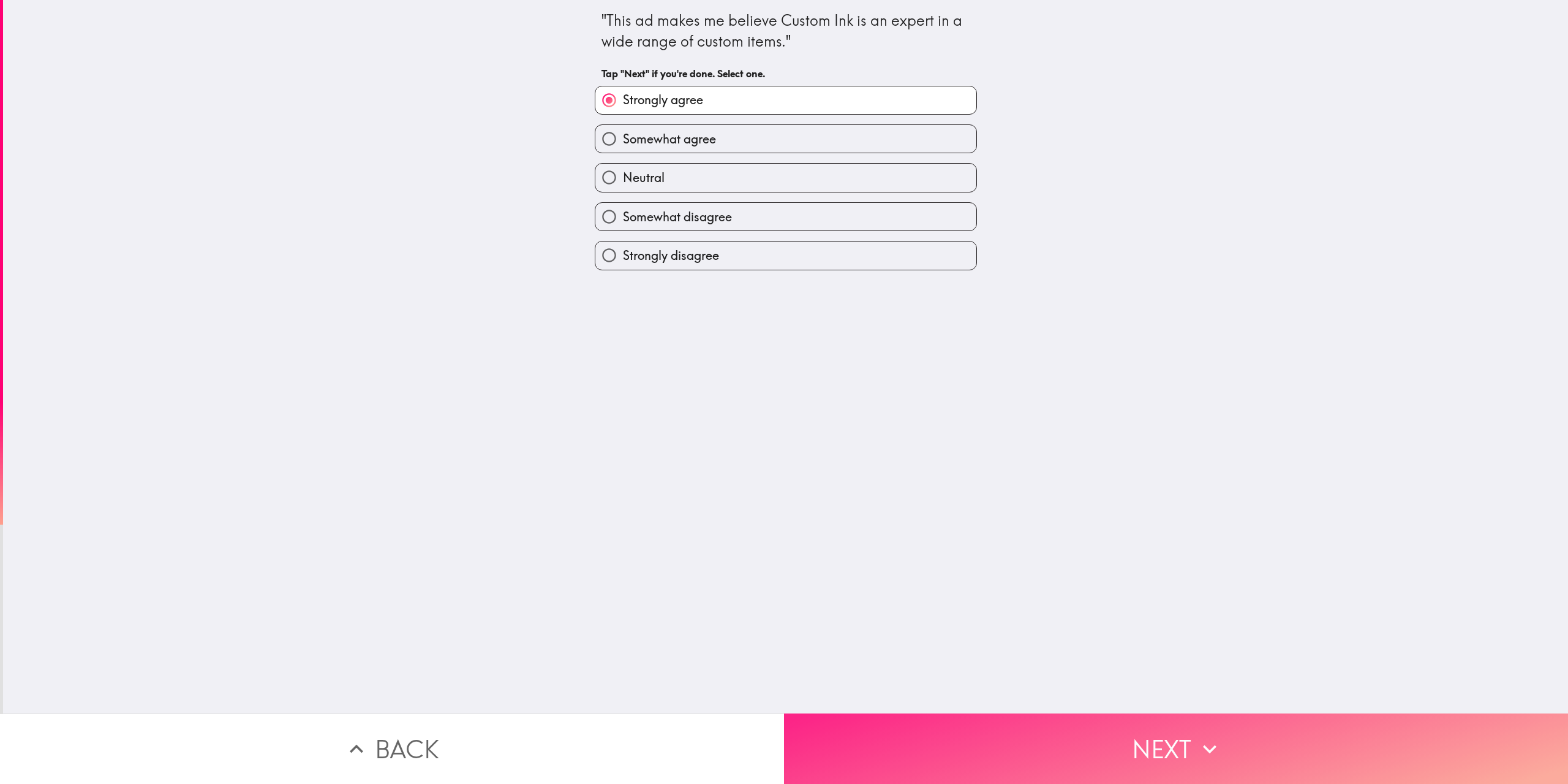
click at [1158, 727] on button "Next" at bounding box center [1177, 748] width 784 height 71
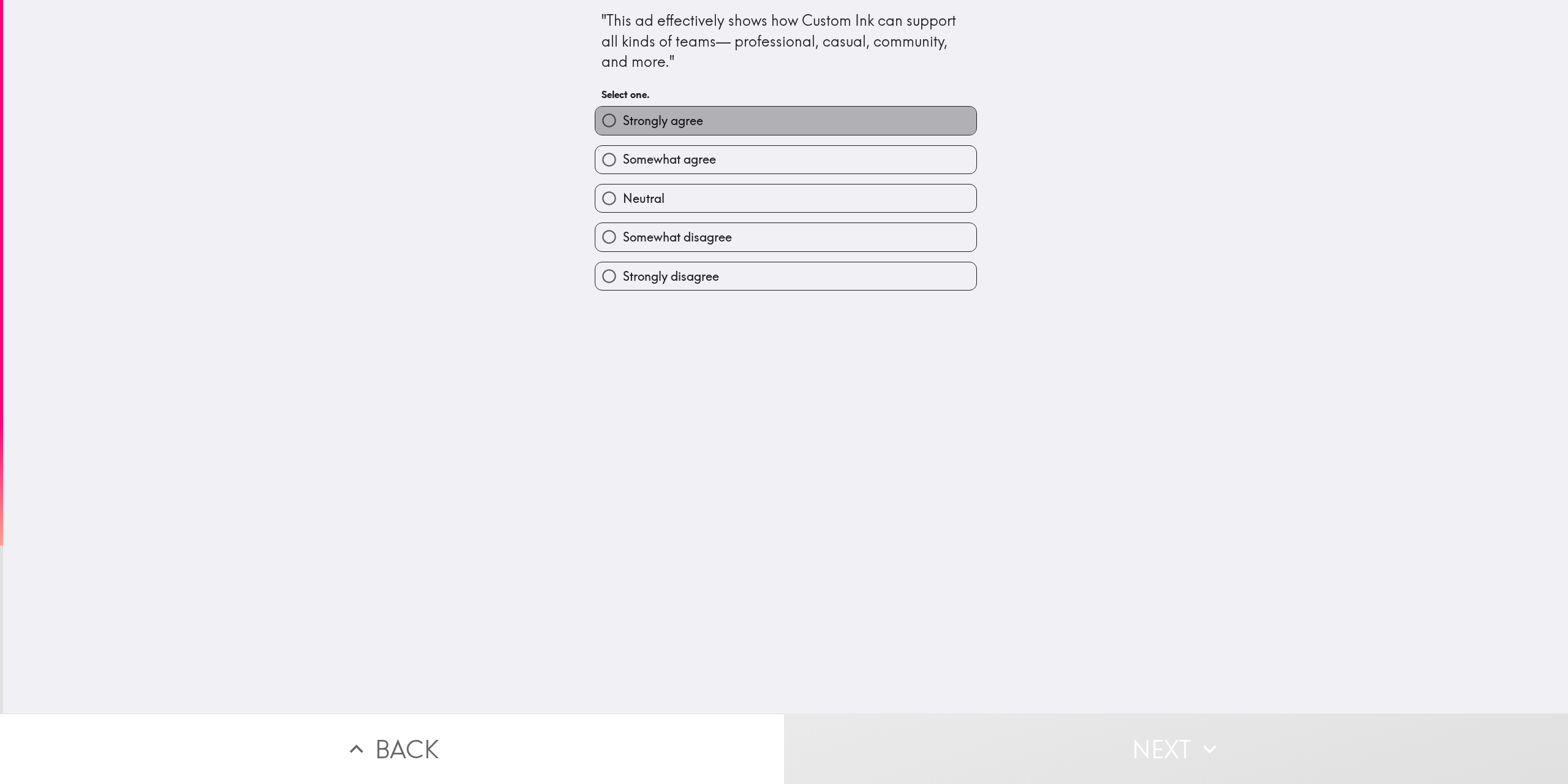
click at [719, 120] on label "Strongly agree" at bounding box center [785, 120] width 381 height 28
click at [623, 120] on input "Strongly agree" at bounding box center [609, 120] width 28 height 28
radio input "true"
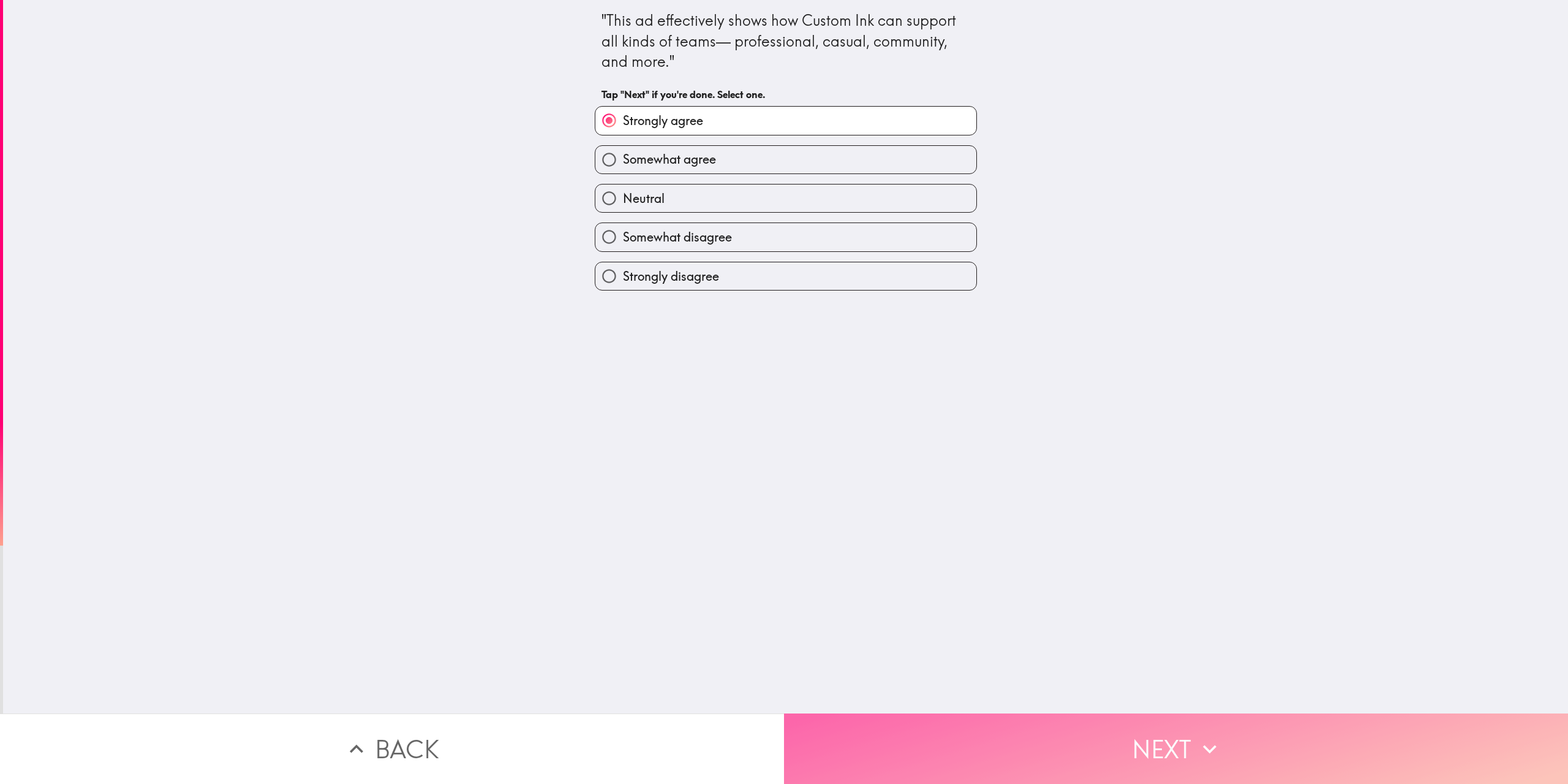
click at [1207, 735] on icon "button" at bounding box center [1209, 748] width 27 height 27
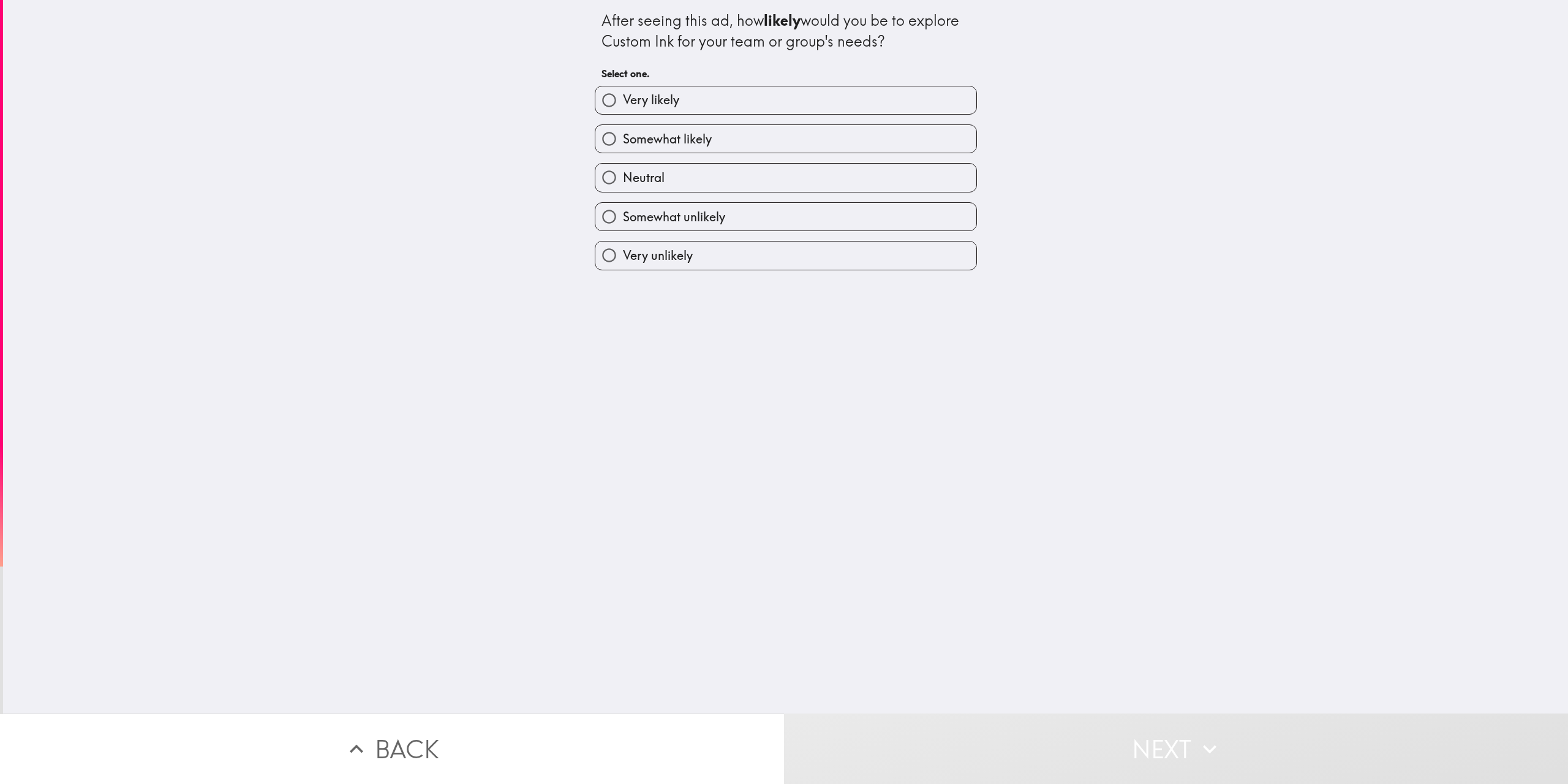
click at [777, 104] on label "Very likely" at bounding box center [785, 100] width 381 height 28
click at [623, 104] on input "Very likely" at bounding box center [609, 100] width 28 height 28
radio input "true"
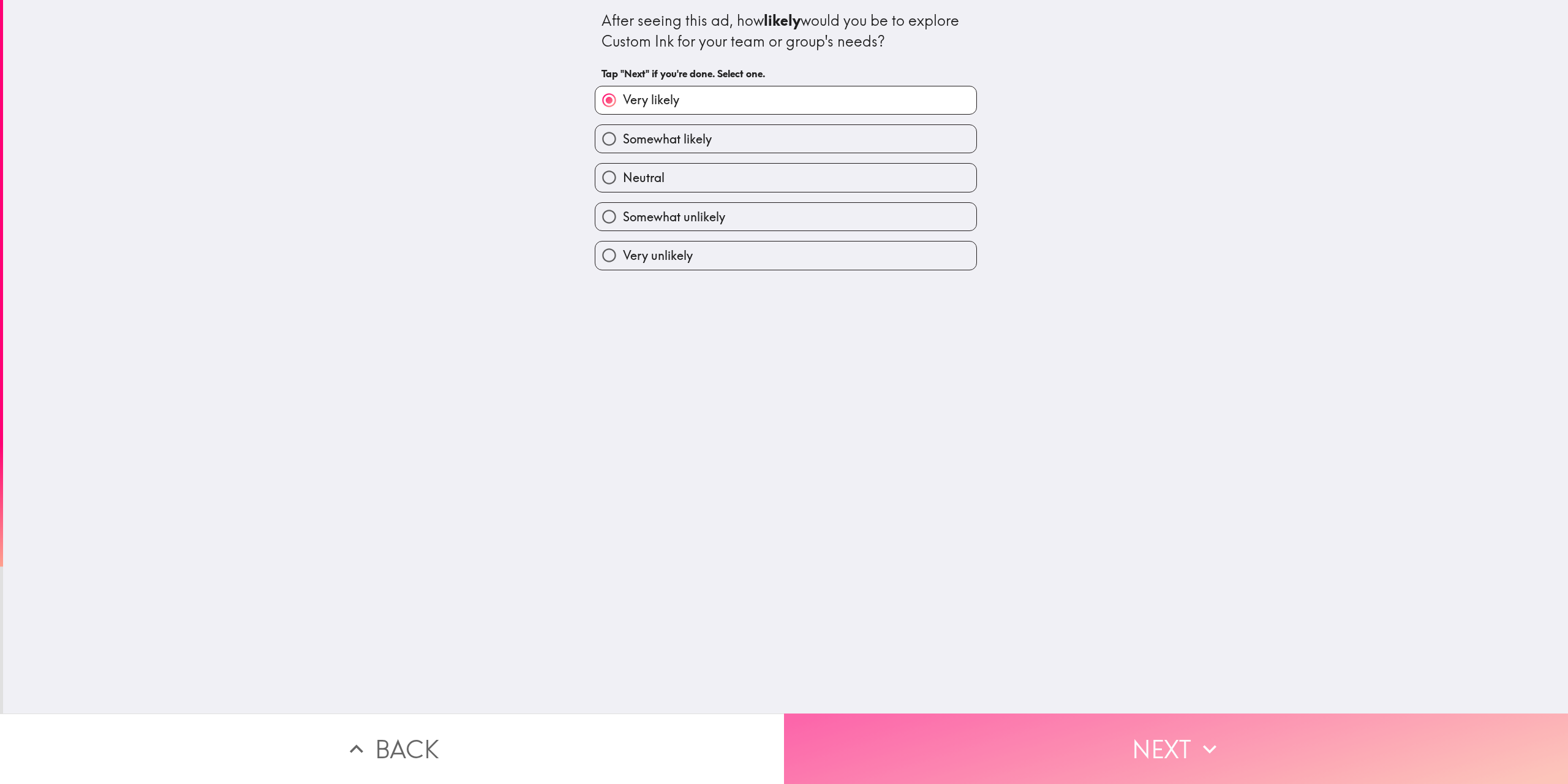
click at [1196, 751] on icon "button" at bounding box center [1209, 748] width 27 height 27
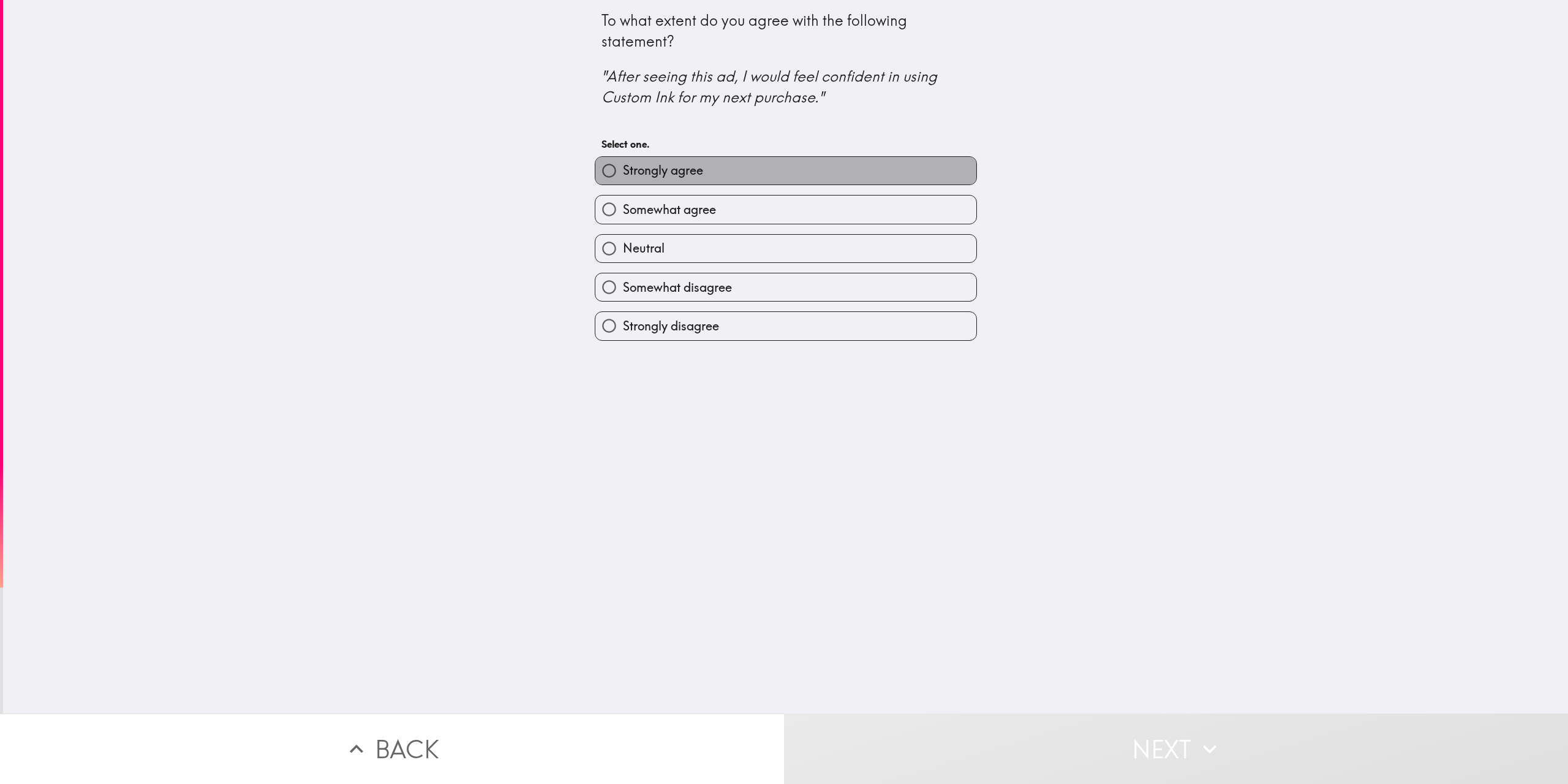
click at [752, 172] on label "Strongly agree" at bounding box center [785, 171] width 381 height 28
click at [623, 172] on input "Strongly agree" at bounding box center [609, 171] width 28 height 28
radio input "true"
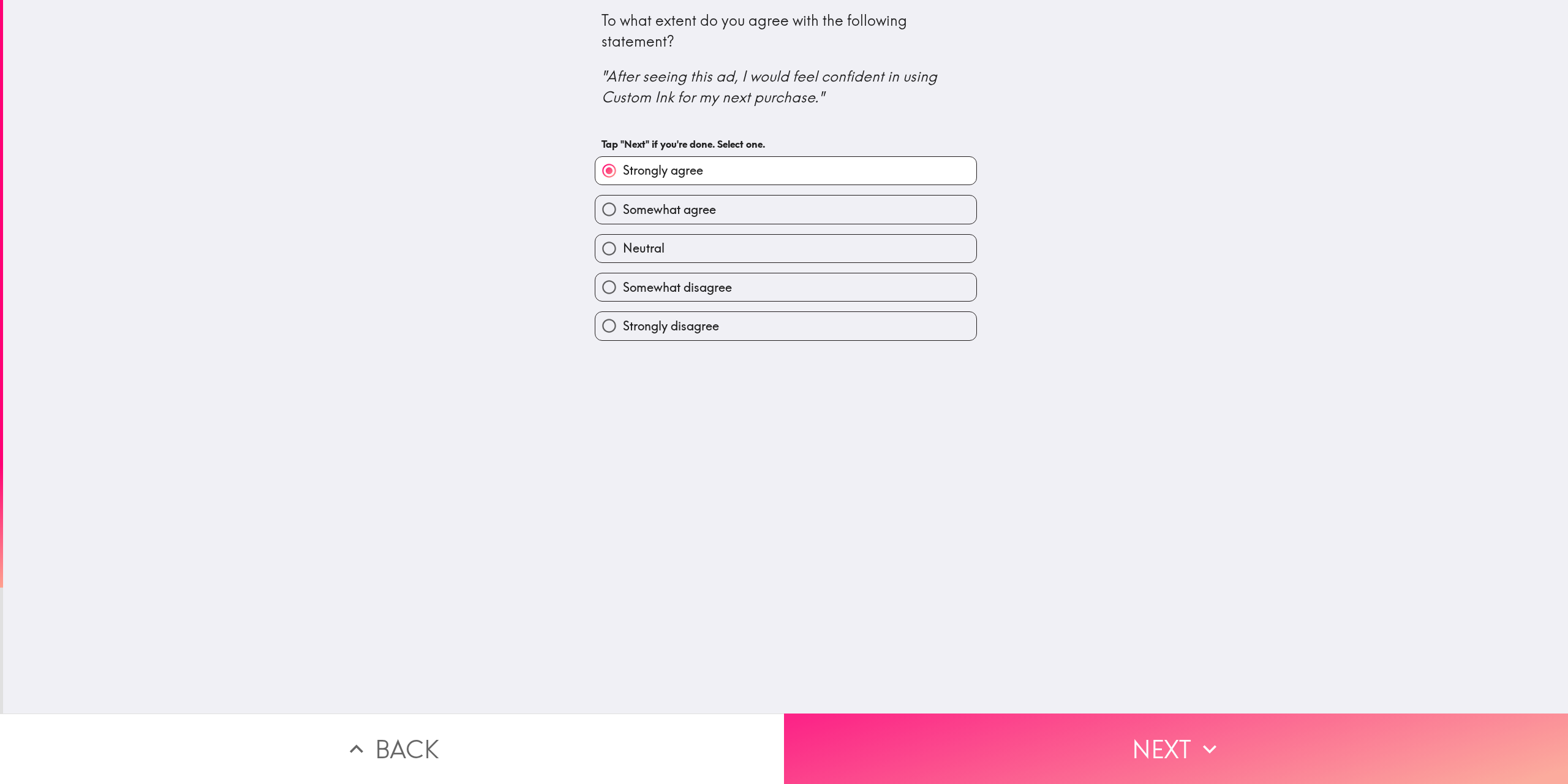
click at [1167, 754] on button "Next" at bounding box center [1177, 748] width 784 height 71
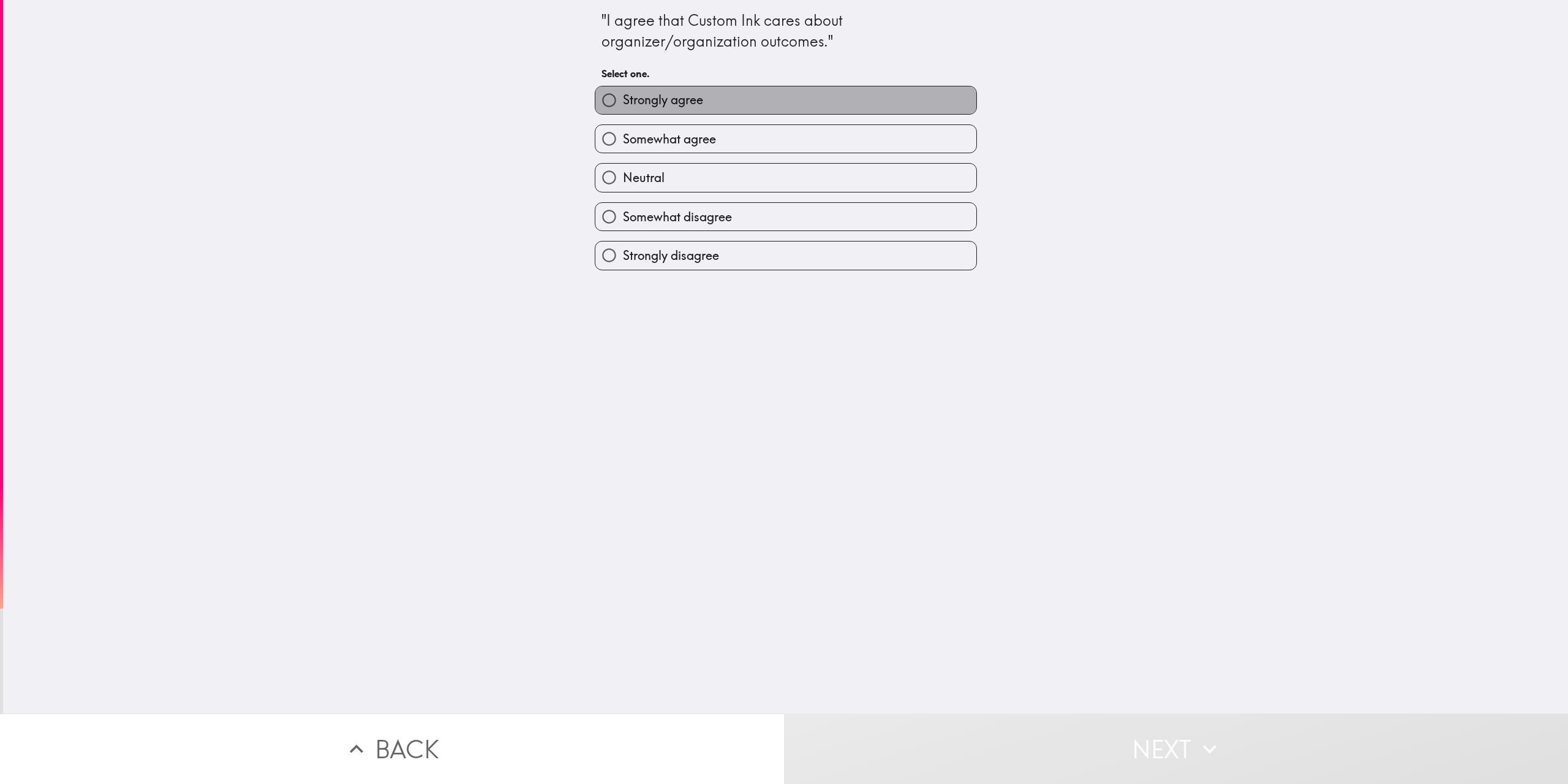
click at [671, 95] on span "Strongly agree" at bounding box center [662, 99] width 80 height 17
click at [623, 95] on input "Strongly agree" at bounding box center [609, 100] width 28 height 28
radio input "true"
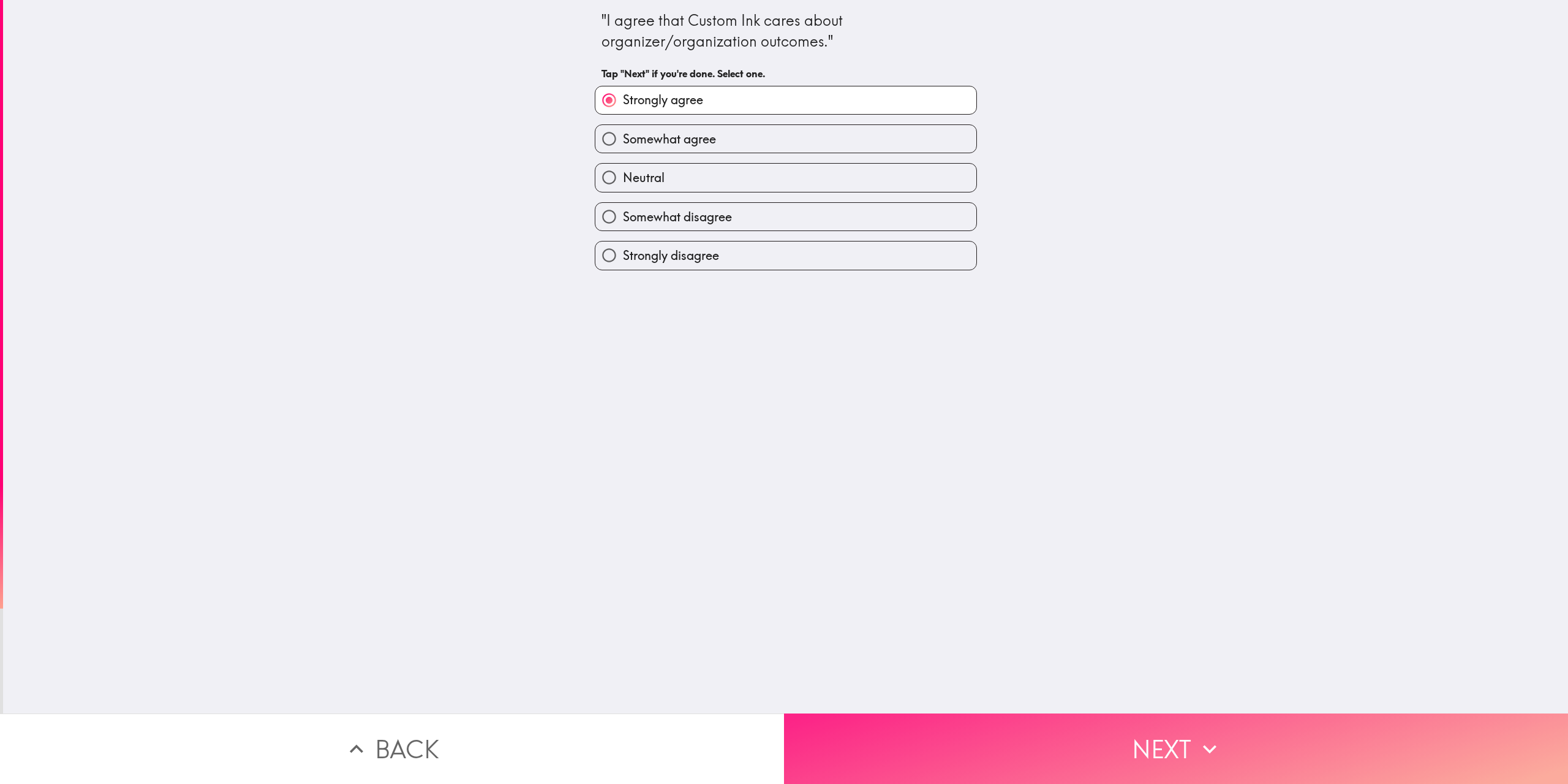
click at [1214, 740] on icon "button" at bounding box center [1209, 748] width 27 height 27
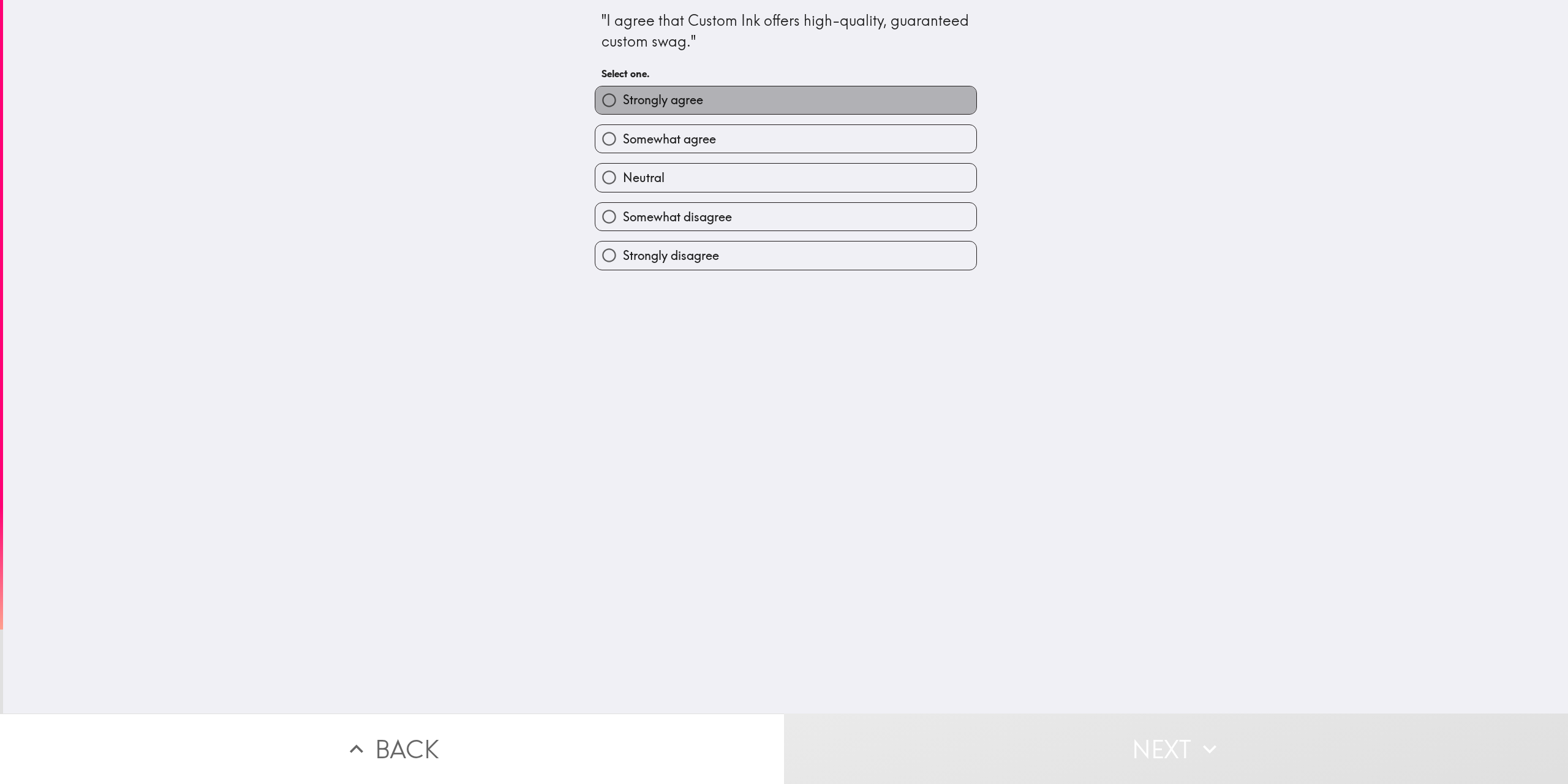
click at [790, 97] on label "Strongly agree" at bounding box center [785, 100] width 381 height 28
click at [623, 97] on input "Strongly agree" at bounding box center [609, 100] width 28 height 28
radio input "true"
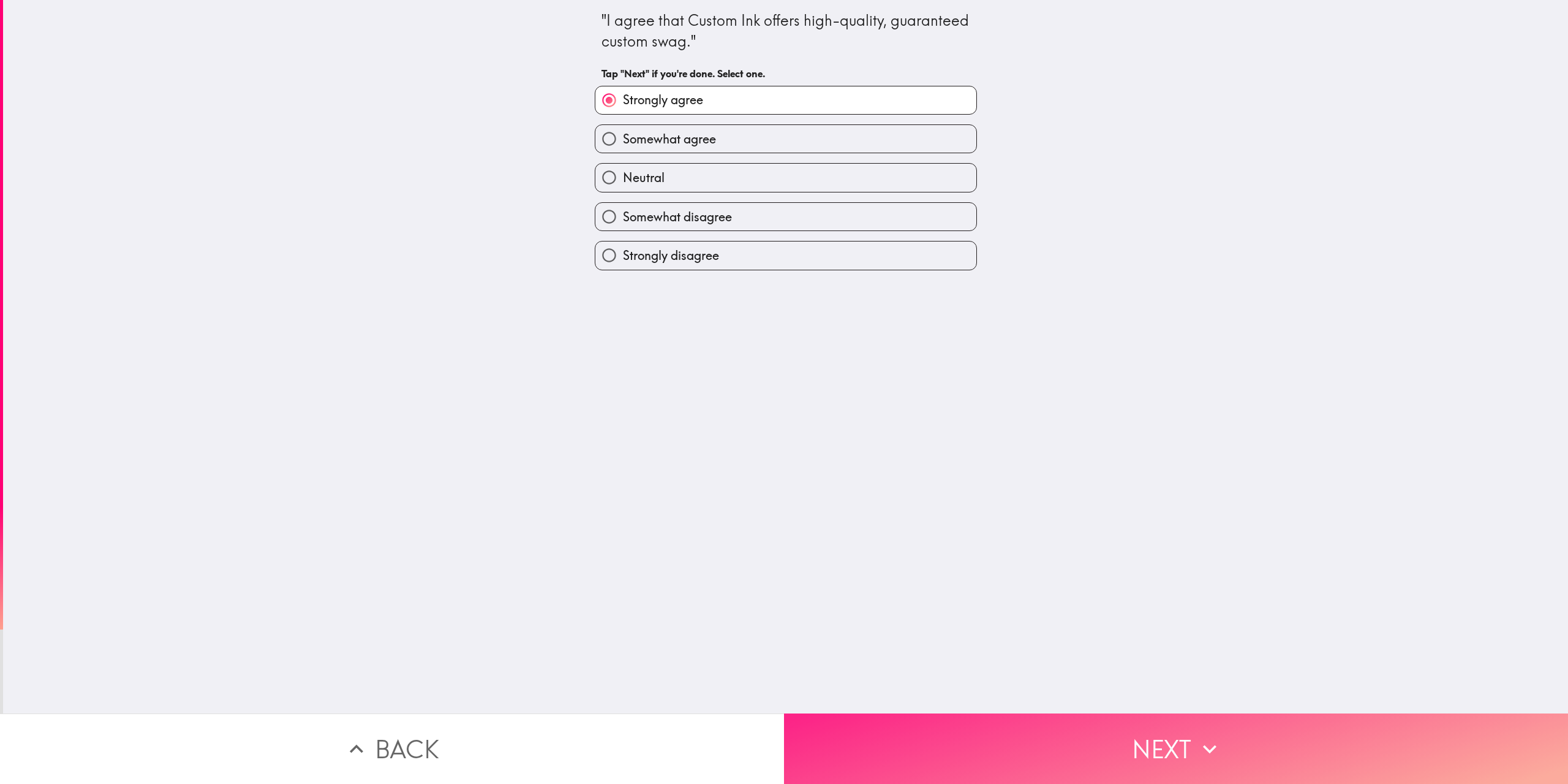
click at [1125, 734] on button "Next" at bounding box center [1177, 748] width 784 height 71
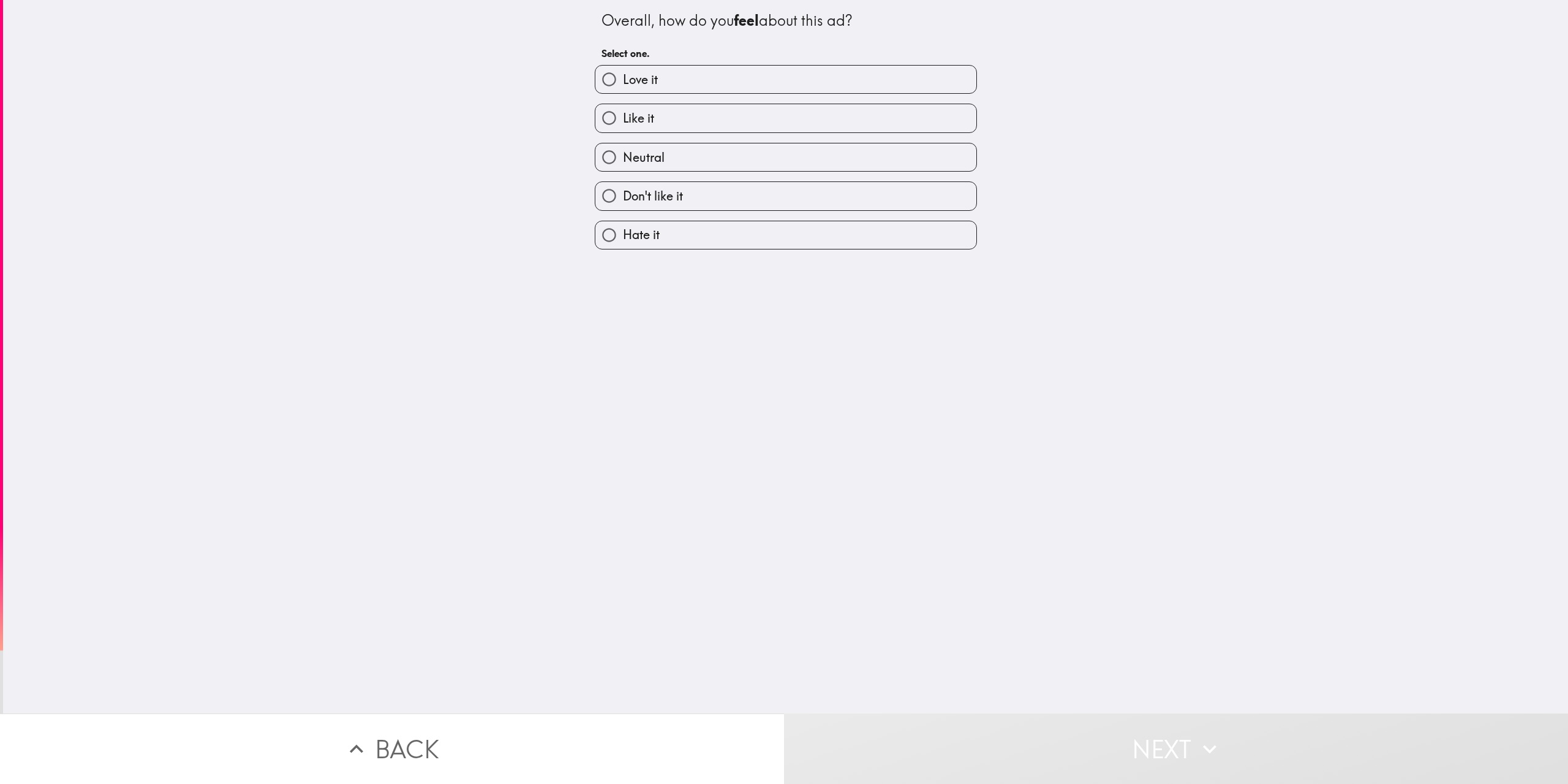
click at [795, 71] on label "Love it" at bounding box center [785, 79] width 381 height 28
click at [623, 71] on input "Love it" at bounding box center [609, 79] width 28 height 28
radio input "true"
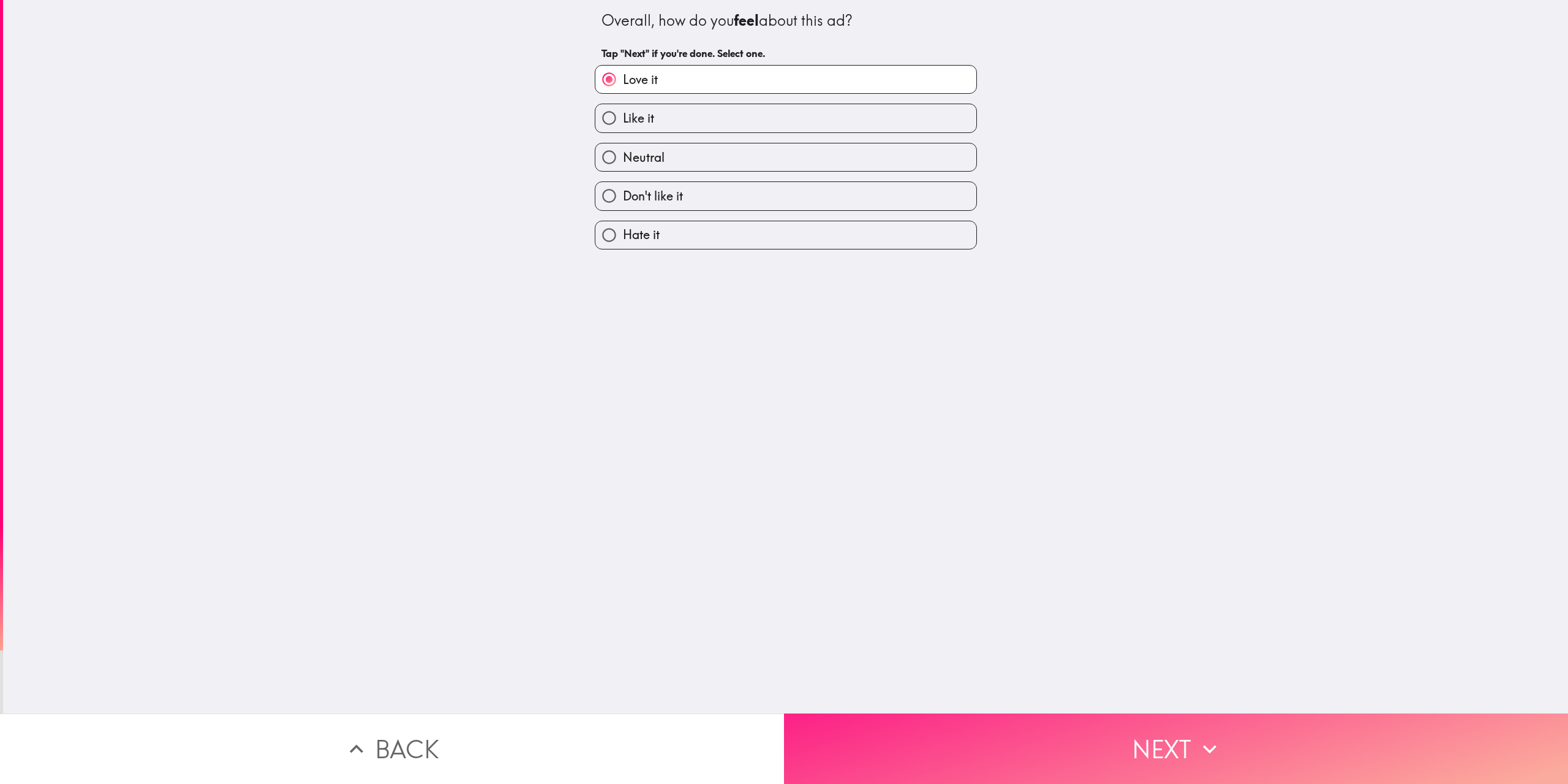
click at [1224, 742] on button "Next" at bounding box center [1177, 748] width 784 height 71
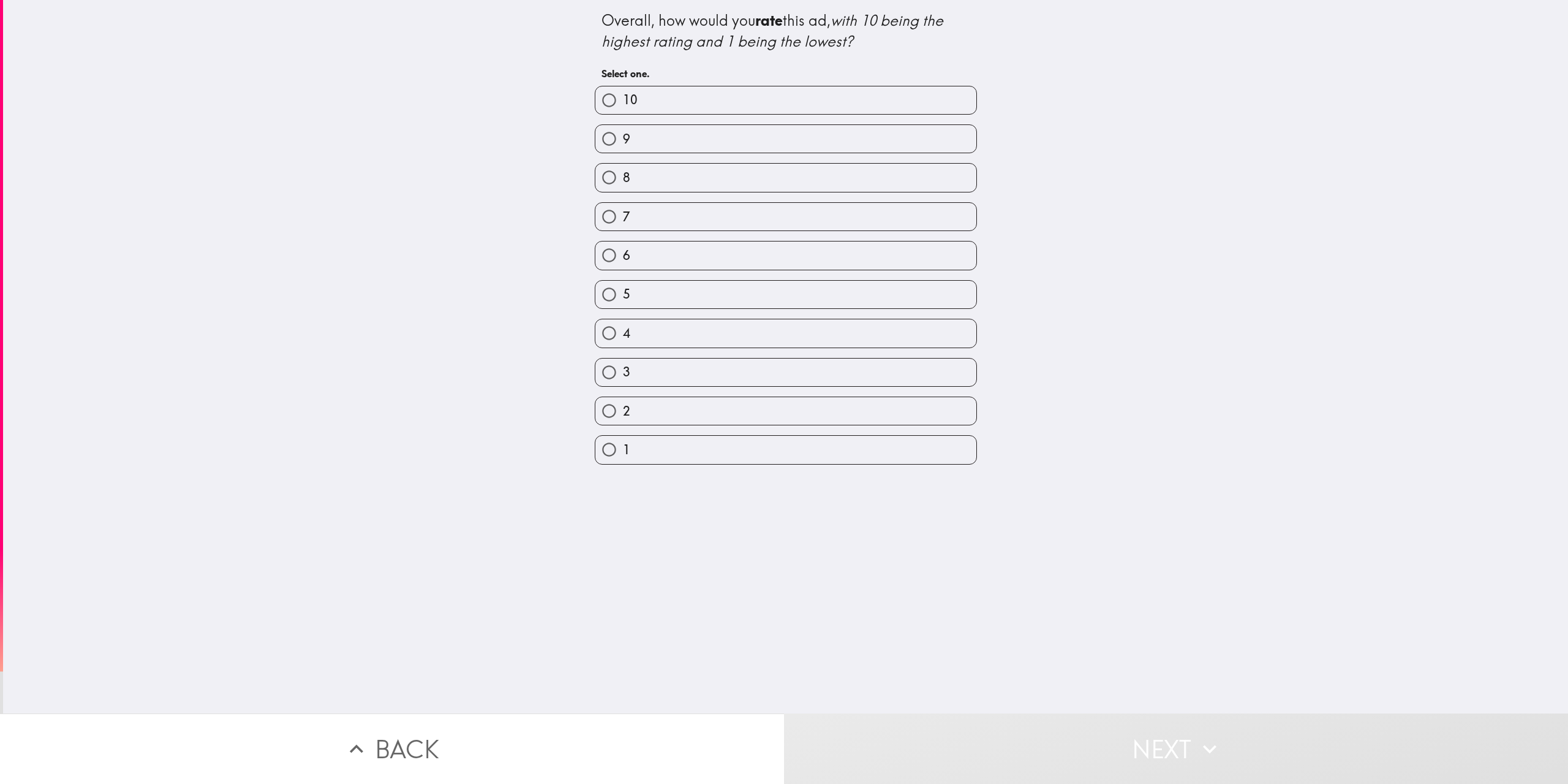
click at [748, 85] on div "10" at bounding box center [785, 99] width 382 height 28
click at [744, 93] on label "10" at bounding box center [785, 100] width 381 height 28
click at [623, 93] on input "10" at bounding box center [609, 100] width 28 height 28
radio input "true"
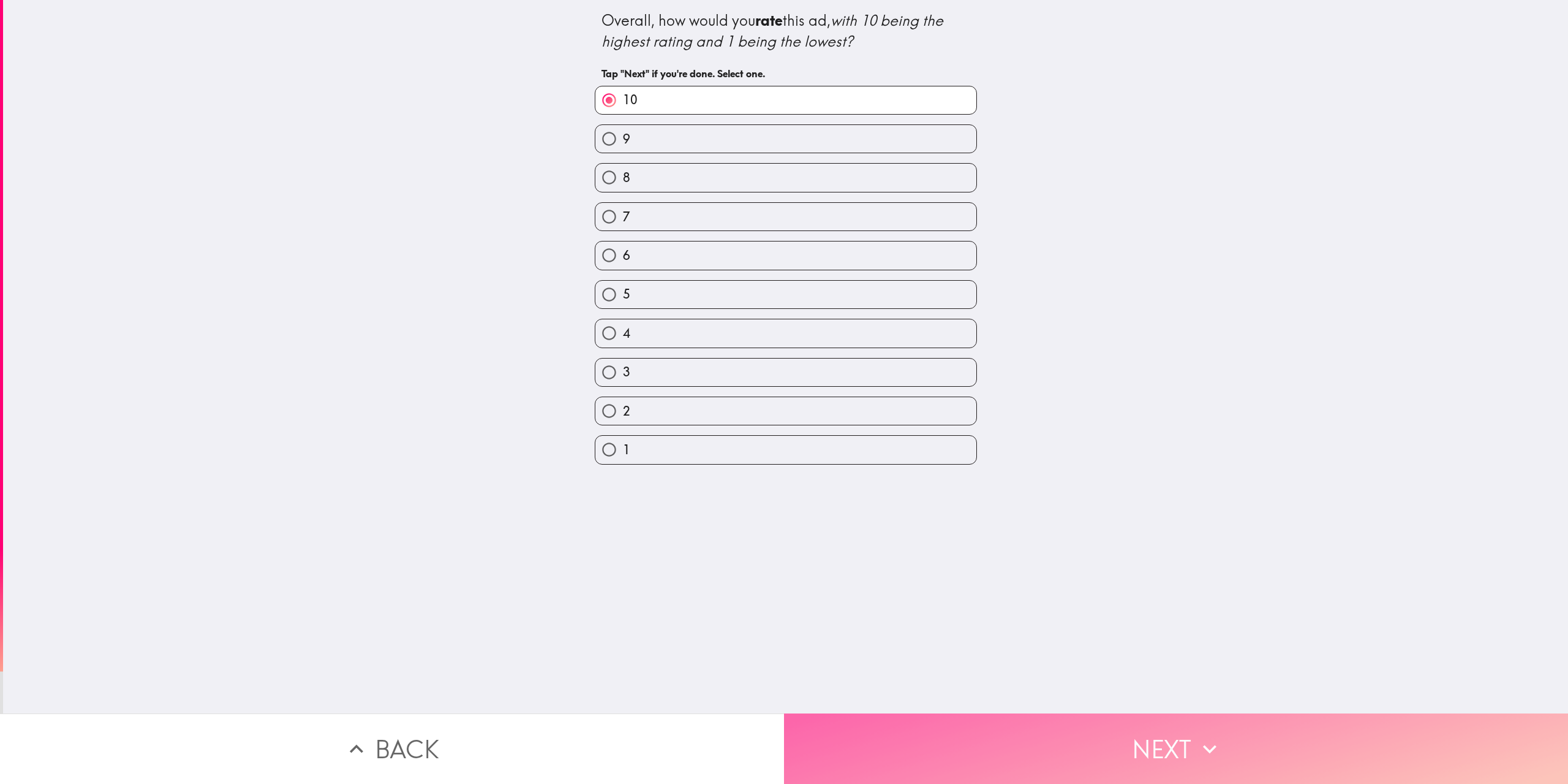
click at [1129, 742] on button "Next" at bounding box center [1177, 748] width 784 height 71
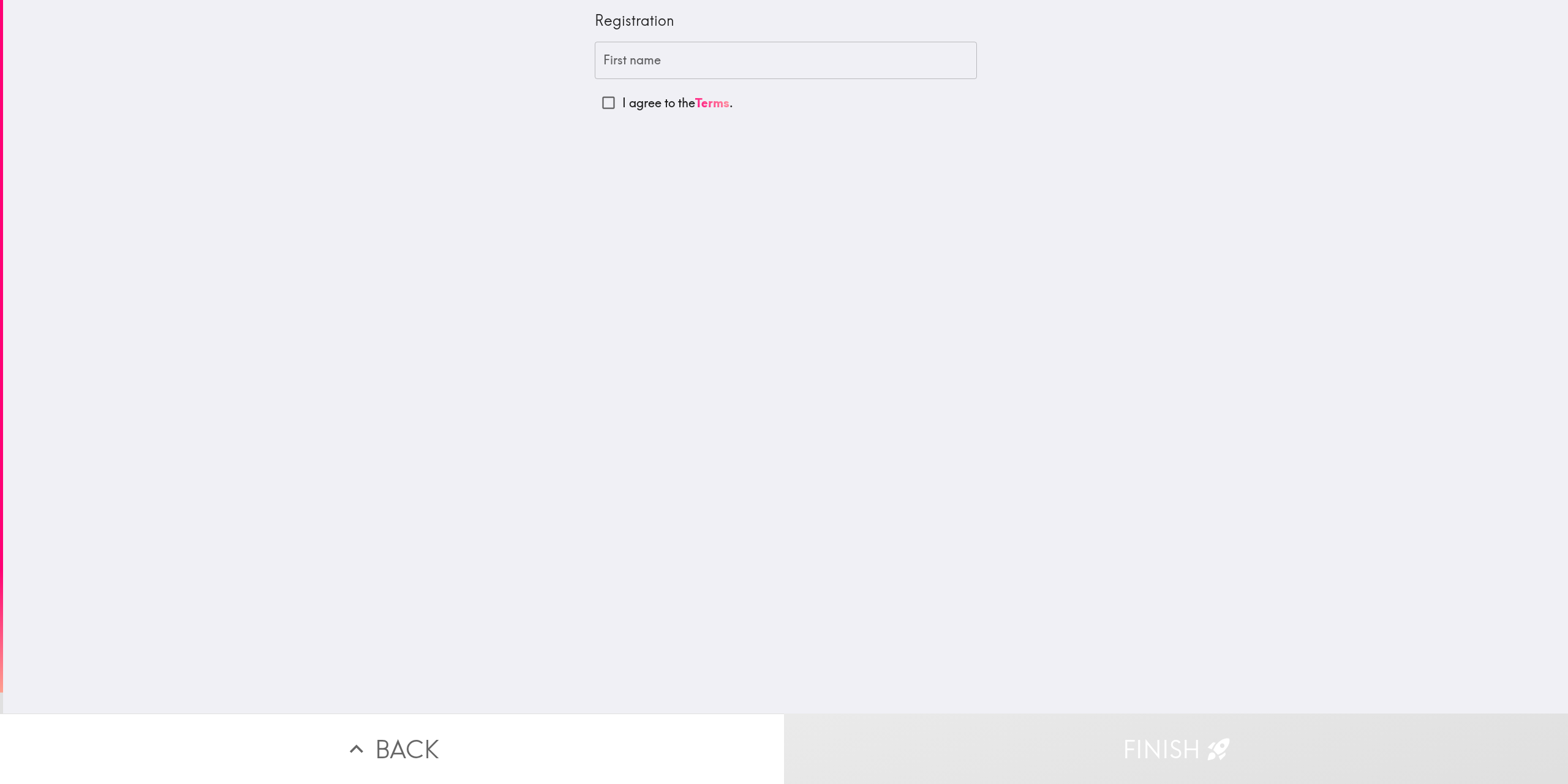
click at [719, 60] on input "First name" at bounding box center [785, 60] width 382 height 38
type input "[PERSON_NAME]"
click at [598, 99] on input "I agree to the Terms ." at bounding box center [608, 103] width 28 height 28
checkbox input "true"
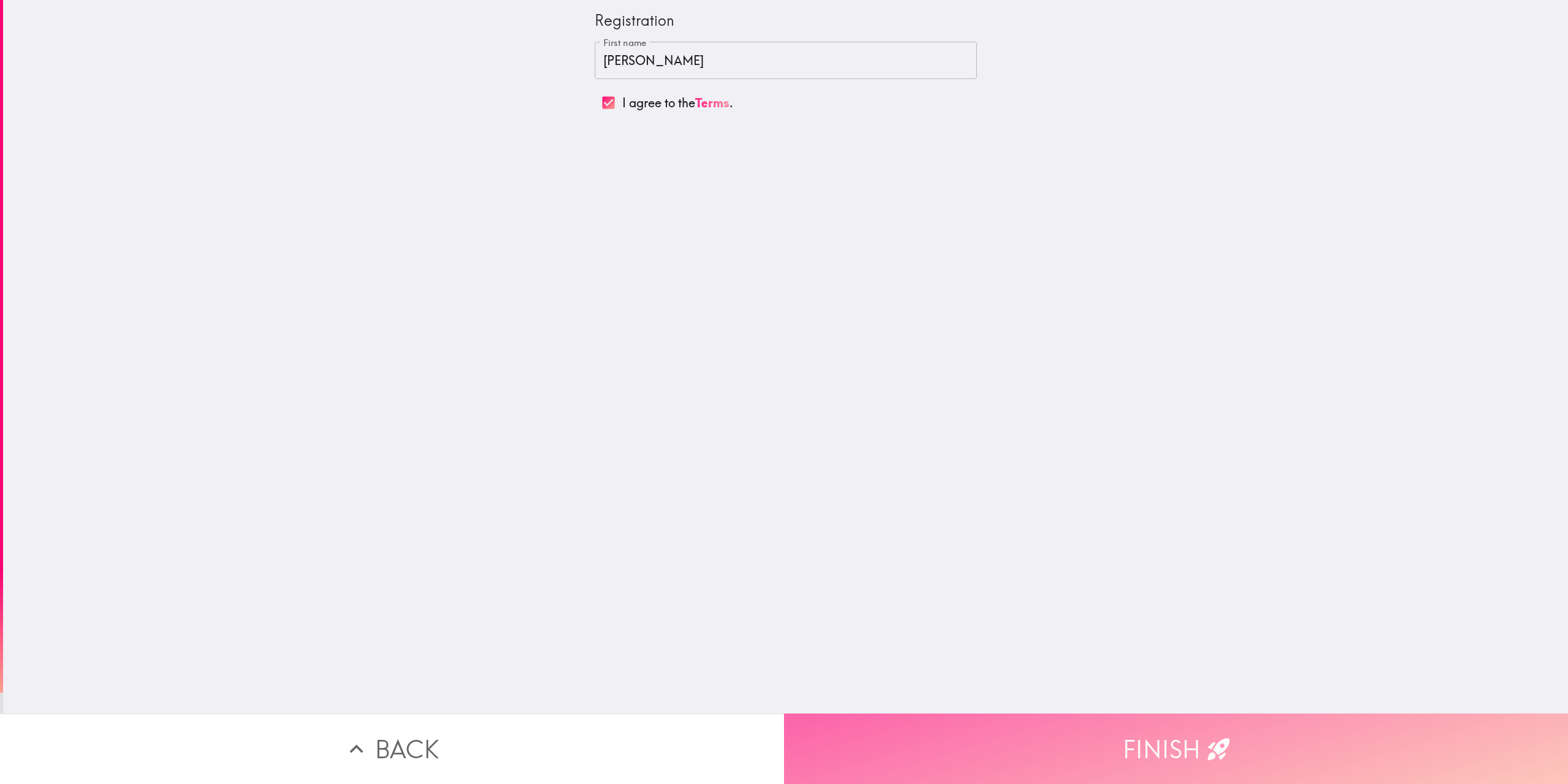
click at [1169, 748] on button "Finish" at bounding box center [1177, 748] width 784 height 71
